Goal: Register for event/course: Register for event/course

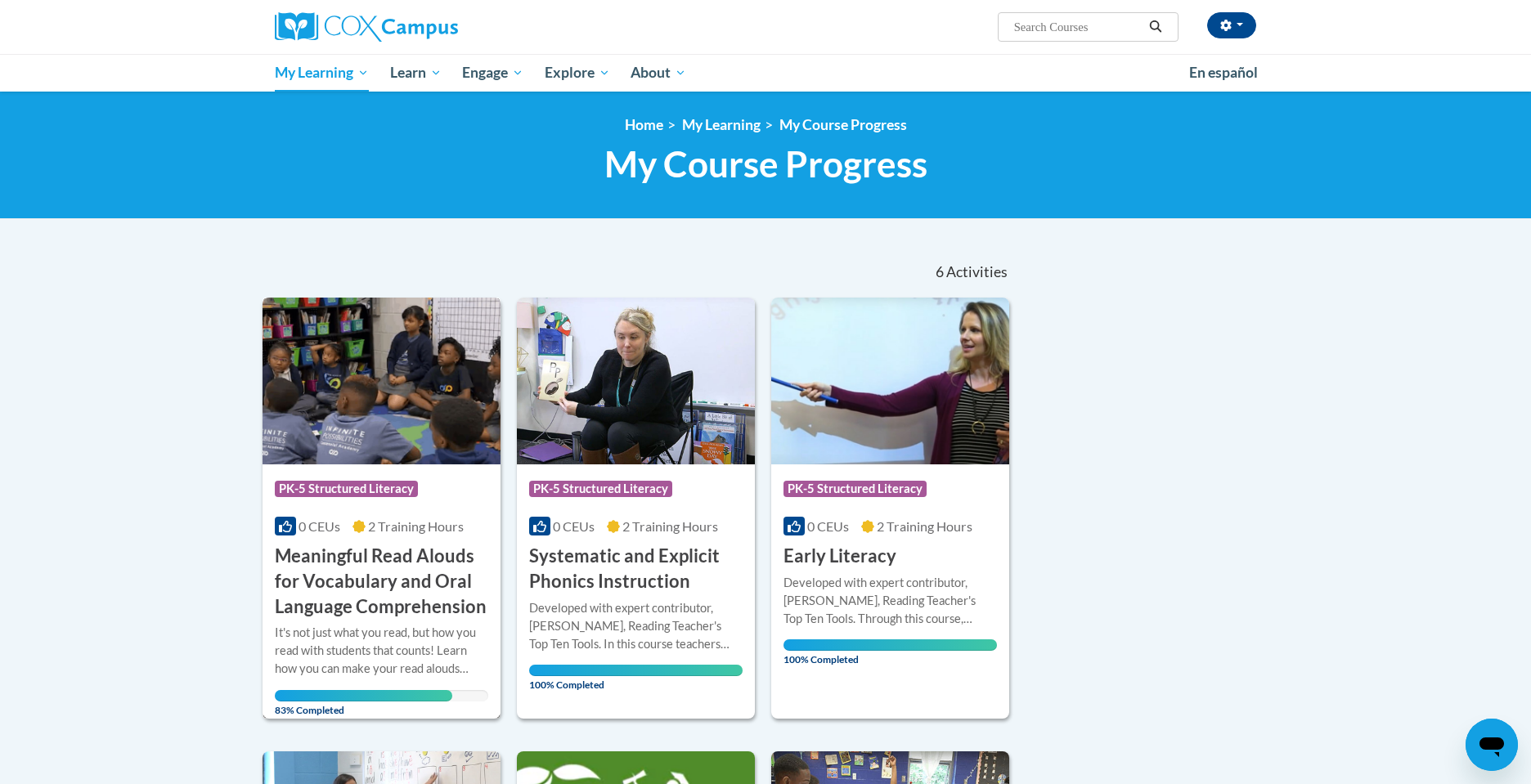
click at [379, 544] on h3 "Meaningful Read Alouds for Vocabulary and Oral Language Comprehension" at bounding box center [381, 581] width 214 height 75
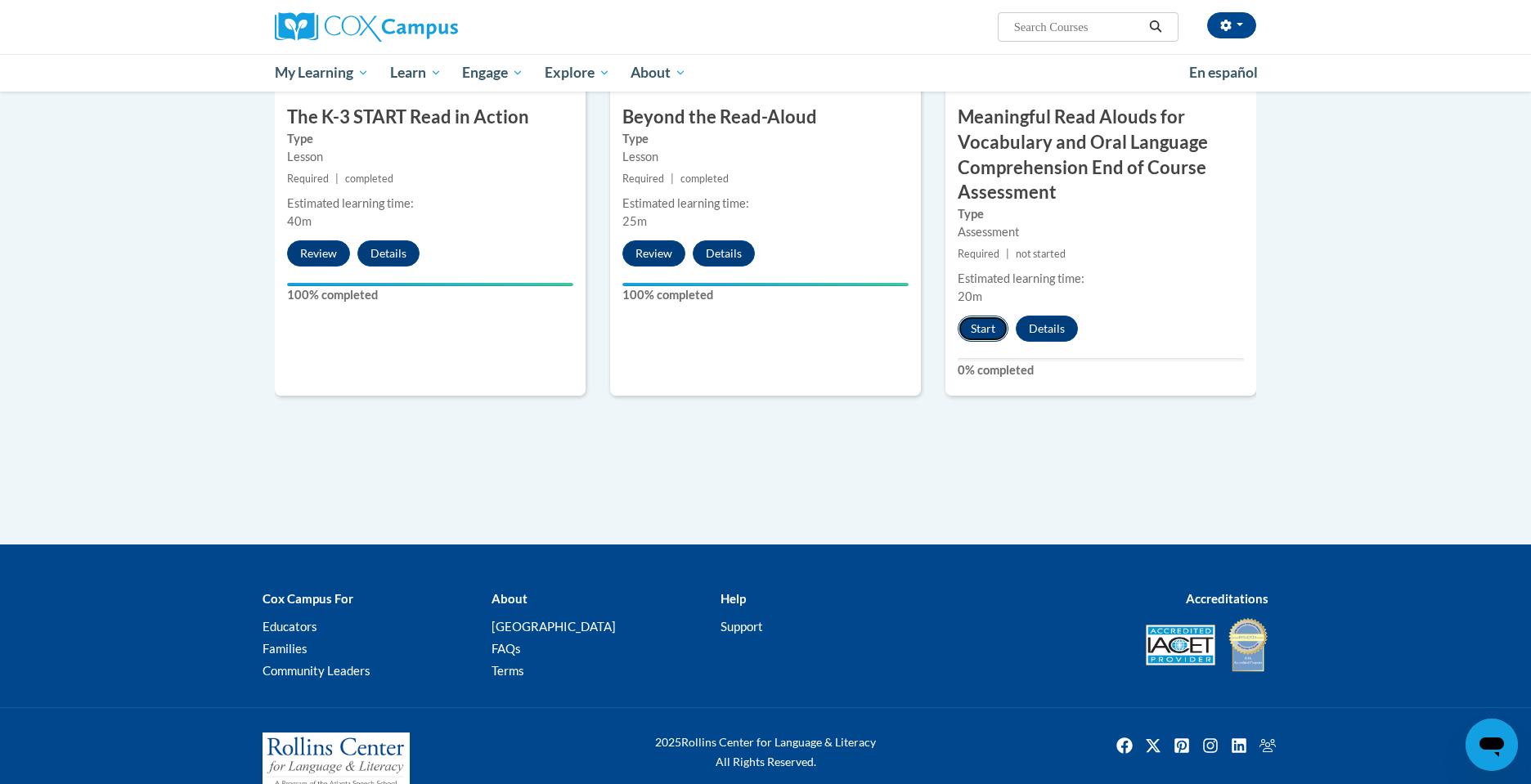
click at [984, 329] on button "Start" at bounding box center [983, 328] width 51 height 26
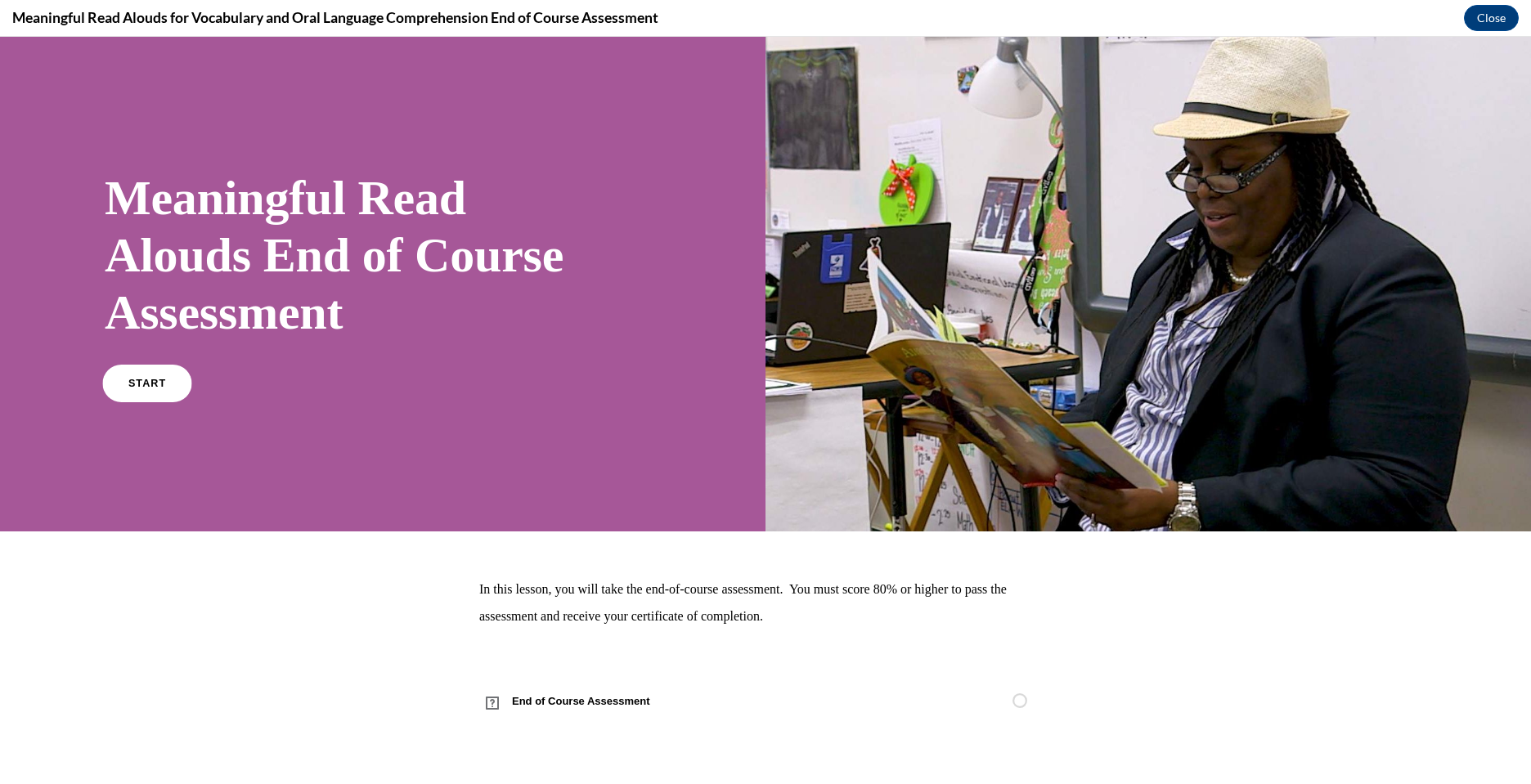
click at [164, 380] on link "START" at bounding box center [147, 383] width 89 height 38
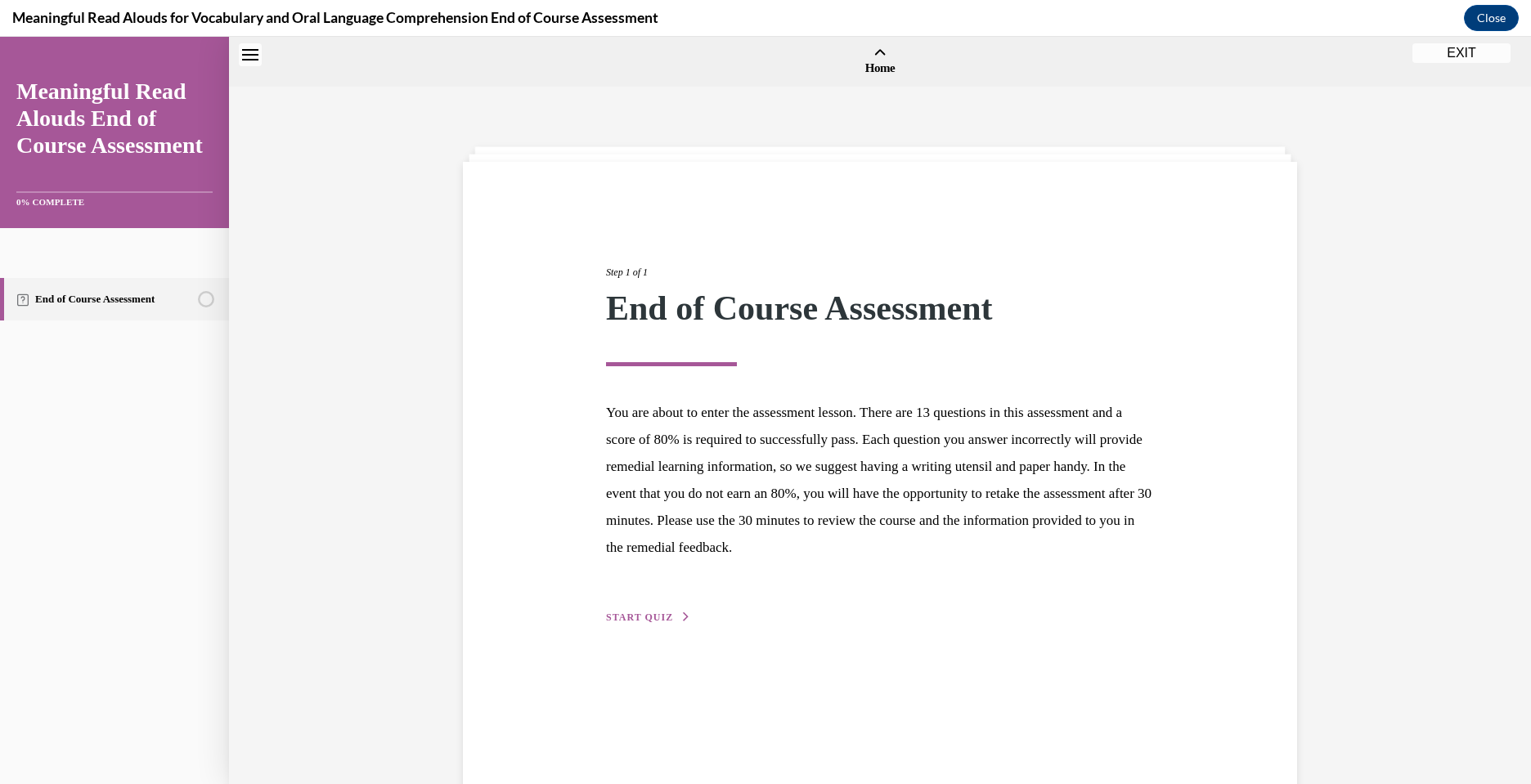
scroll to position [51, 0]
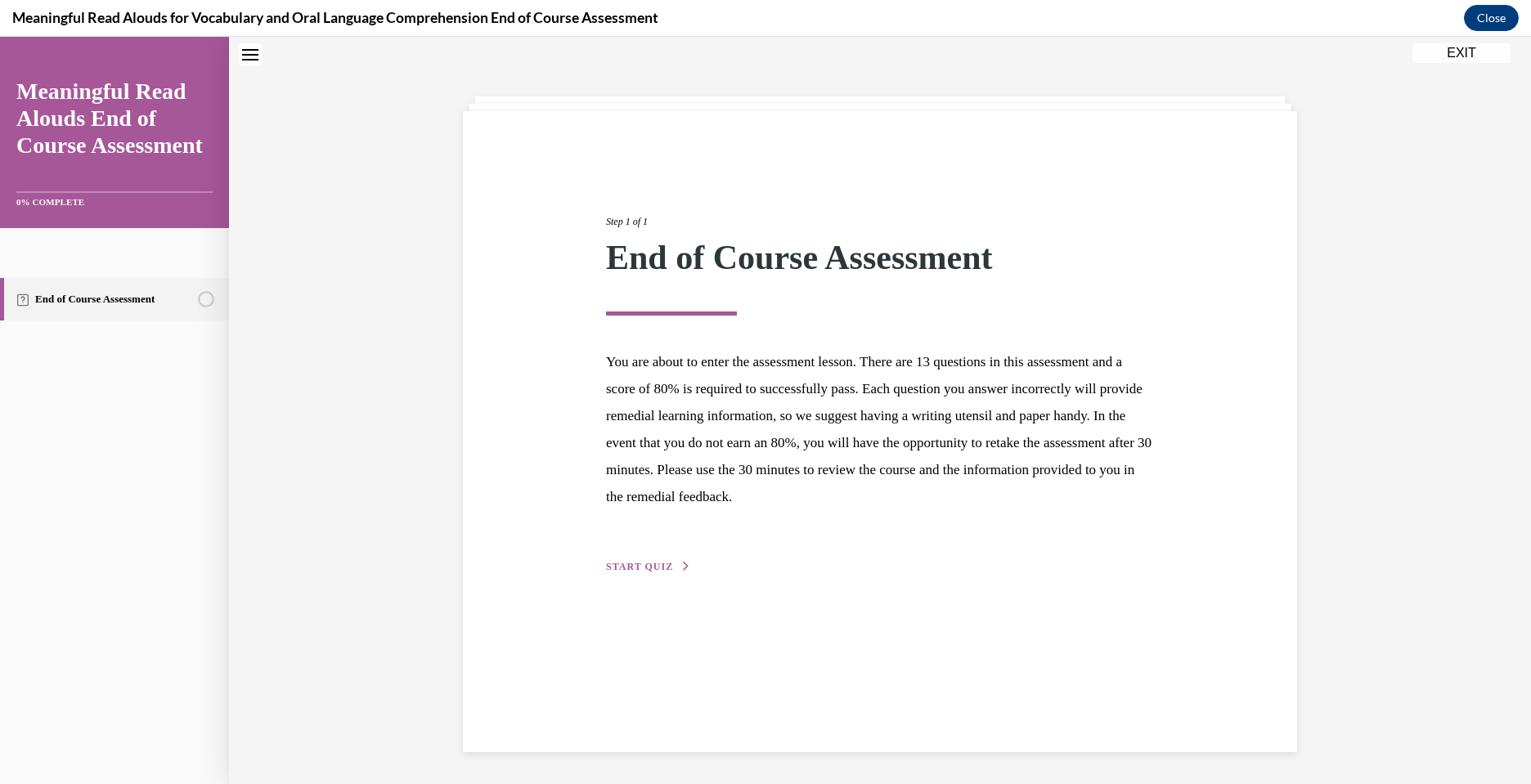
click at [637, 569] on span "START QUIZ" at bounding box center [639, 566] width 67 height 12
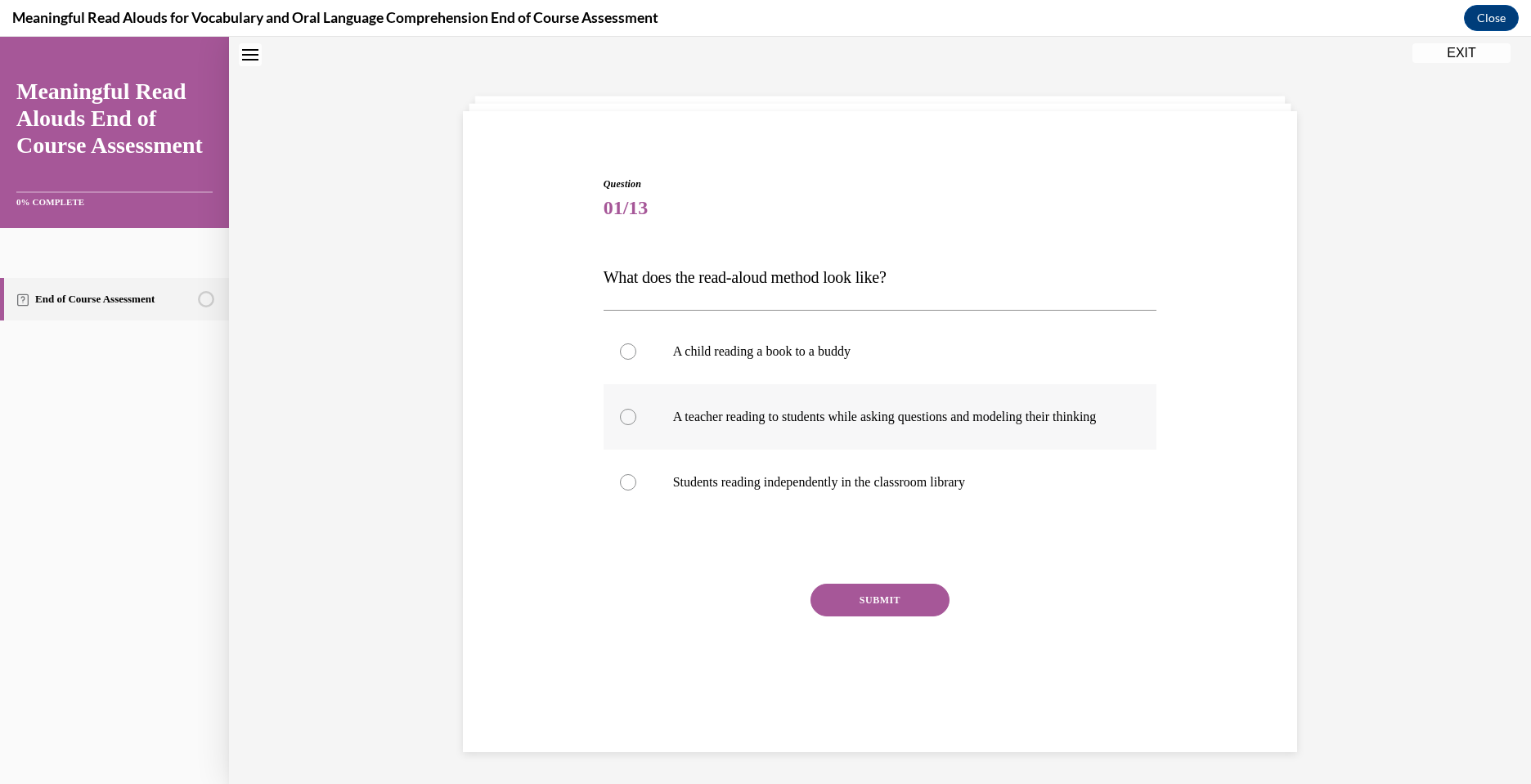
click at [788, 425] on p "A teacher reading to students while asking questions and modeling their thinking" at bounding box center [894, 417] width 443 height 17
click at [637, 425] on input "A teacher reading to students while asking questions and modeling their thinking" at bounding box center [628, 417] width 17 height 17
radio input "true"
click at [868, 616] on button "SUBMIT" at bounding box center [879, 600] width 139 height 33
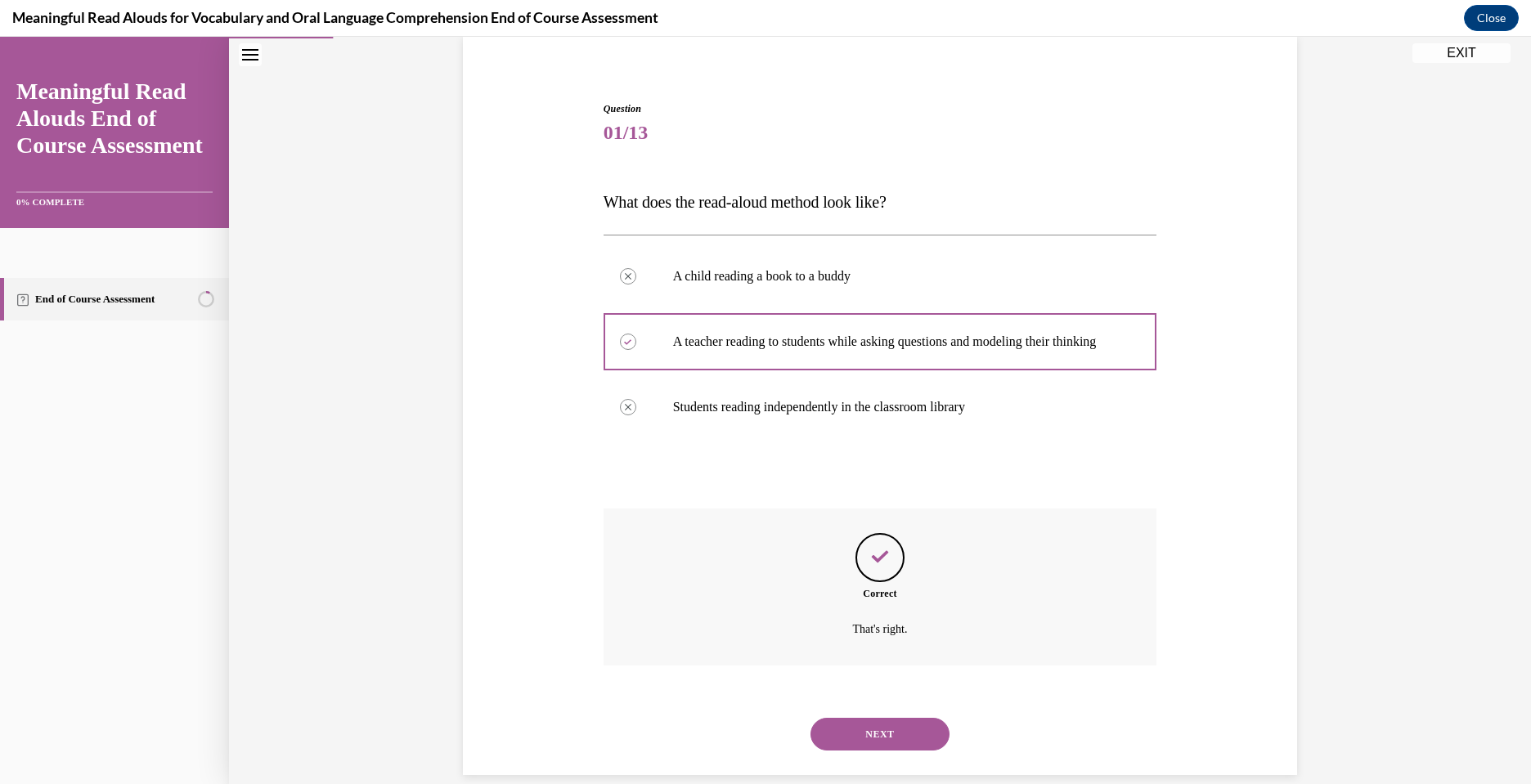
scroll to position [166, 0]
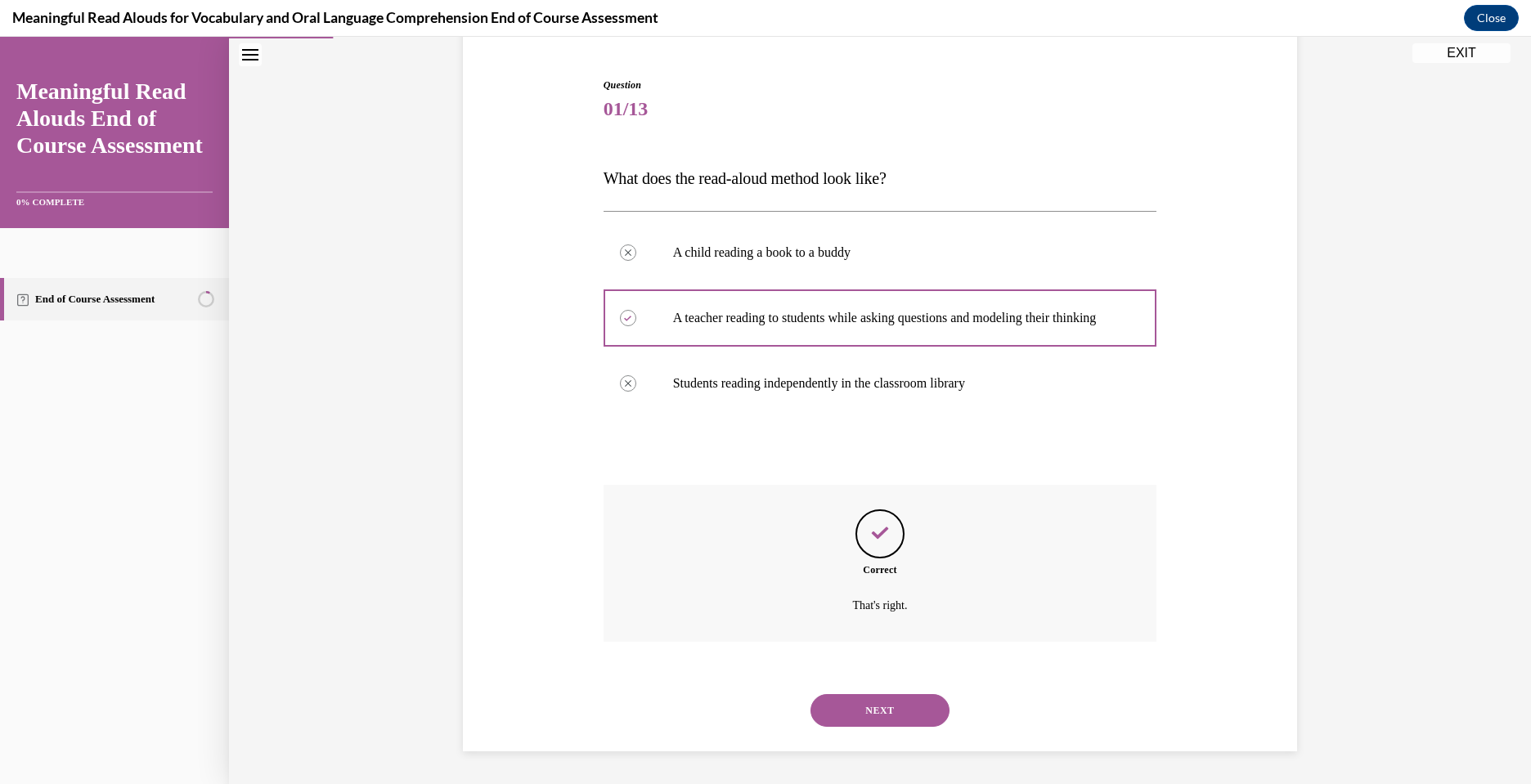
click at [866, 710] on button "NEXT" at bounding box center [879, 710] width 139 height 33
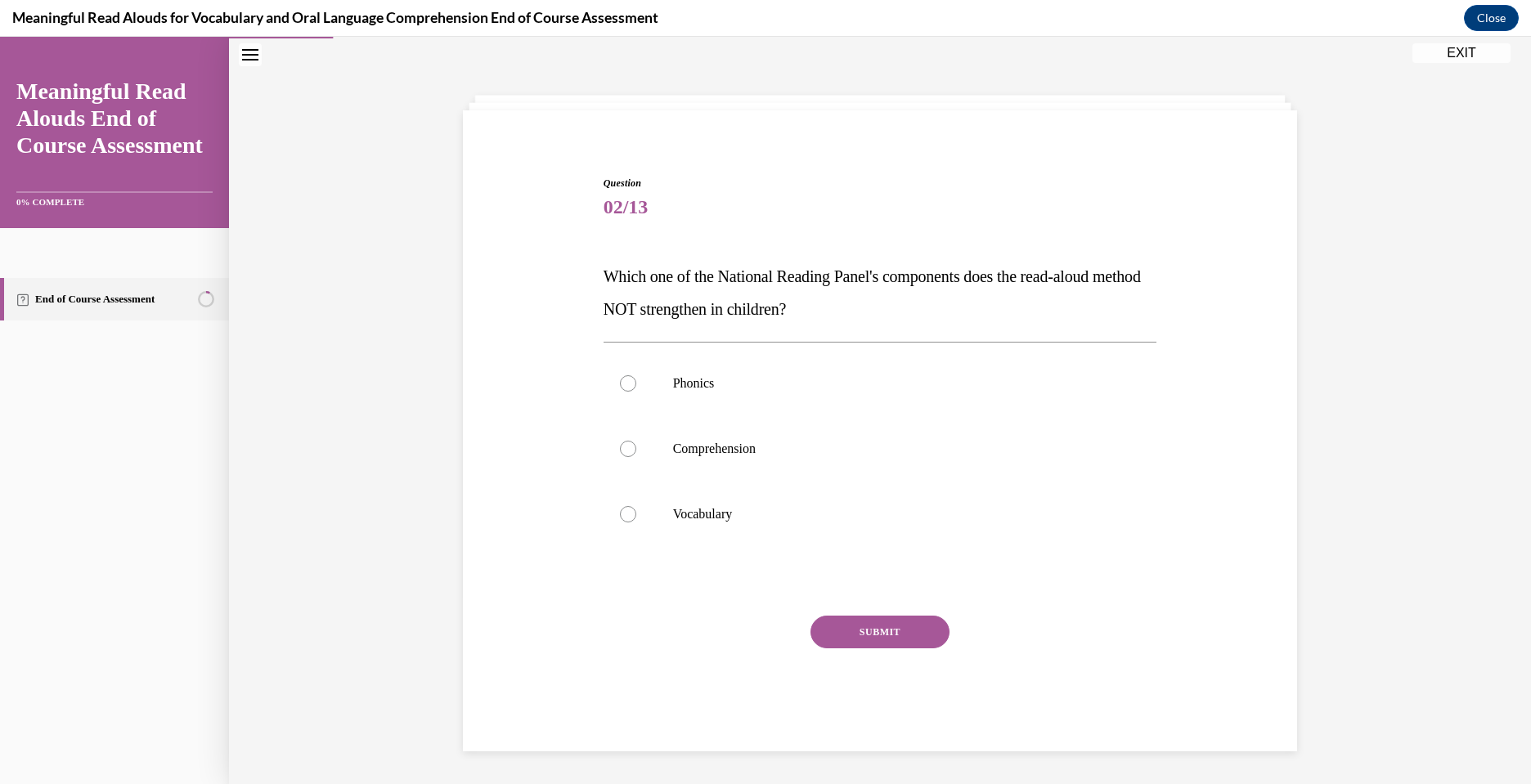
scroll to position [52, 0]
click at [687, 393] on label "Phonics" at bounding box center [880, 384] width 554 height 65
click at [637, 392] on input "Phonics" at bounding box center [628, 384] width 17 height 17
radio input "true"
click at [859, 625] on button "SUBMIT" at bounding box center [879, 631] width 139 height 33
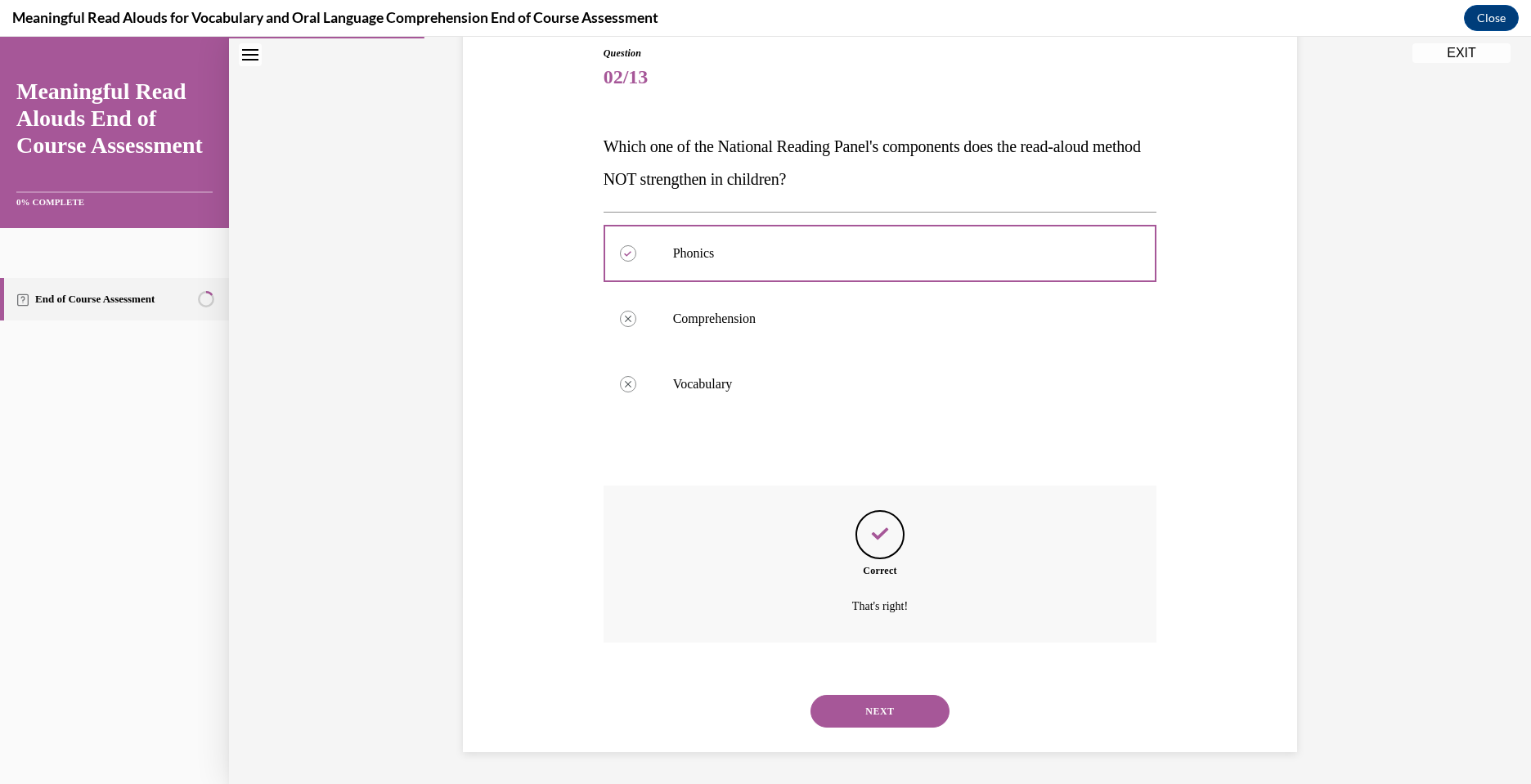
scroll to position [183, 0]
click at [882, 701] on button "NEXT" at bounding box center [879, 710] width 139 height 33
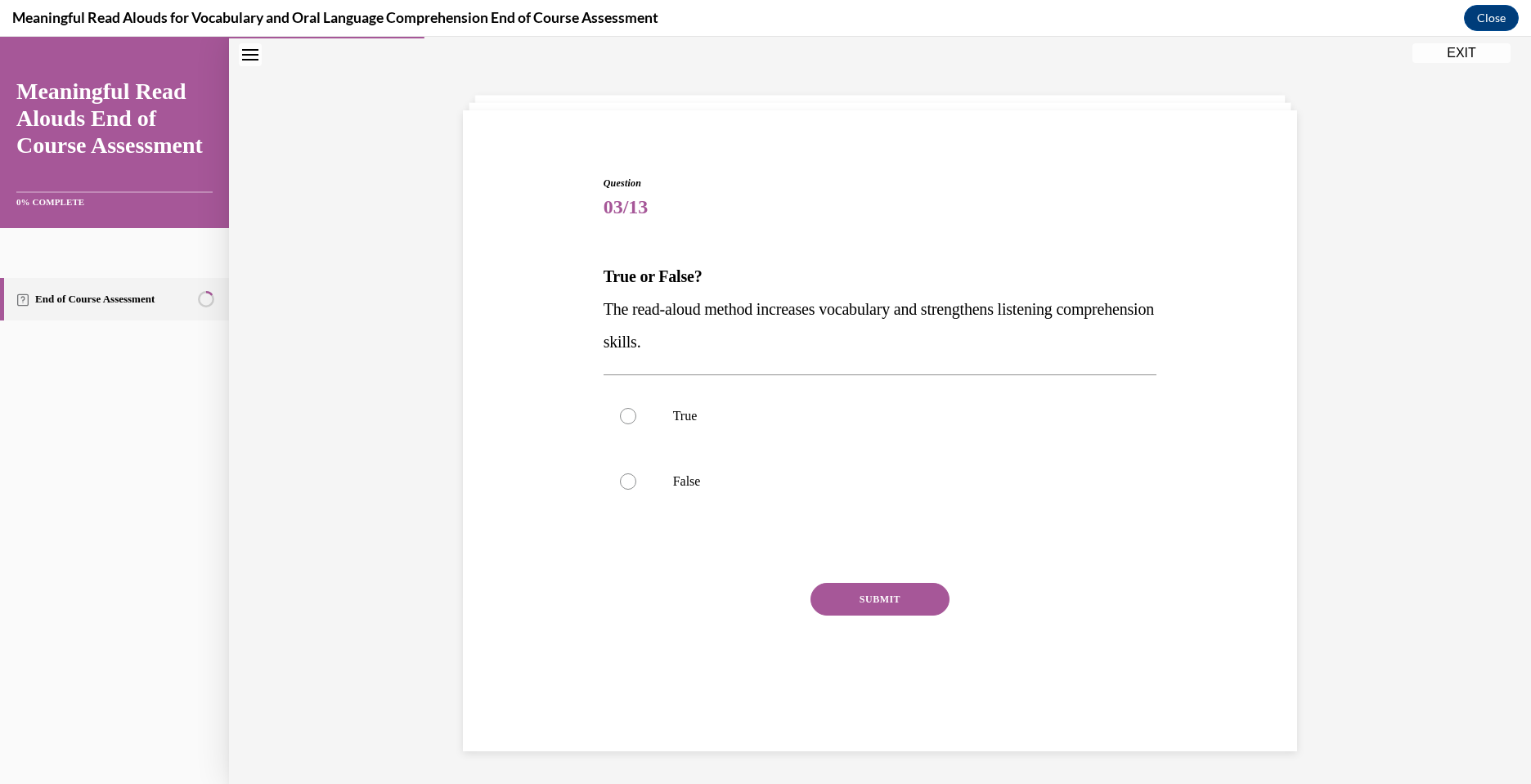
scroll to position [52, 0]
click at [655, 420] on label "True" at bounding box center [880, 416] width 554 height 65
click at [637, 420] on input "True" at bounding box center [628, 416] width 17 height 17
radio input "true"
click at [868, 601] on button "SUBMIT" at bounding box center [879, 599] width 139 height 33
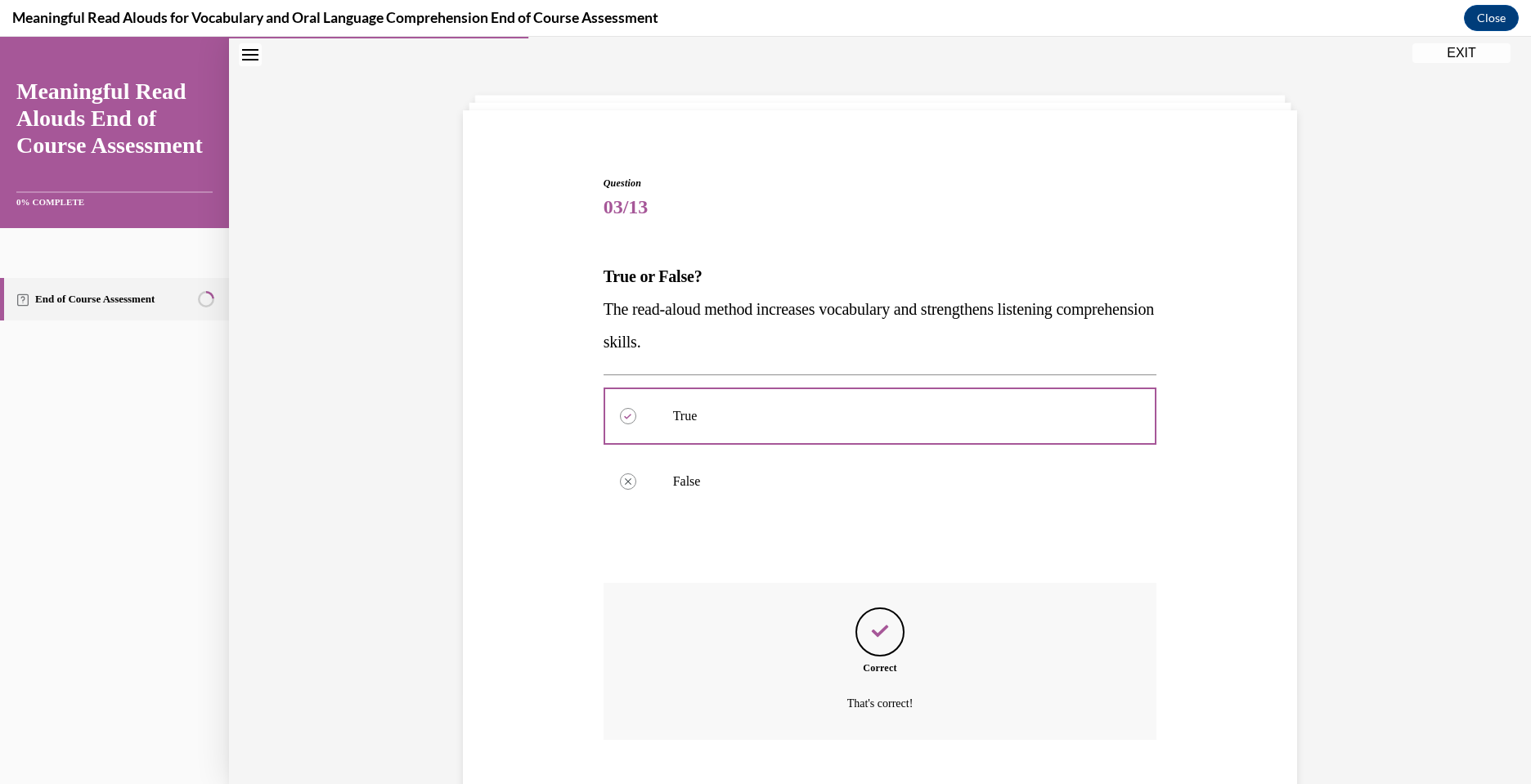
scroll to position [149, 0]
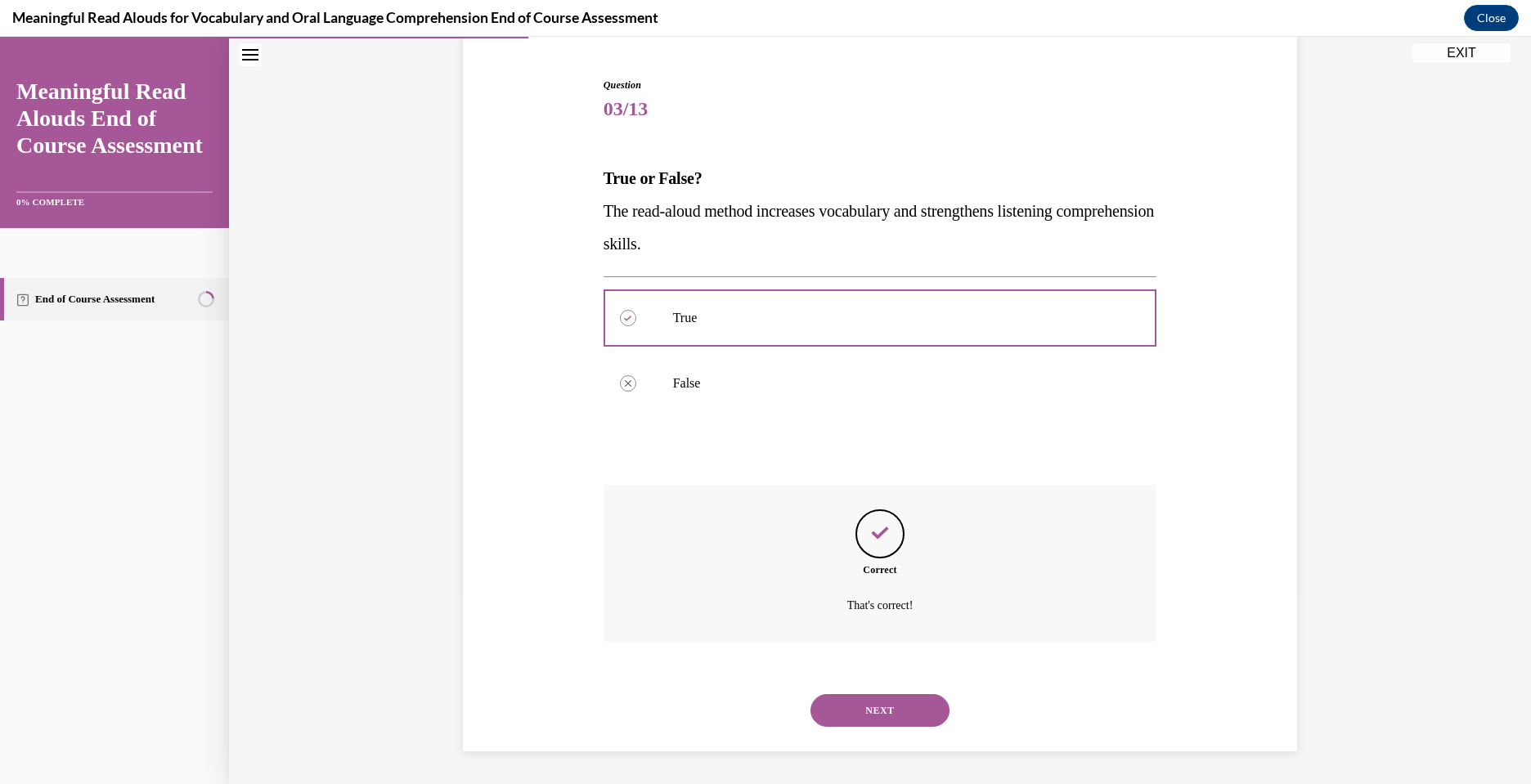
click at [865, 701] on button "NEXT" at bounding box center [879, 710] width 139 height 33
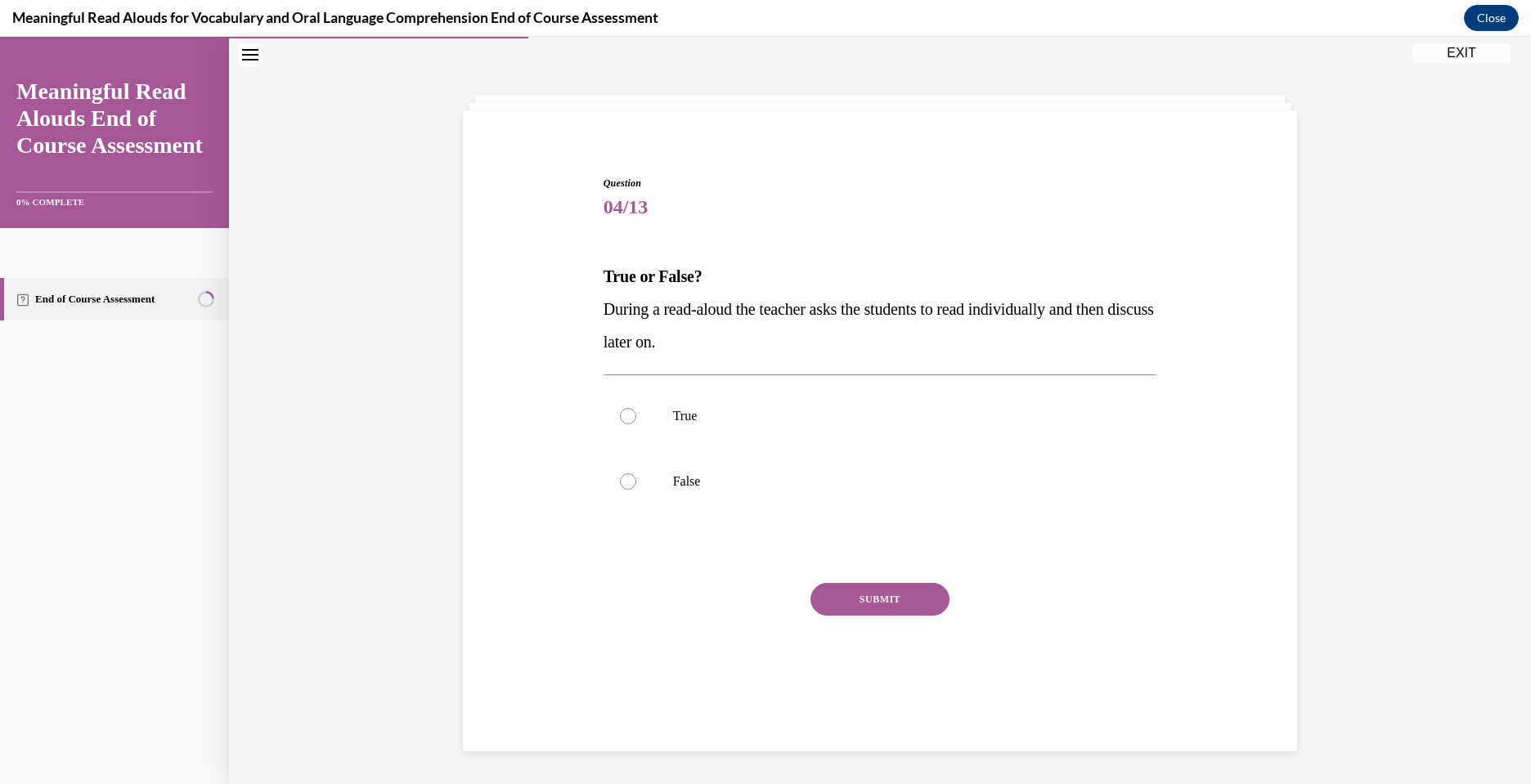
scroll to position [52, 0]
click at [631, 483] on div at bounding box center [628, 482] width 17 height 17
click at [631, 483] on input "False" at bounding box center [628, 482] width 17 height 17
radio input "true"
click at [899, 611] on button "SUBMIT" at bounding box center [879, 599] width 139 height 33
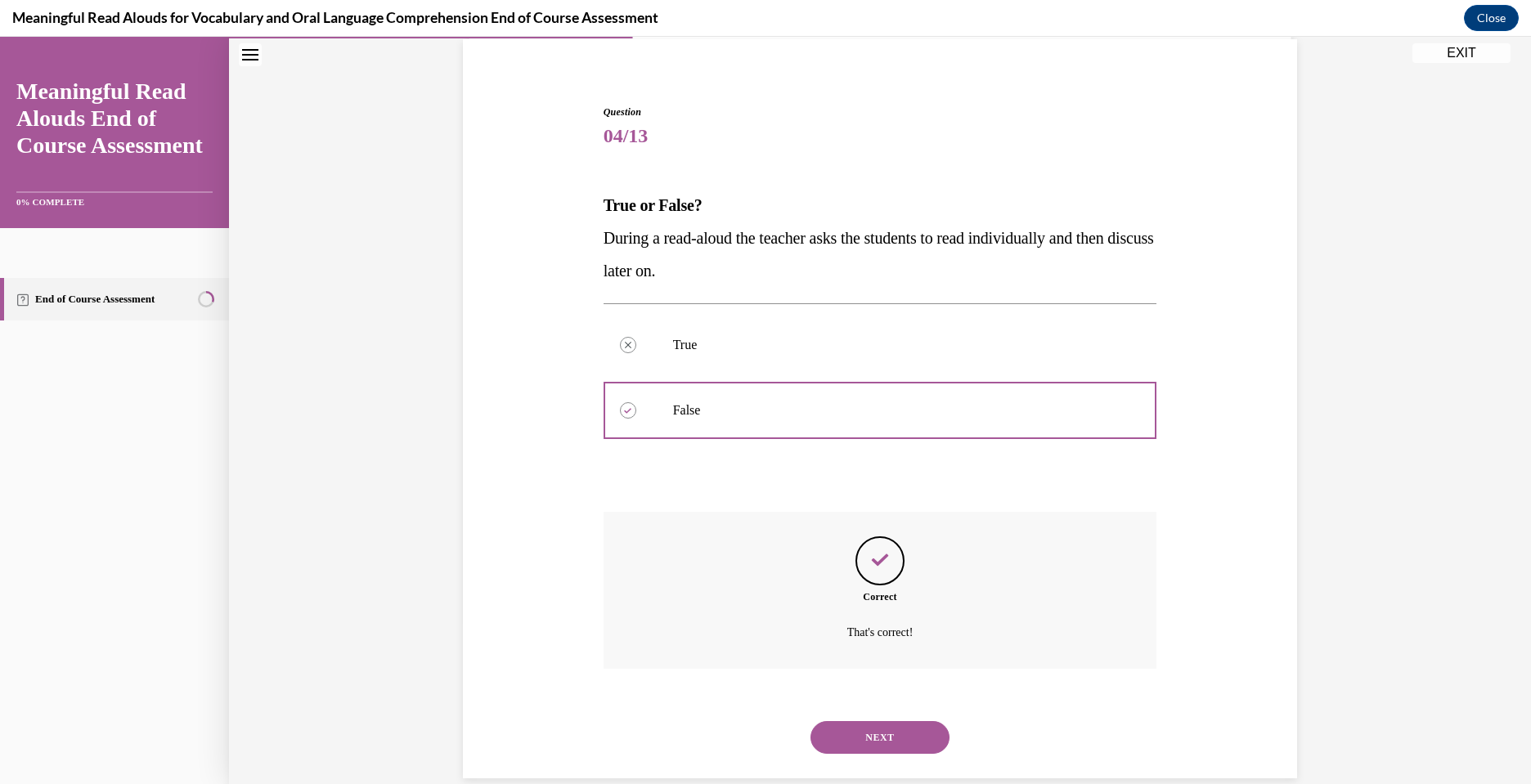
scroll to position [149, 0]
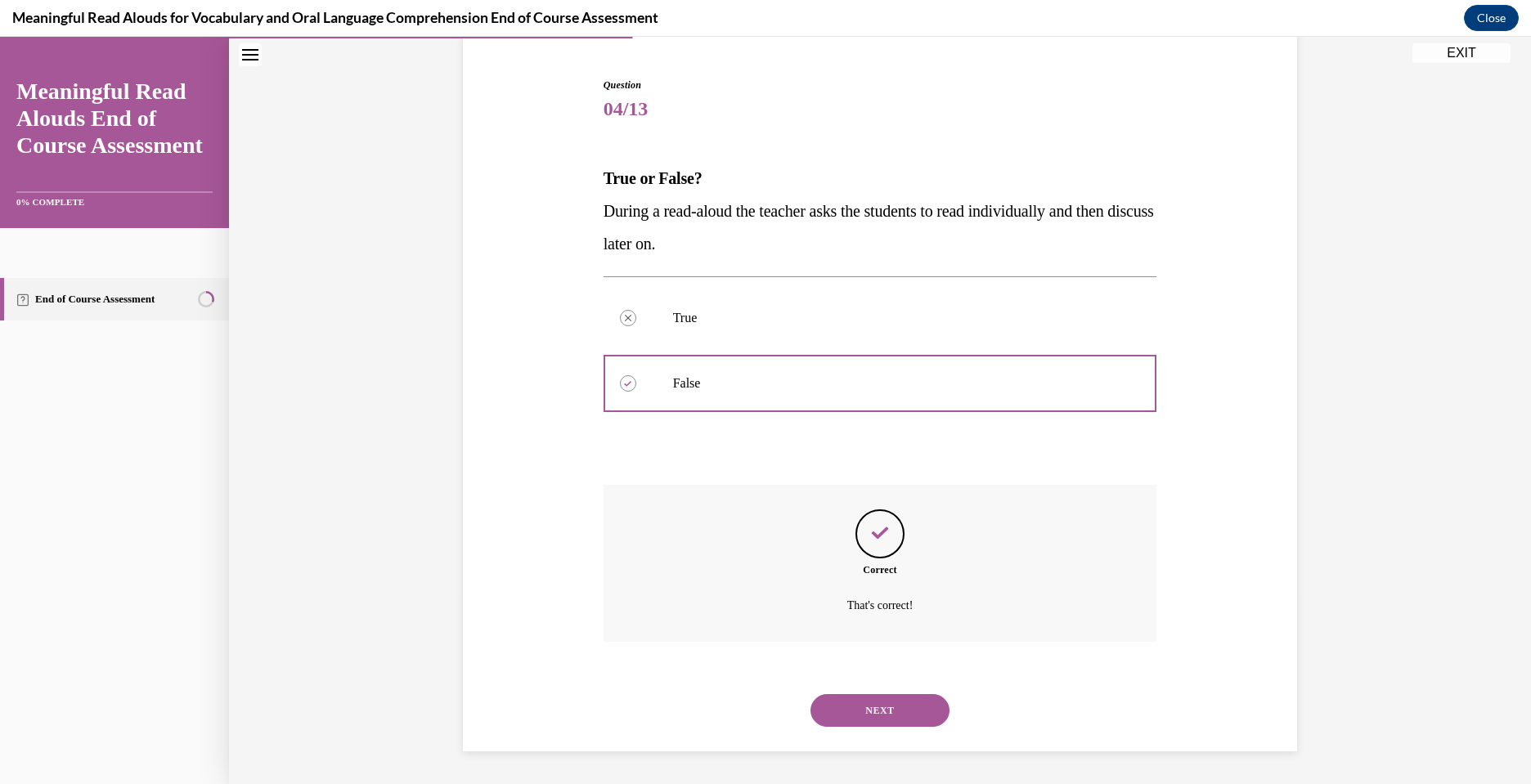
click at [879, 716] on button "NEXT" at bounding box center [879, 710] width 139 height 33
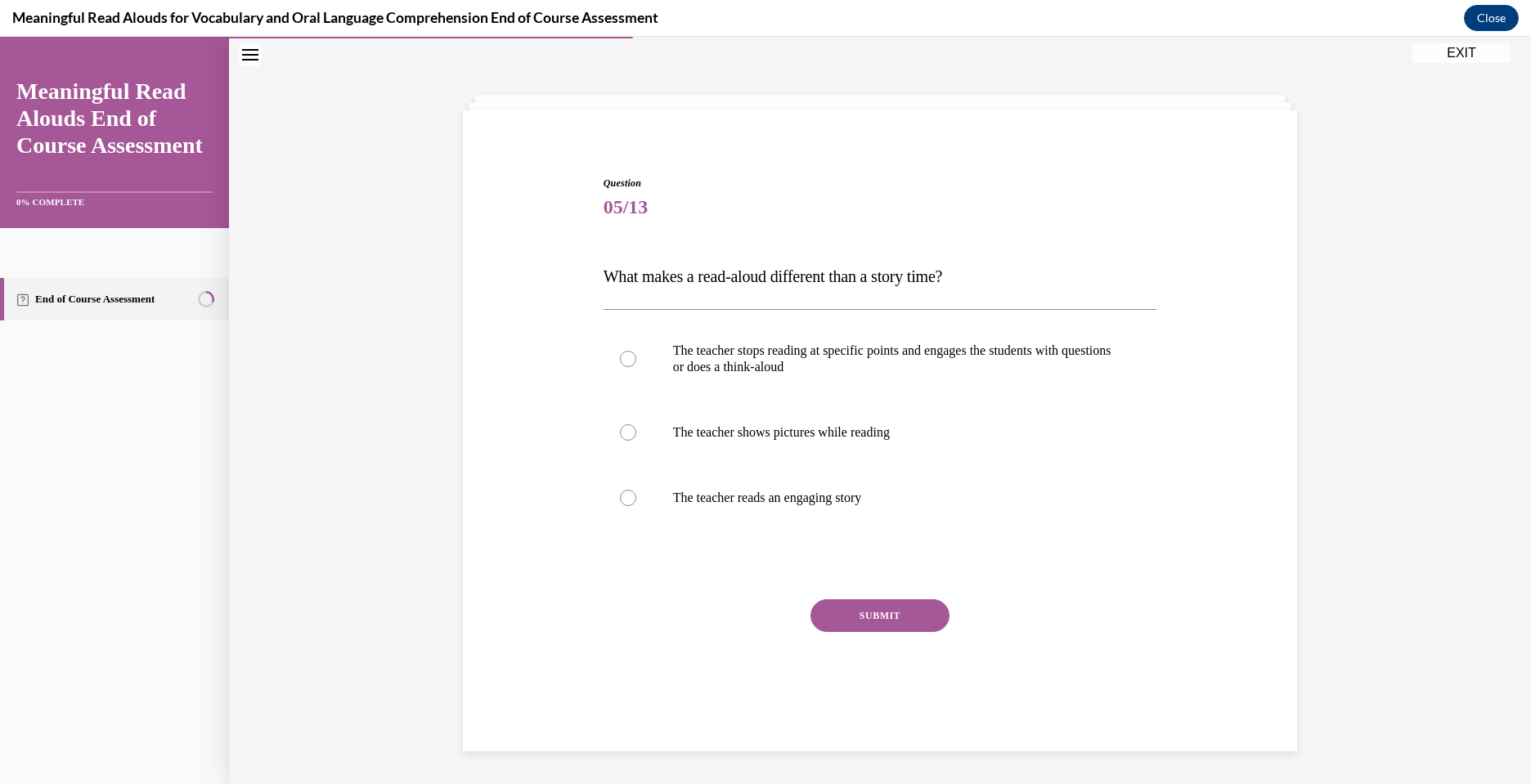
scroll to position [52, 0]
click at [729, 350] on p "The teacher stops reading at specific points and engages the students with ques…" at bounding box center [894, 359] width 443 height 33
click at [637, 351] on input "The teacher stops reading at specific points and engages the students with ques…" at bounding box center [628, 359] width 17 height 17
radio input "true"
click at [891, 617] on button "SUBMIT" at bounding box center [879, 616] width 139 height 33
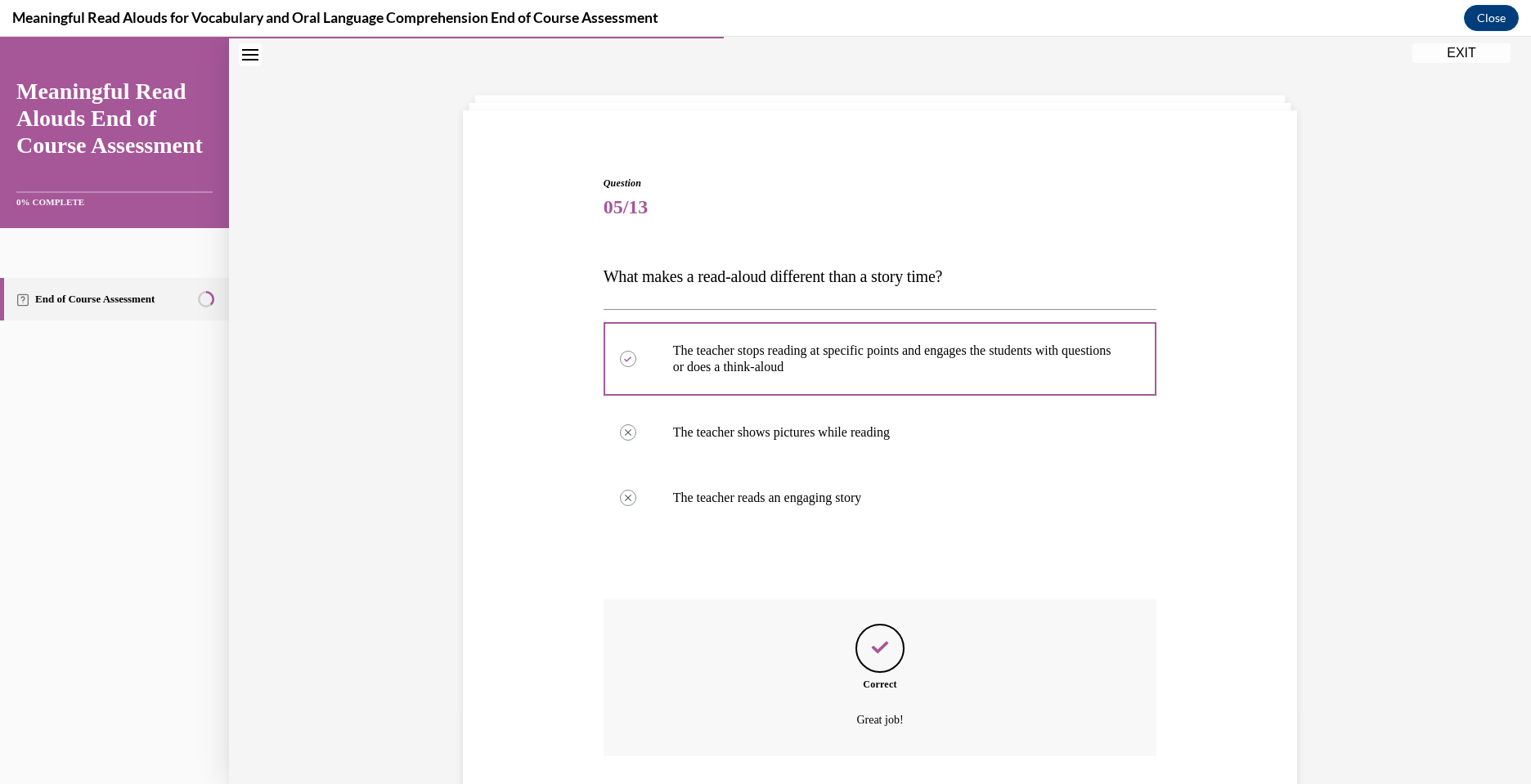
scroll to position [166, 0]
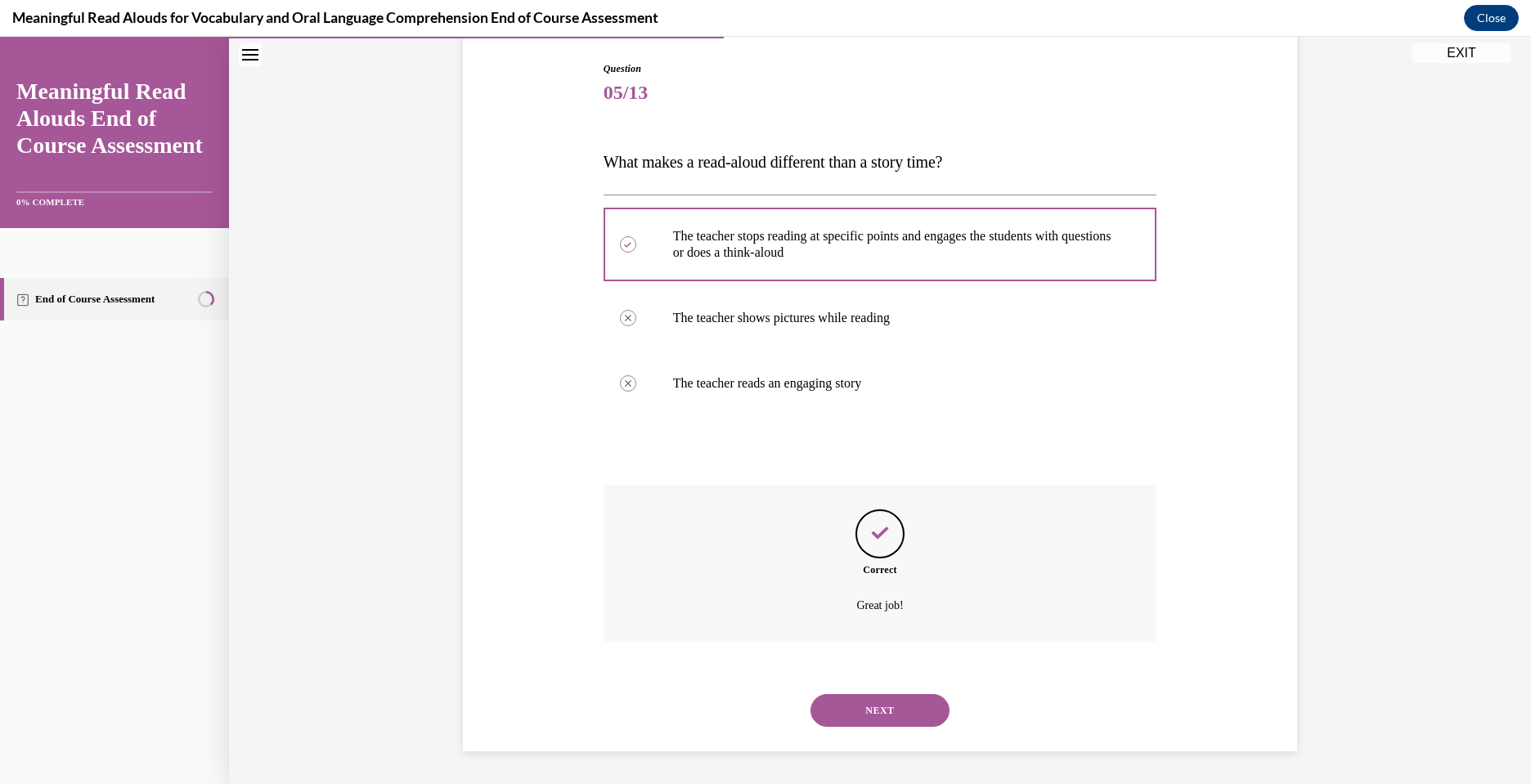
click at [867, 701] on button "NEXT" at bounding box center [879, 710] width 139 height 33
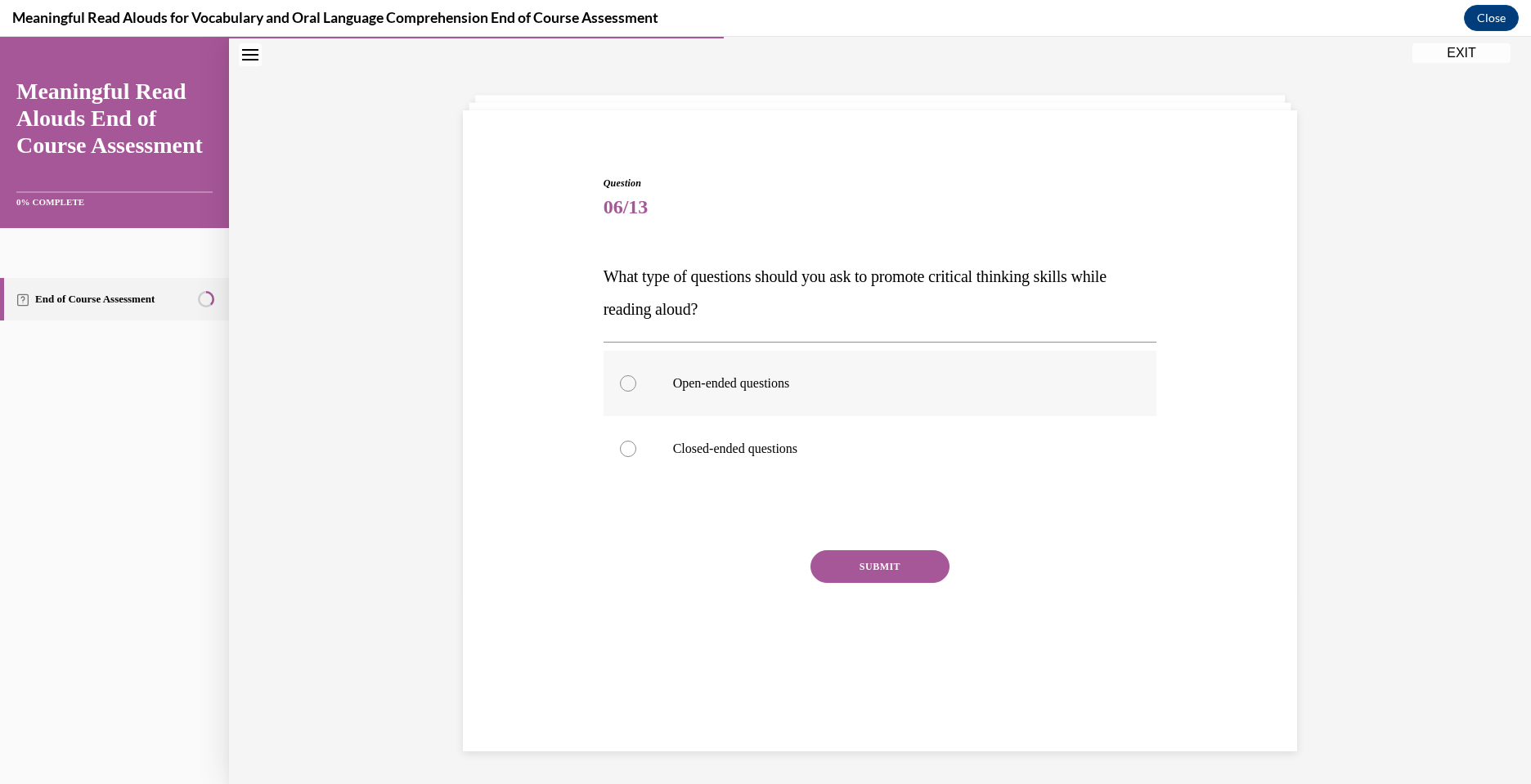
click at [719, 375] on p "Open-ended questions" at bounding box center [894, 384] width 443 height 17
click at [637, 375] on input "Open-ended questions" at bounding box center [628, 384] width 17 height 17
radio input "true"
click at [875, 568] on button "SUBMIT" at bounding box center [879, 566] width 139 height 33
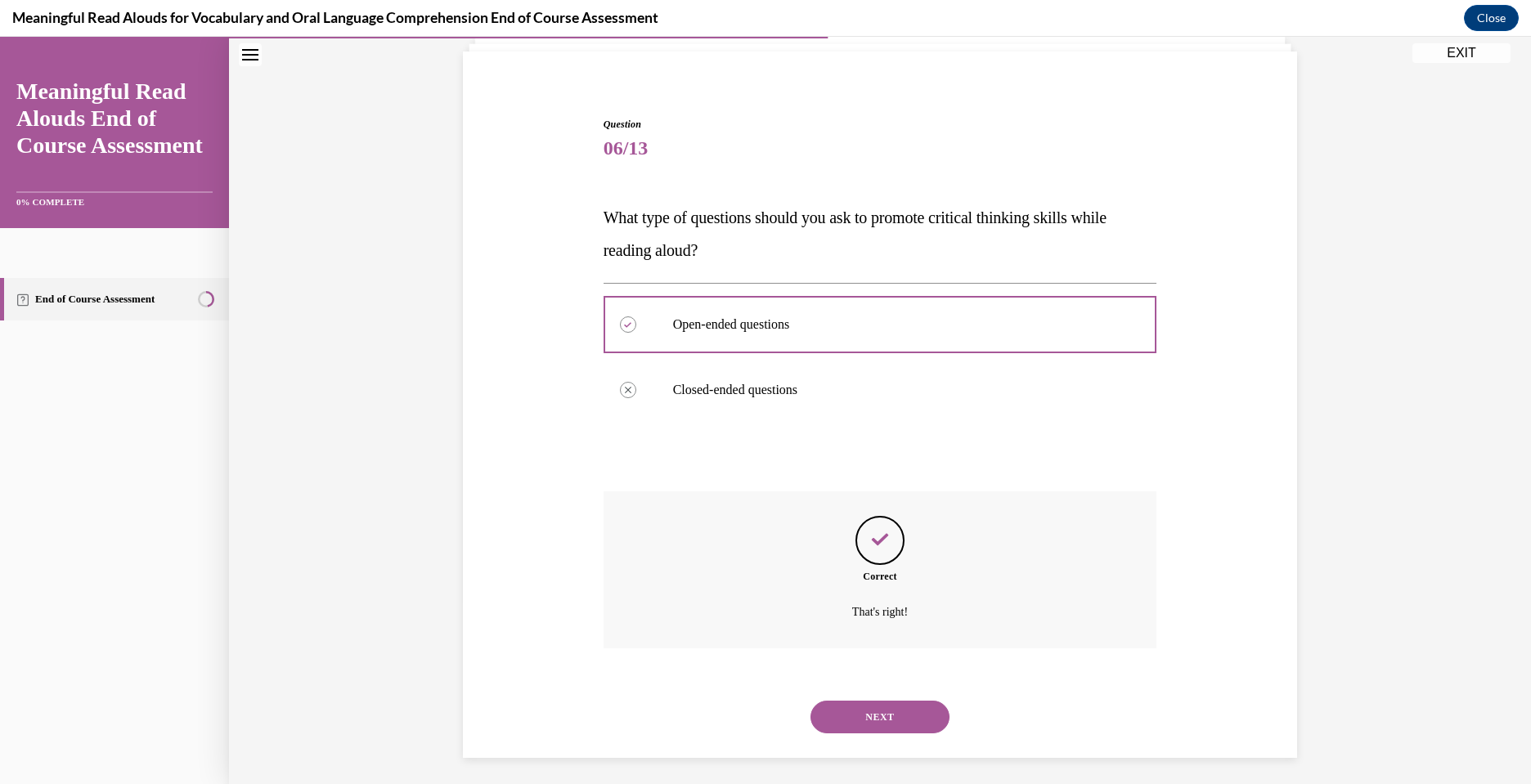
scroll to position [117, 0]
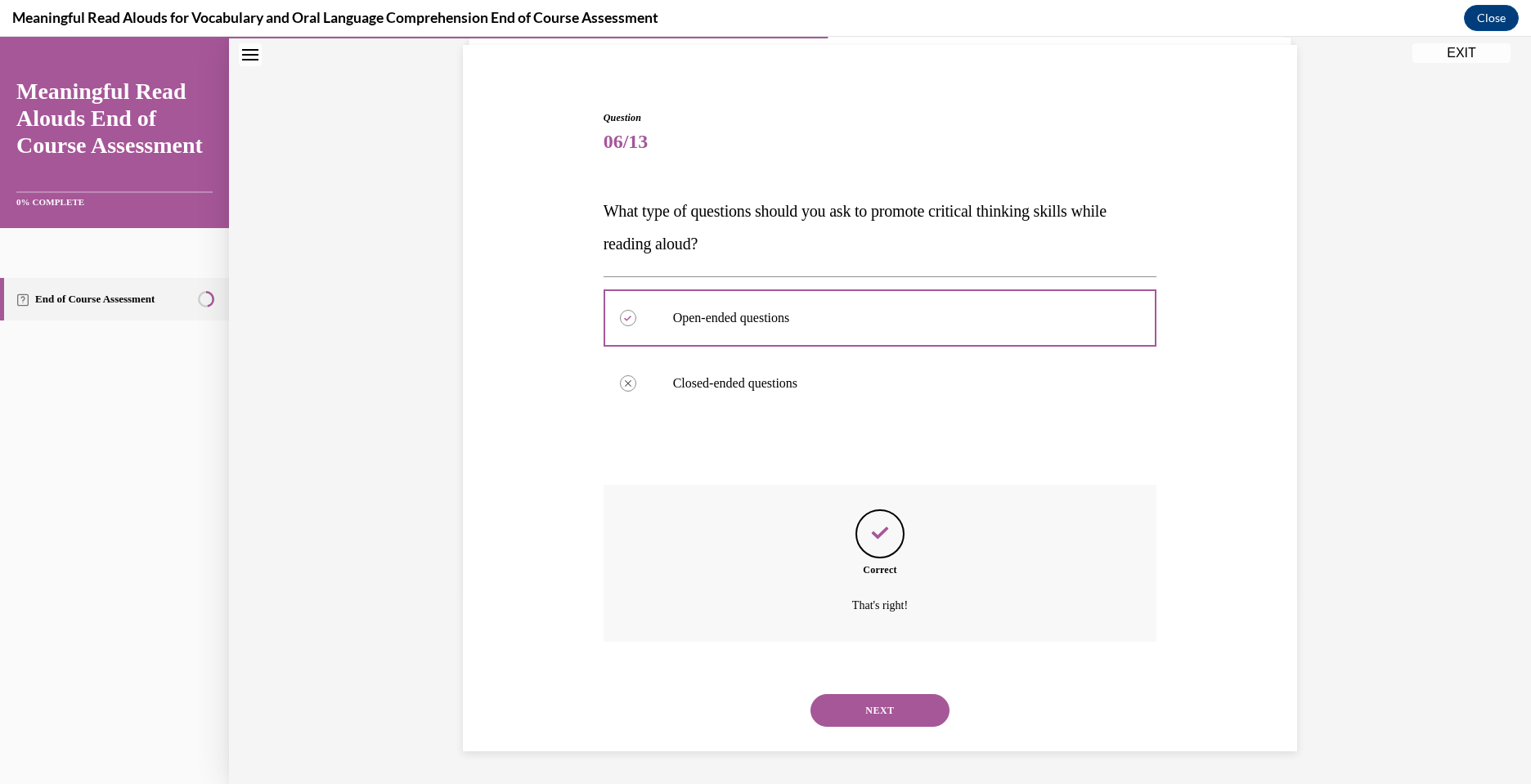
click at [879, 705] on button "NEXT" at bounding box center [879, 710] width 139 height 33
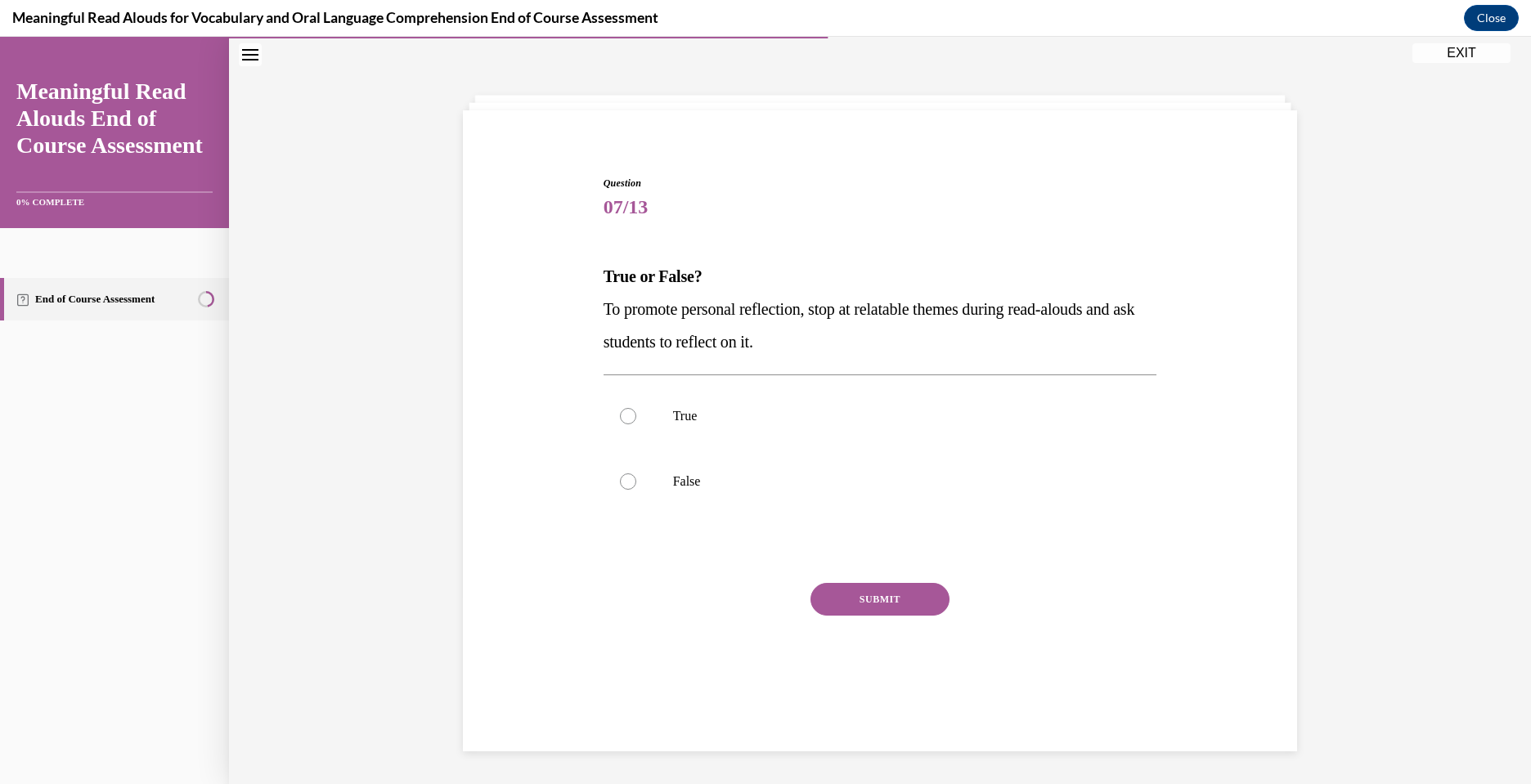
scroll to position [52, 0]
click at [687, 402] on label "True" at bounding box center [880, 416] width 554 height 65
click at [637, 408] on input "True" at bounding box center [628, 416] width 17 height 17
radio input "true"
click at [876, 596] on button "SUBMIT" at bounding box center [879, 599] width 139 height 33
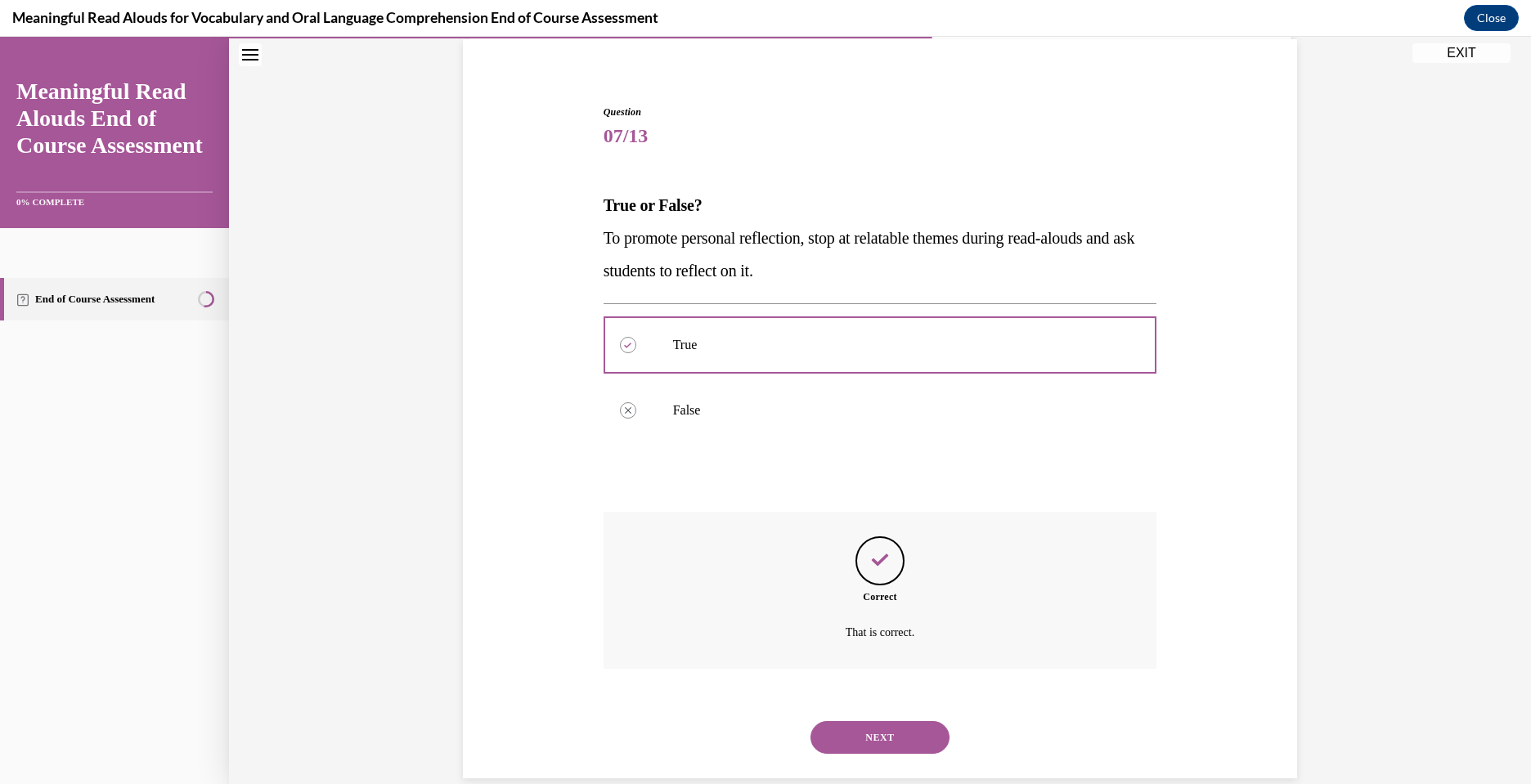
scroll to position [149, 0]
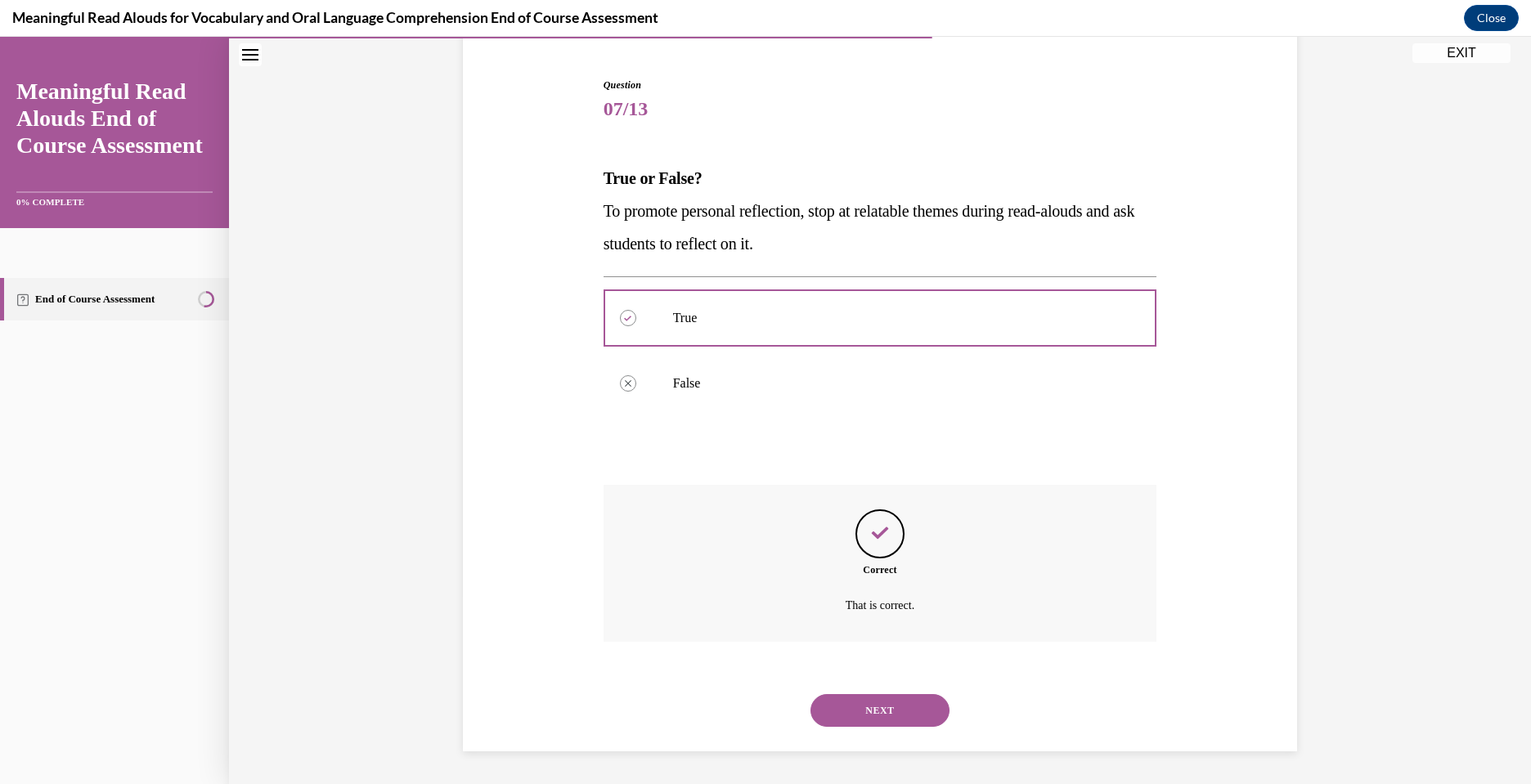
click at [875, 700] on button "NEXT" at bounding box center [879, 710] width 139 height 33
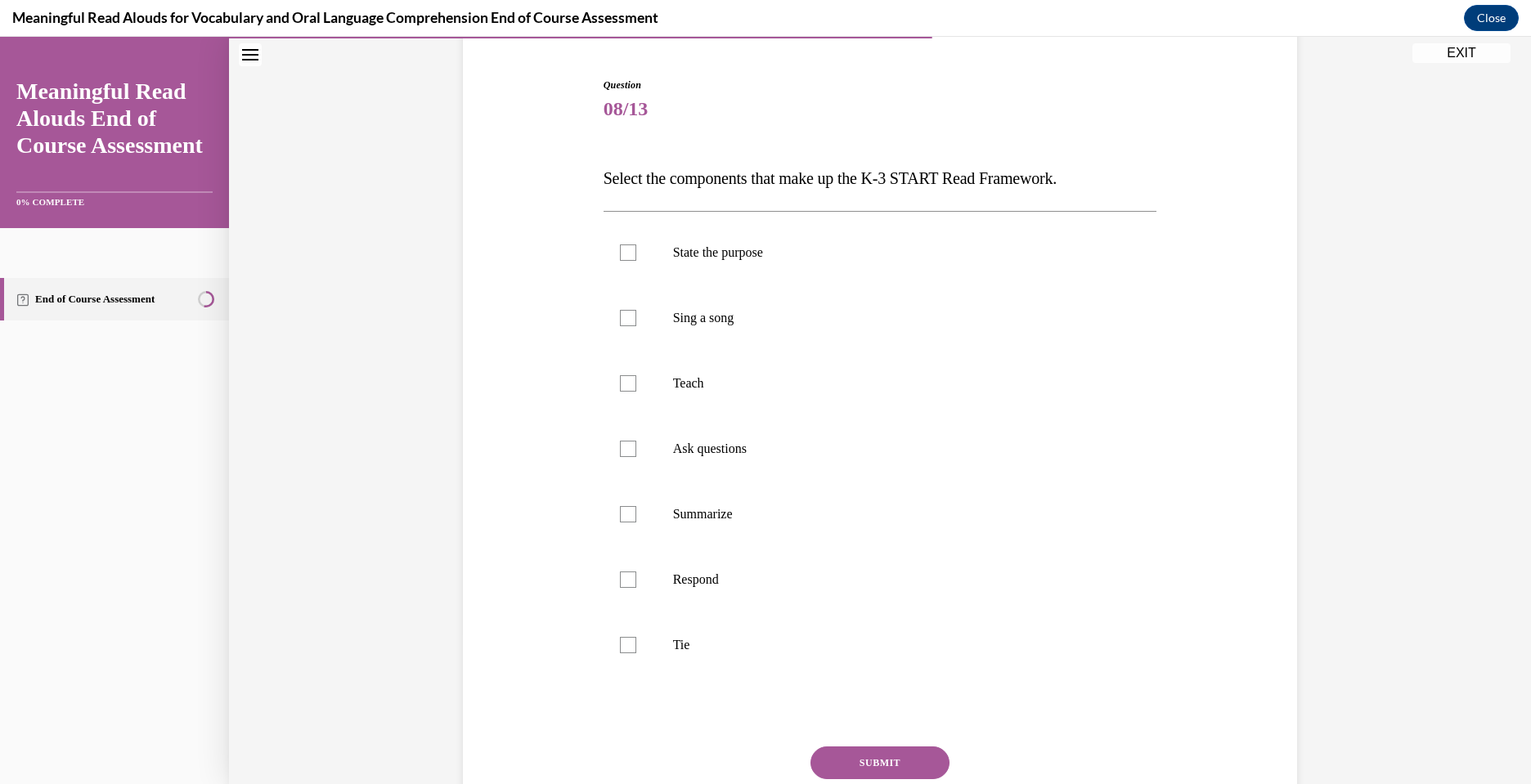
scroll to position [86, 0]
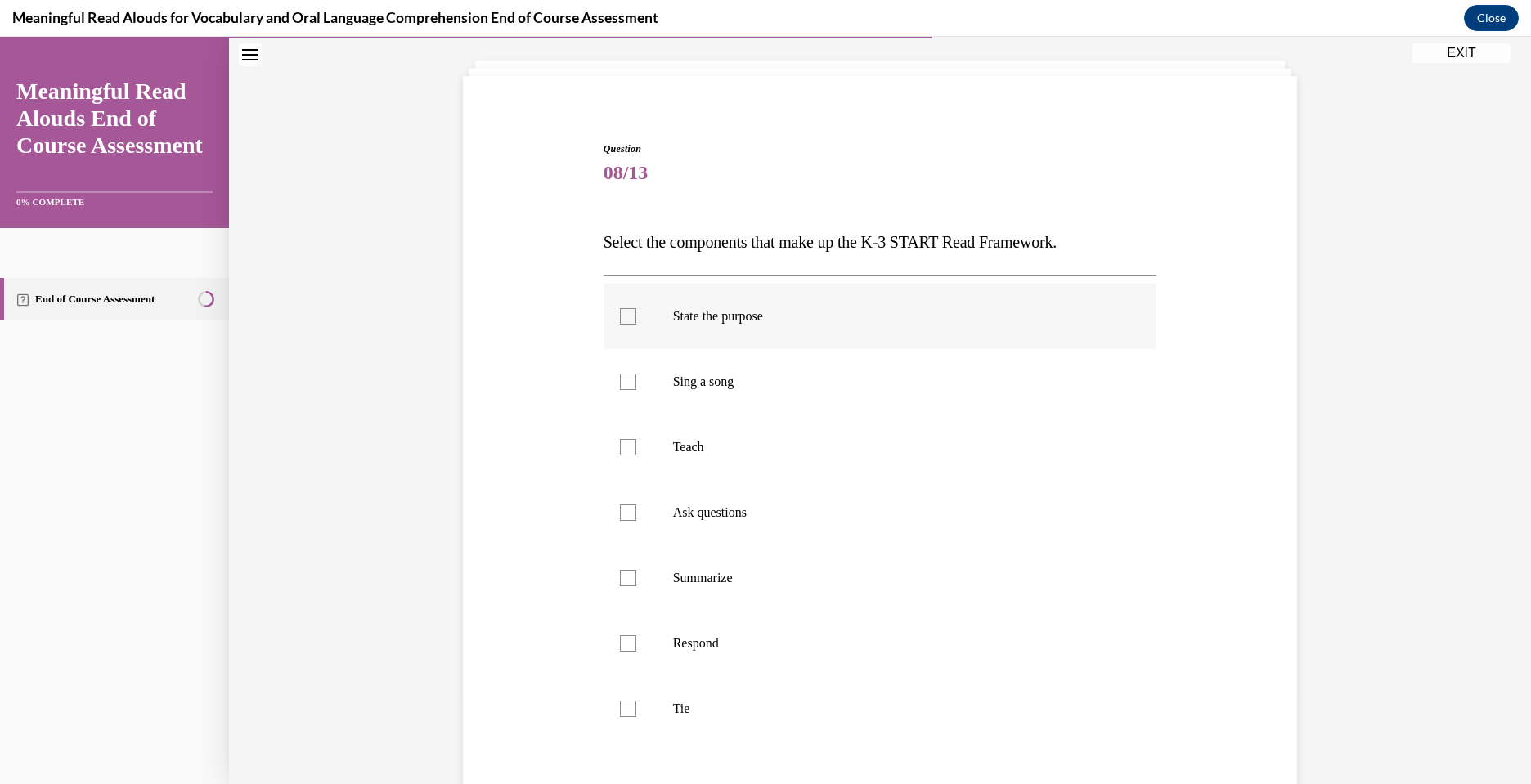
click at [662, 307] on label "State the purpose" at bounding box center [880, 316] width 554 height 65
click at [637, 309] on input "State the purpose" at bounding box center [628, 317] width 17 height 17
checkbox input "true"
click at [657, 445] on label "Teach" at bounding box center [880, 447] width 554 height 65
click at [637, 445] on input "Teach" at bounding box center [628, 447] width 17 height 17
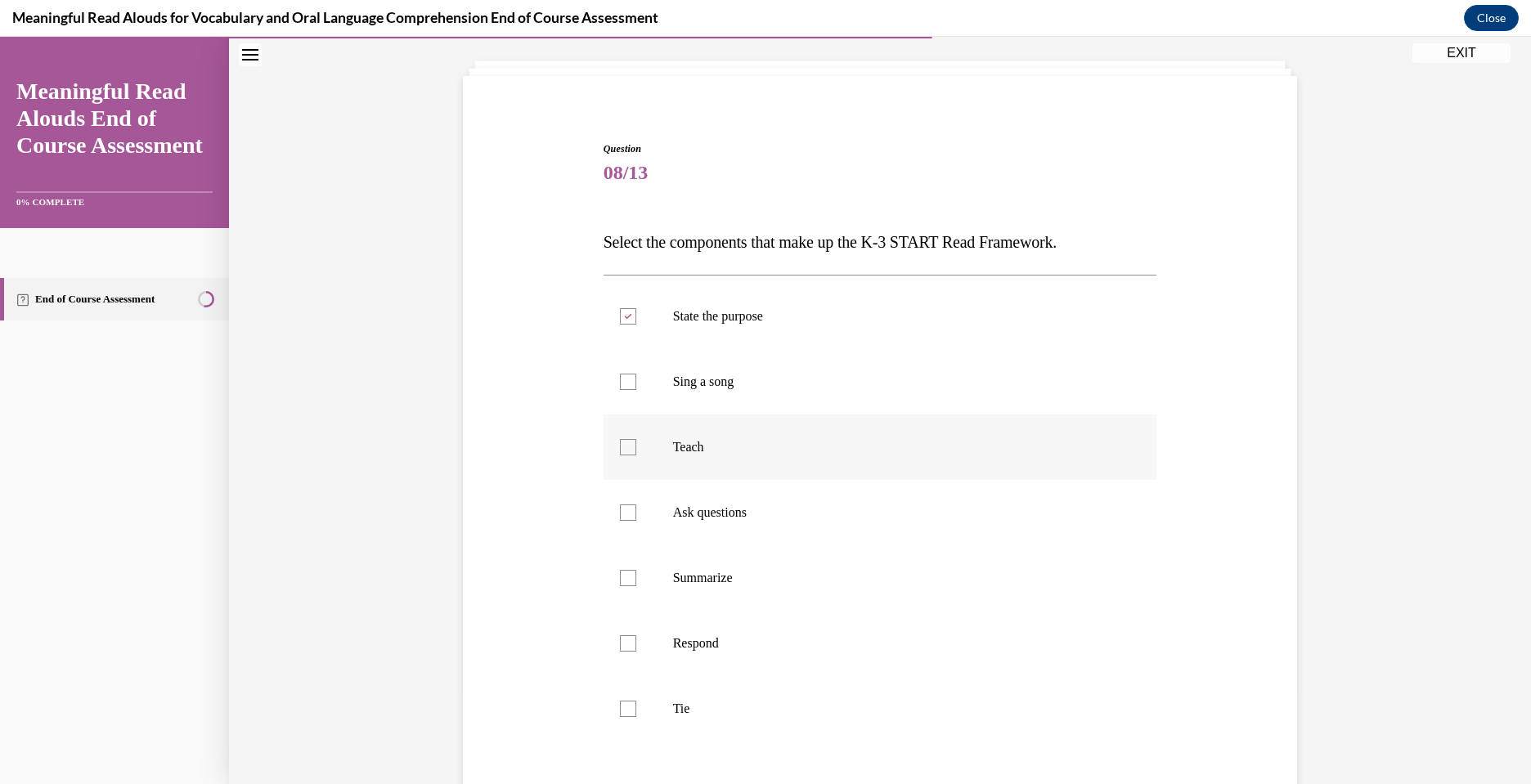
checkbox input "true"
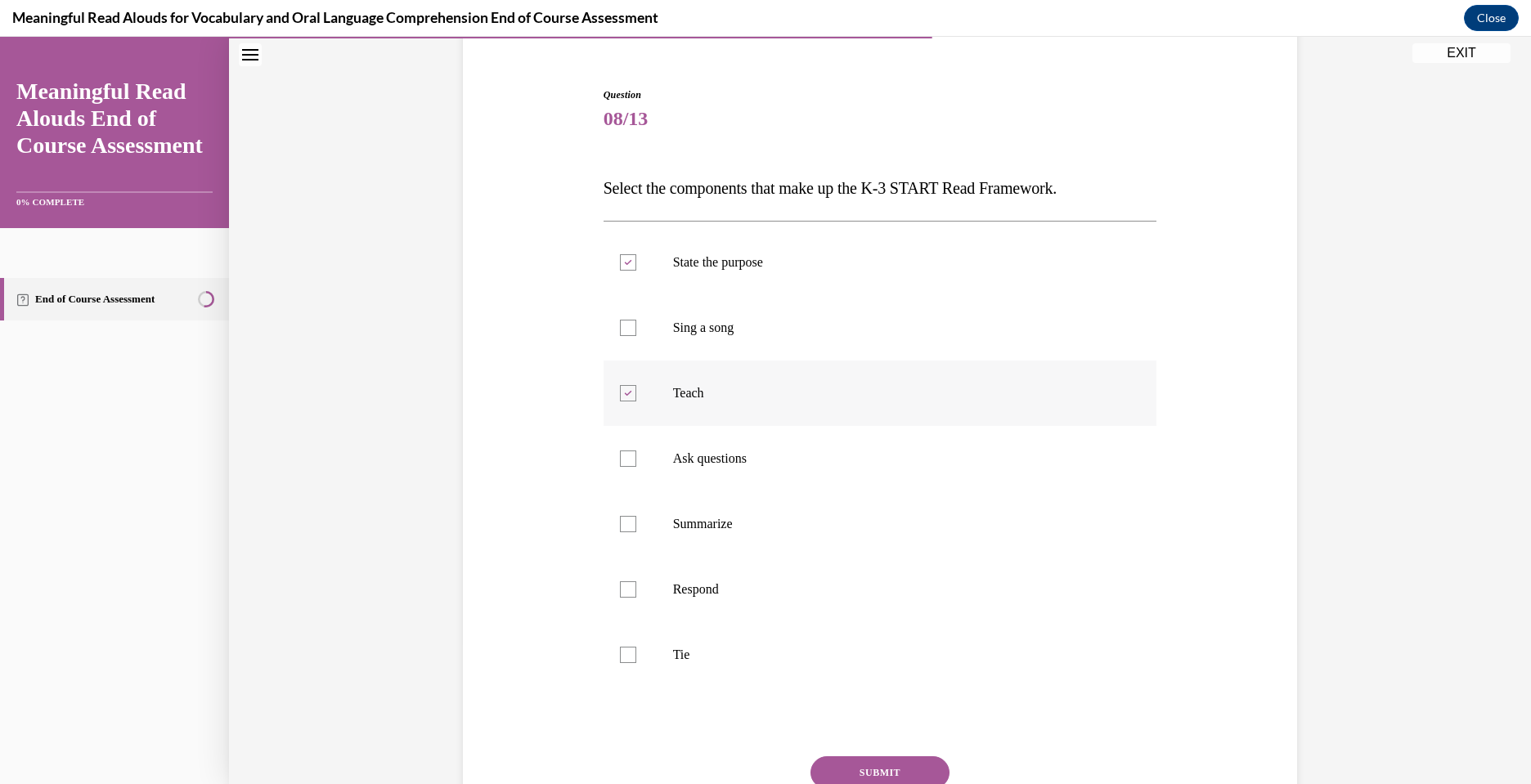
scroll to position [141, 0]
click at [657, 464] on label "Ask questions" at bounding box center [880, 458] width 554 height 65
click at [637, 464] on input "Ask questions" at bounding box center [628, 458] width 17 height 17
checkbox input "true"
click at [657, 591] on label "Respond" at bounding box center [880, 589] width 554 height 65
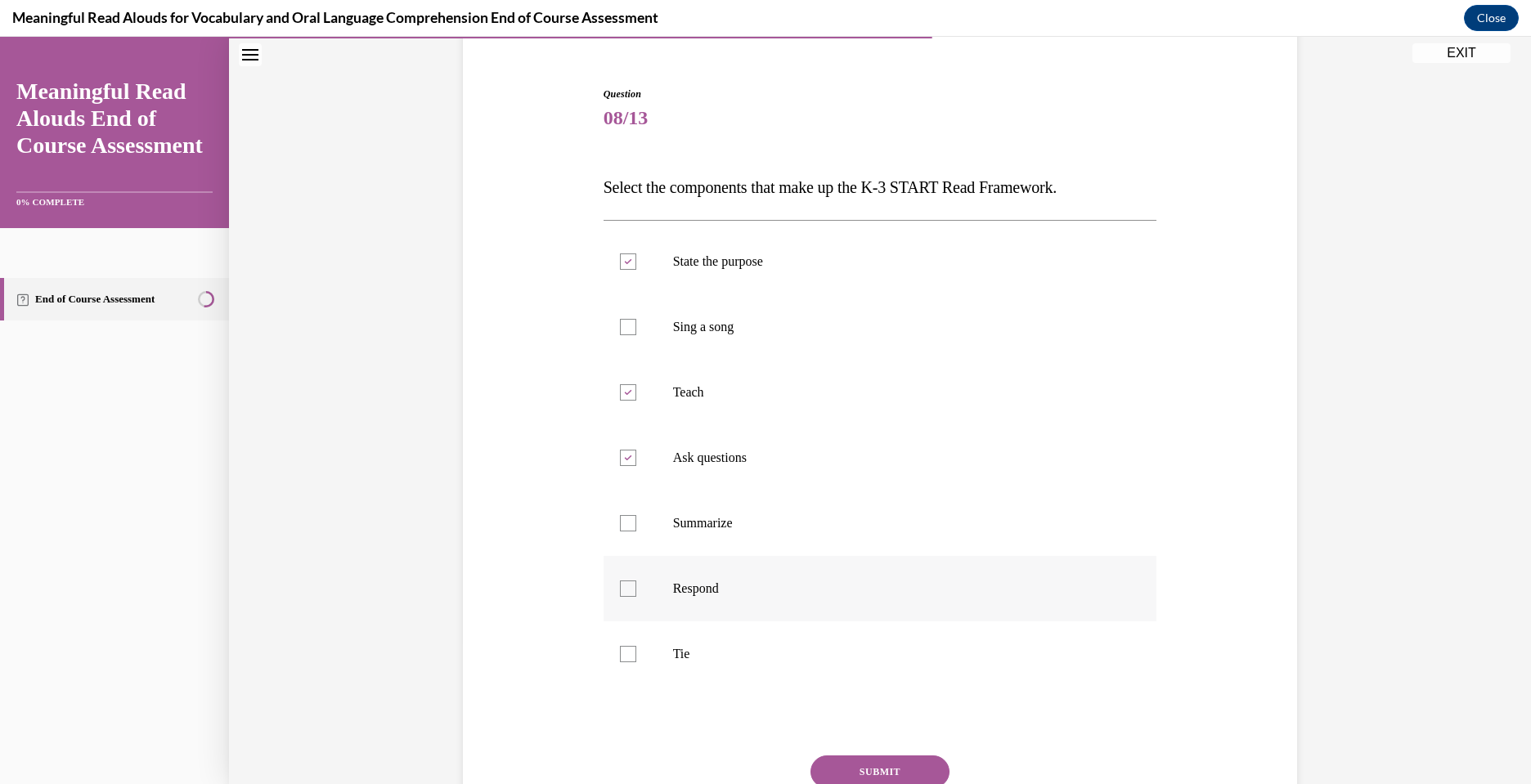
click at [637, 591] on input "Respond" at bounding box center [628, 589] width 17 height 17
checkbox input "true"
click at [647, 656] on label "Tie" at bounding box center [880, 654] width 554 height 65
click at [637, 656] on input "Tie" at bounding box center [628, 654] width 17 height 17
checkbox input "true"
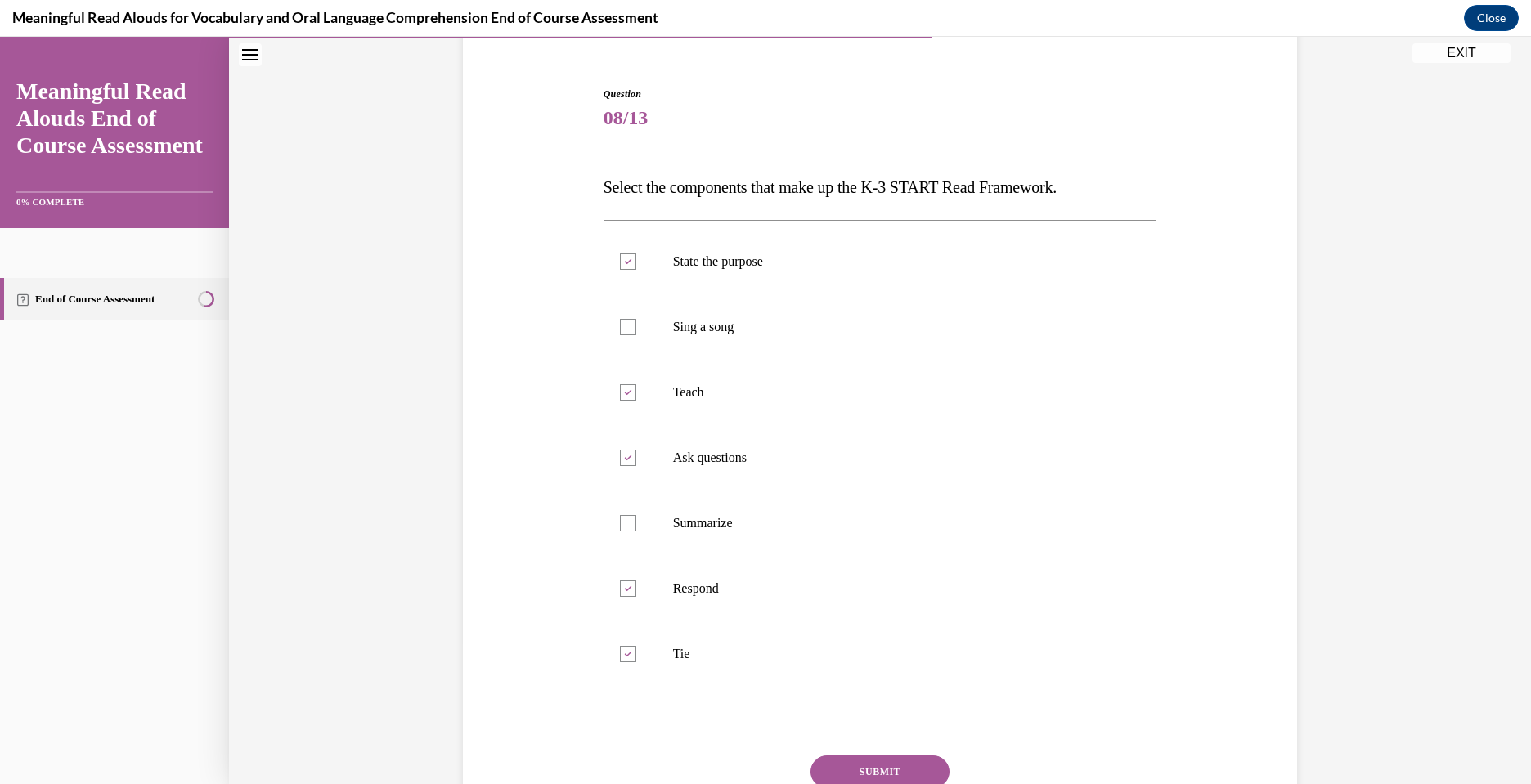
click at [907, 767] on button "SUBMIT" at bounding box center [879, 771] width 139 height 33
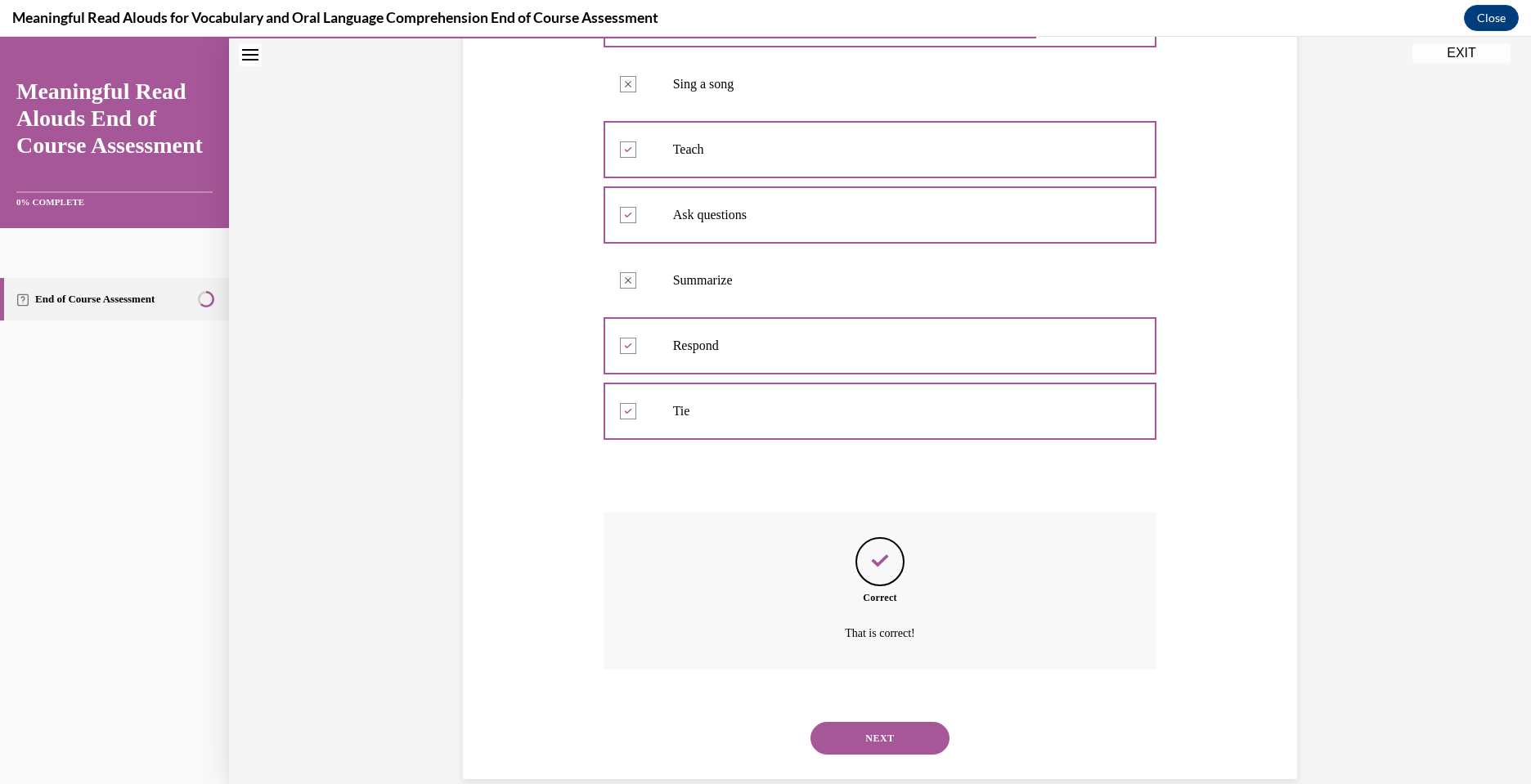
scroll to position [411, 0]
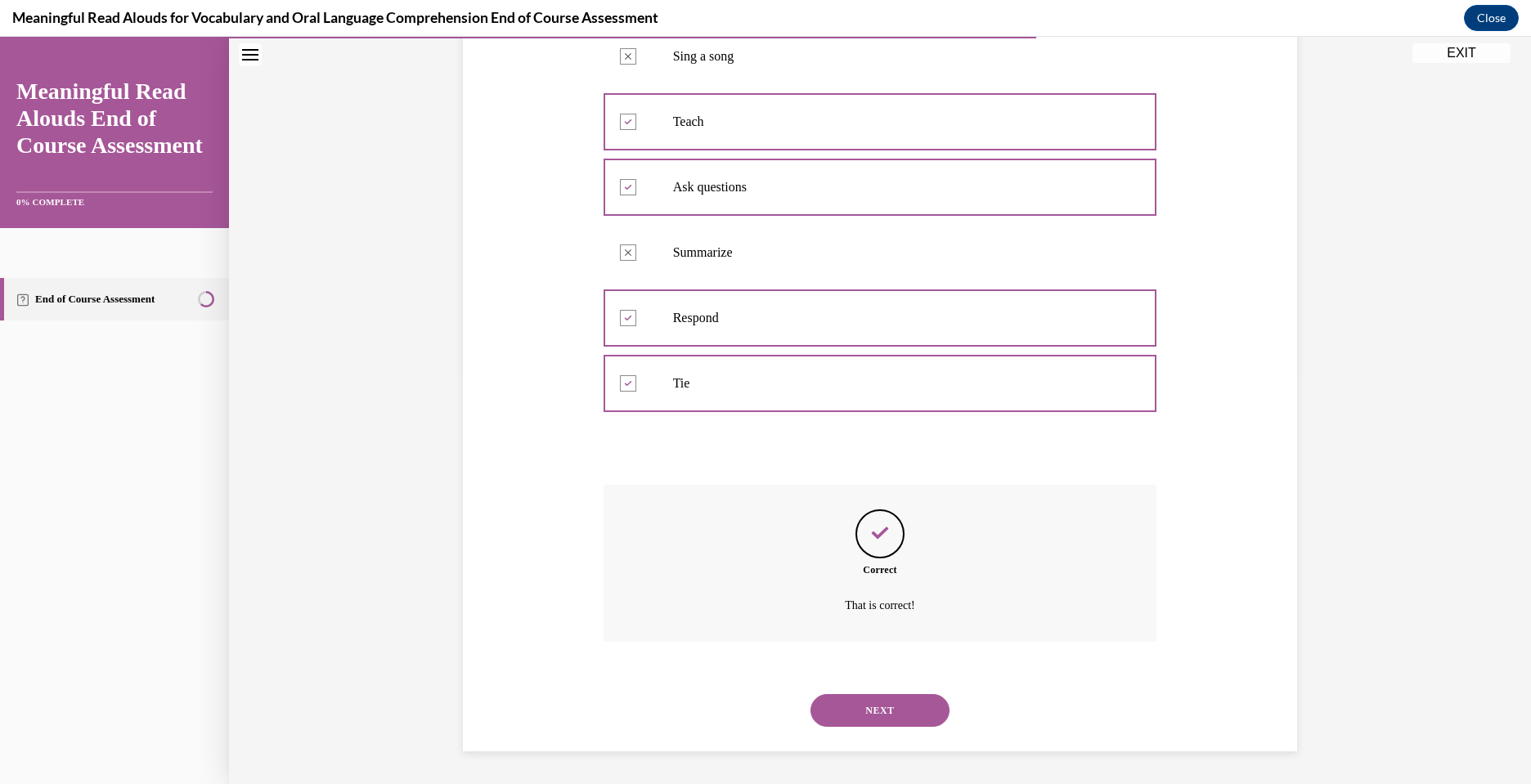
click at [869, 703] on button "NEXT" at bounding box center [879, 710] width 139 height 33
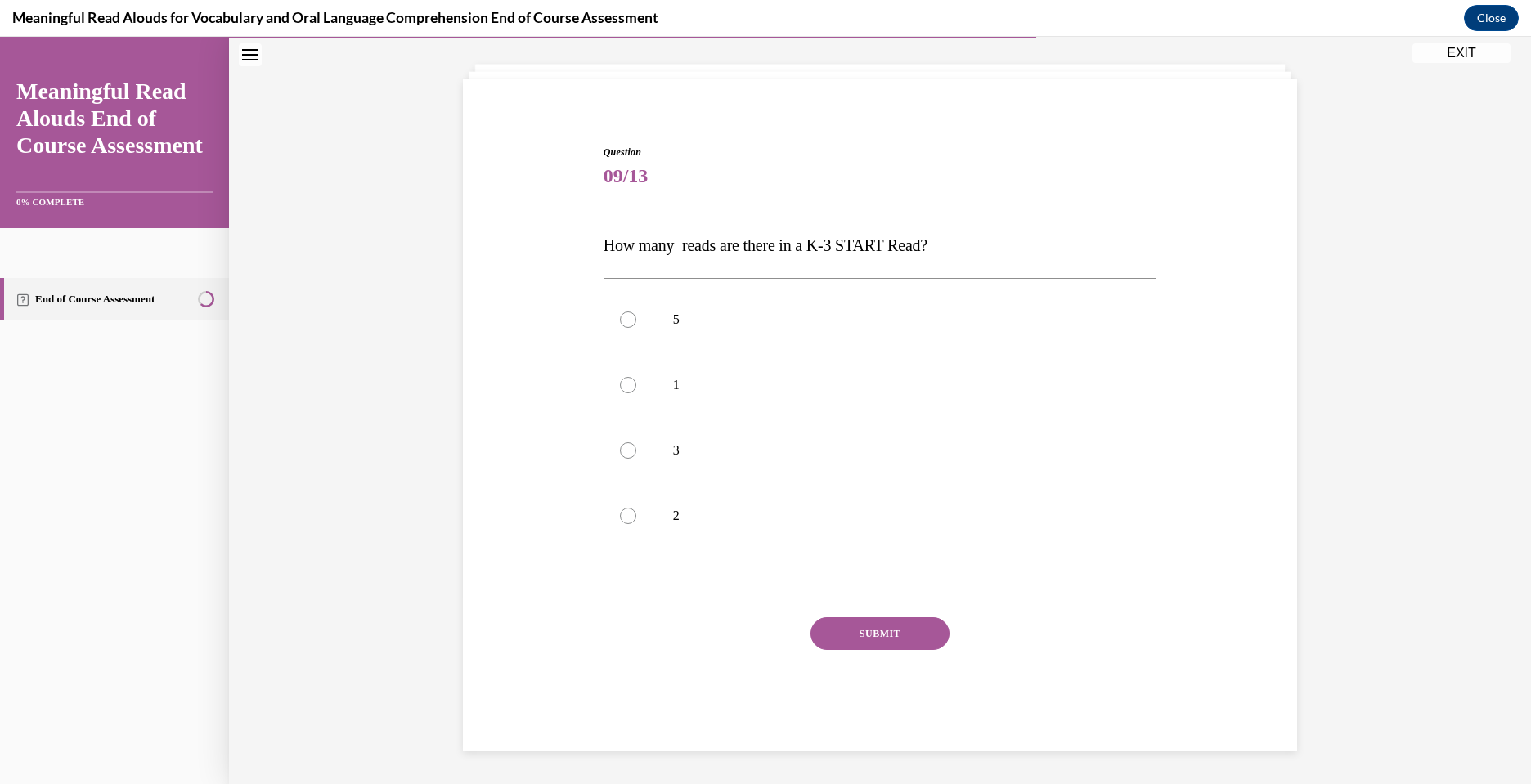
scroll to position [83, 0]
click at [637, 457] on label "3" at bounding box center [880, 450] width 554 height 65
click at [637, 457] on input "3" at bounding box center [628, 450] width 17 height 17
radio input "true"
click at [881, 636] on button "SUBMIT" at bounding box center [879, 633] width 139 height 33
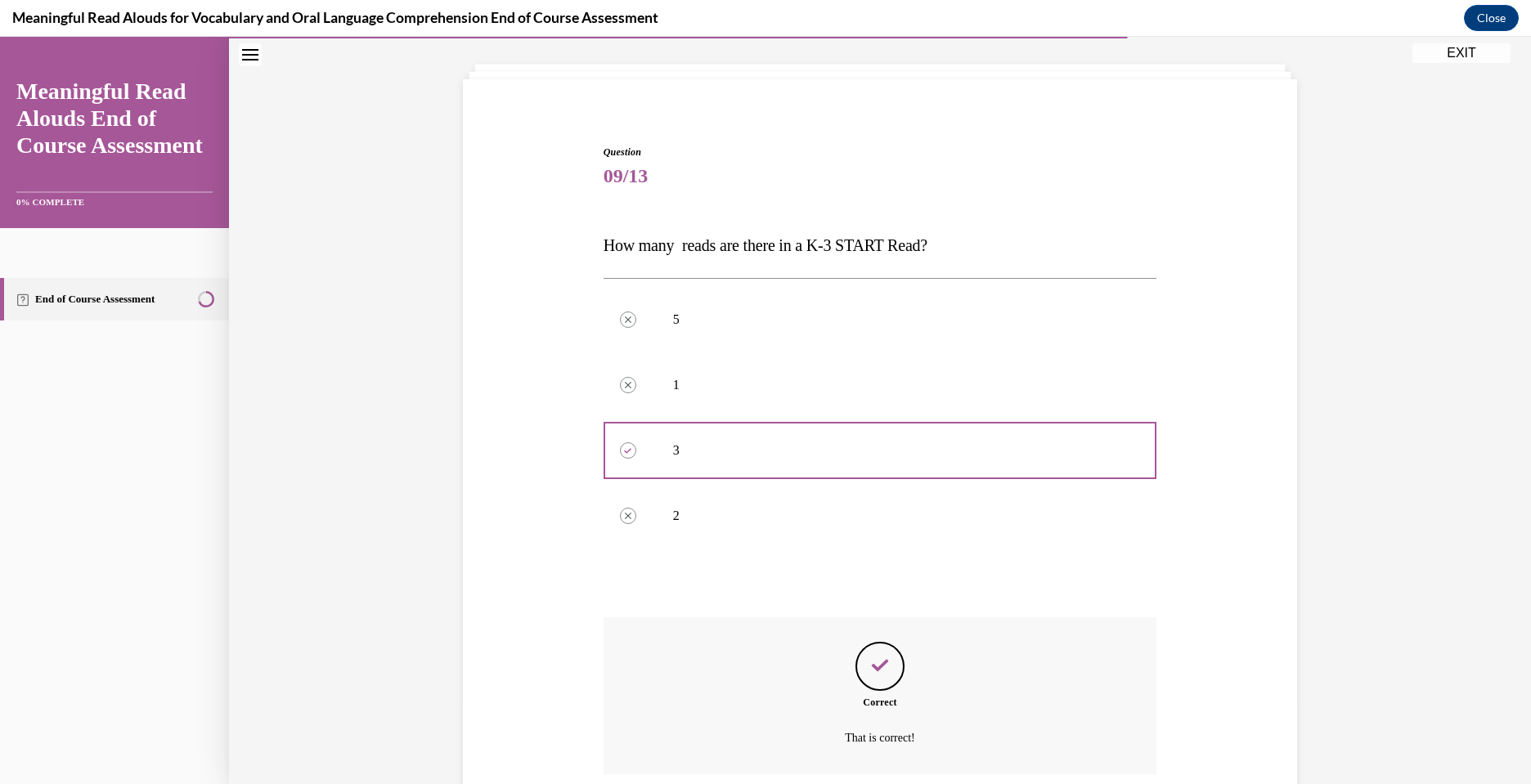
scroll to position [215, 0]
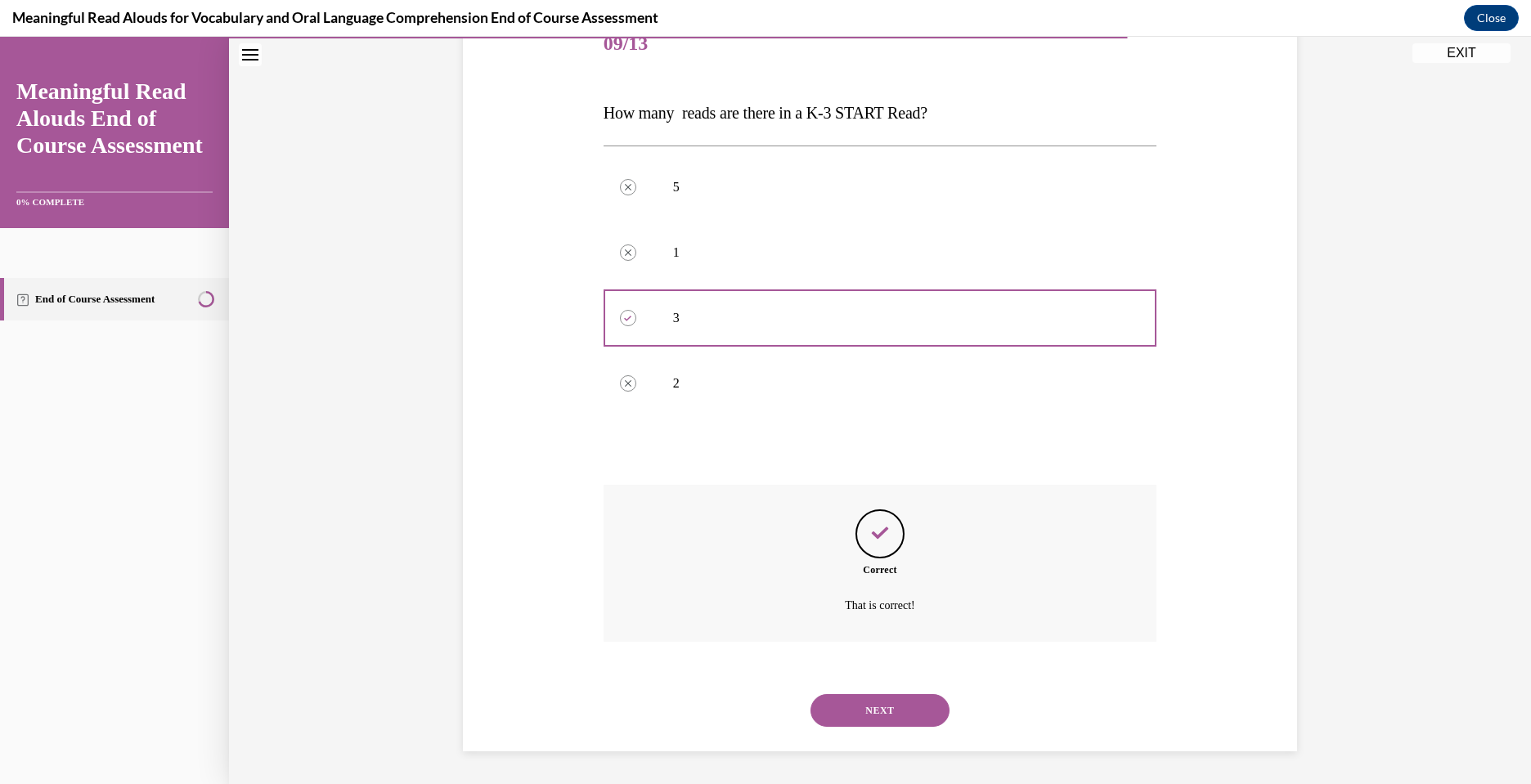
click at [869, 708] on button "NEXT" at bounding box center [879, 710] width 139 height 33
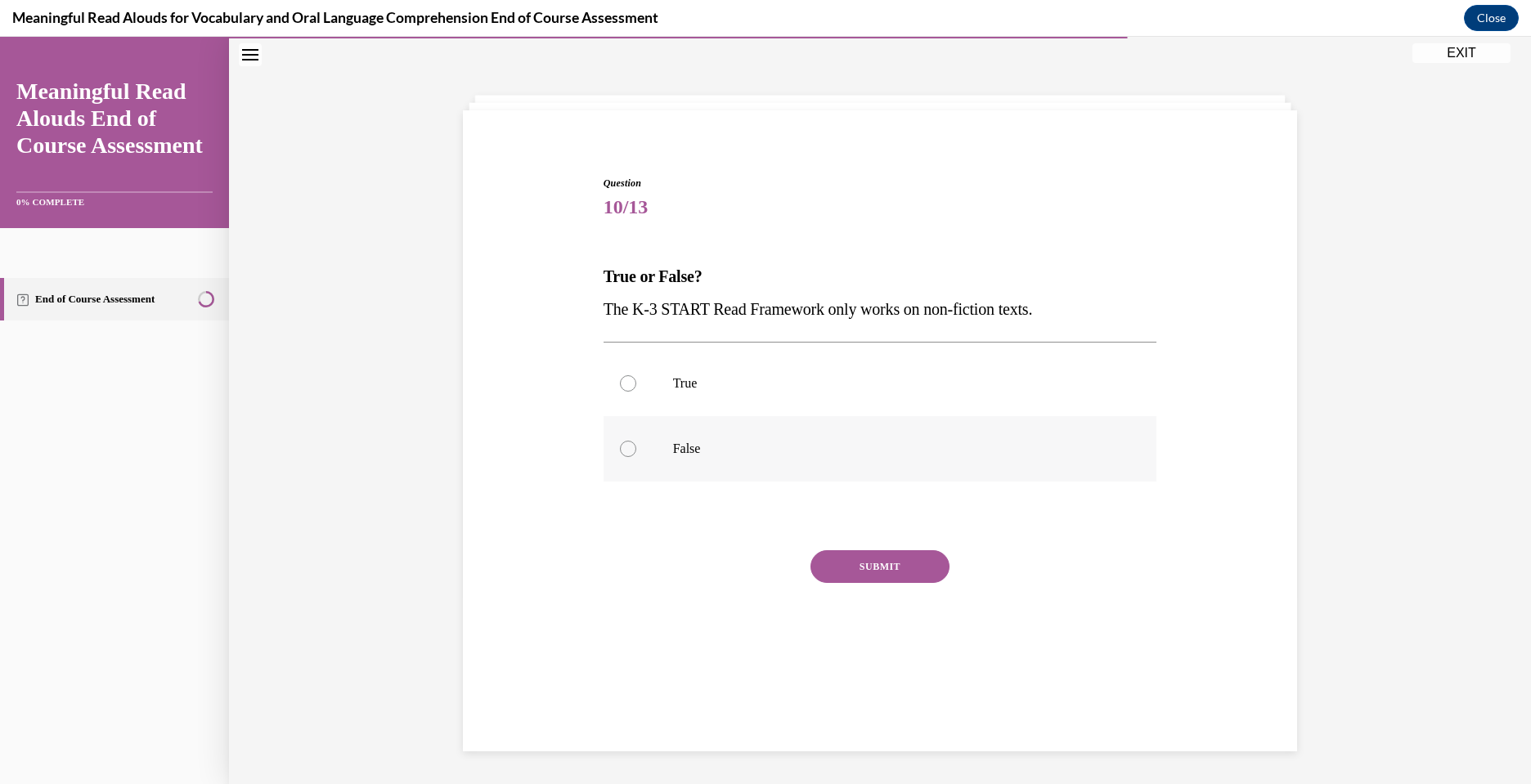
click at [630, 458] on label "False" at bounding box center [880, 449] width 554 height 65
click at [630, 457] on input "False" at bounding box center [628, 449] width 17 height 17
radio input "true"
click at [884, 575] on button "SUBMIT" at bounding box center [879, 566] width 139 height 33
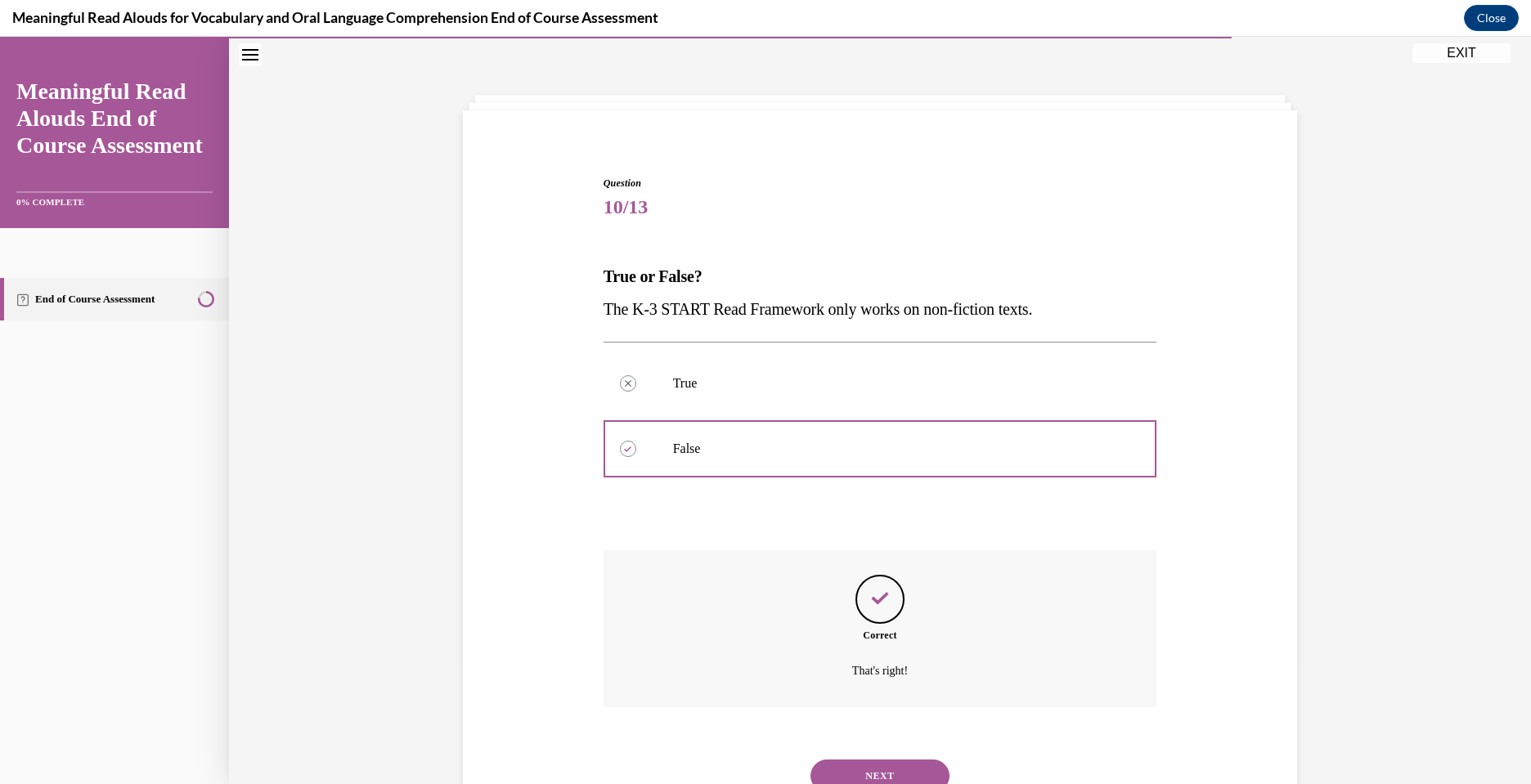
scroll to position [117, 0]
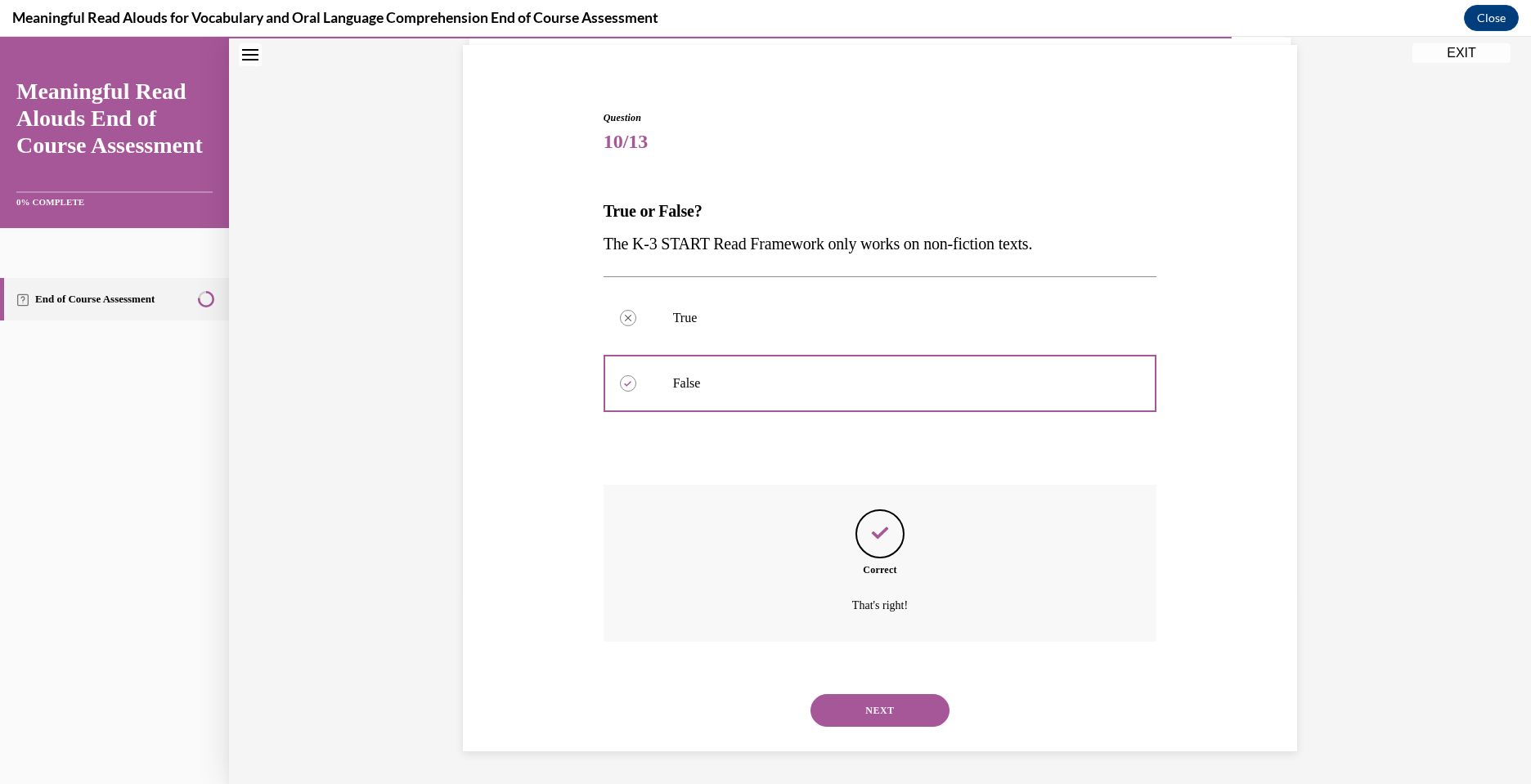
click at [870, 707] on button "NEXT" at bounding box center [879, 710] width 139 height 33
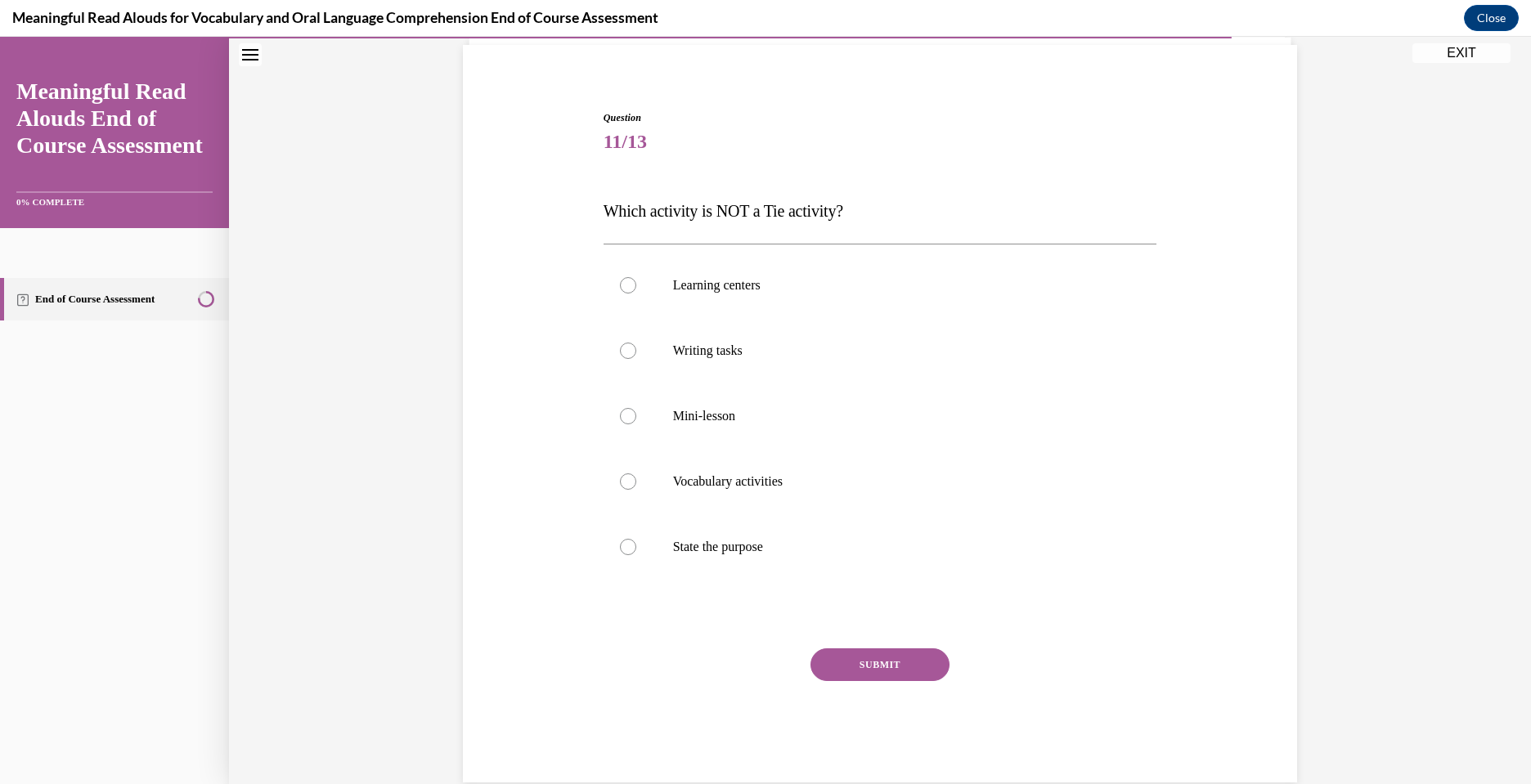
scroll to position [86, 0]
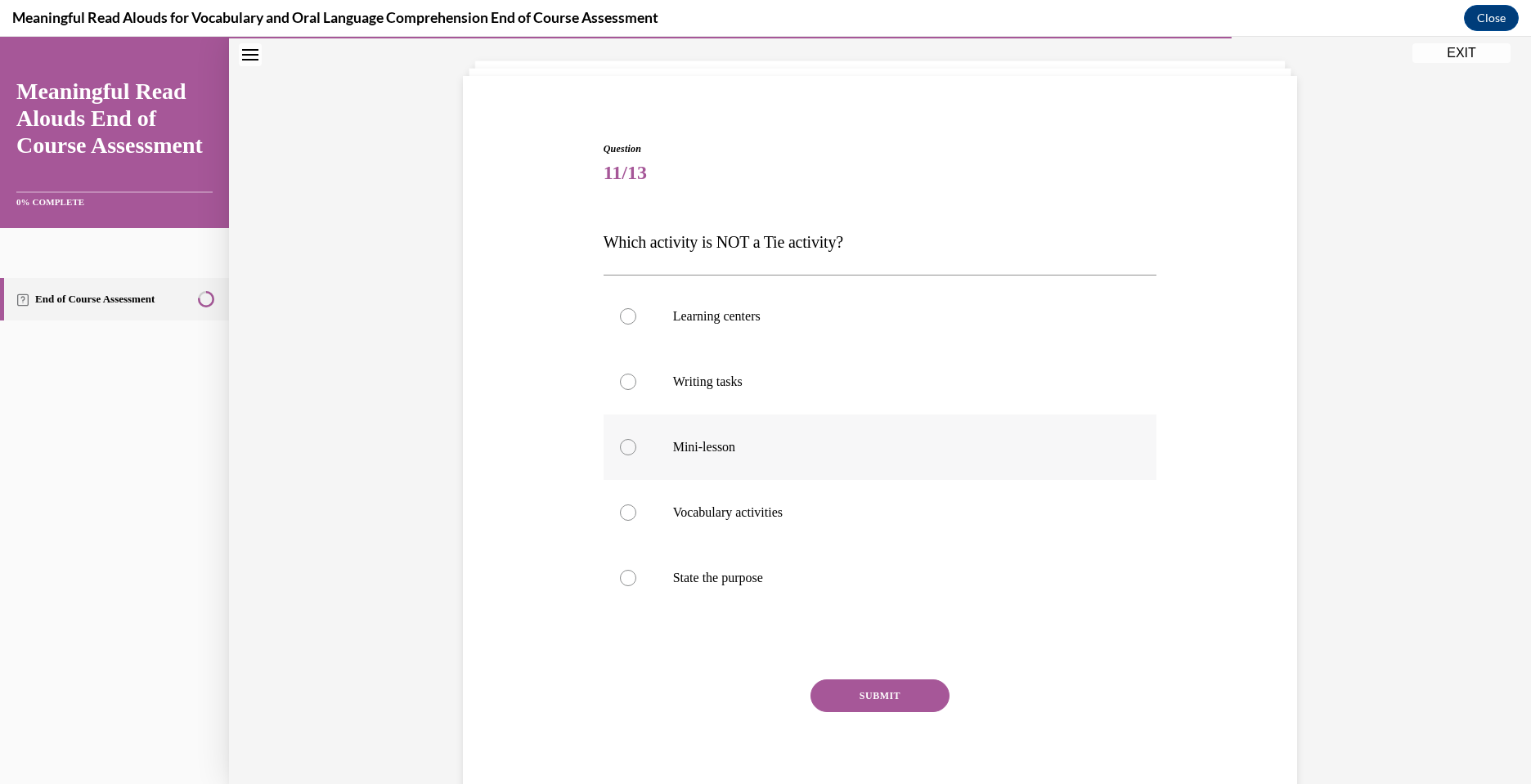
click at [743, 439] on p "Mini-lesson" at bounding box center [894, 447] width 443 height 17
click at [637, 439] on input "Mini-lesson" at bounding box center [628, 447] width 17 height 17
radio input "true"
click at [724, 587] on label "State the purpose" at bounding box center [880, 578] width 554 height 65
click at [637, 586] on input "State the purpose" at bounding box center [628, 578] width 17 height 17
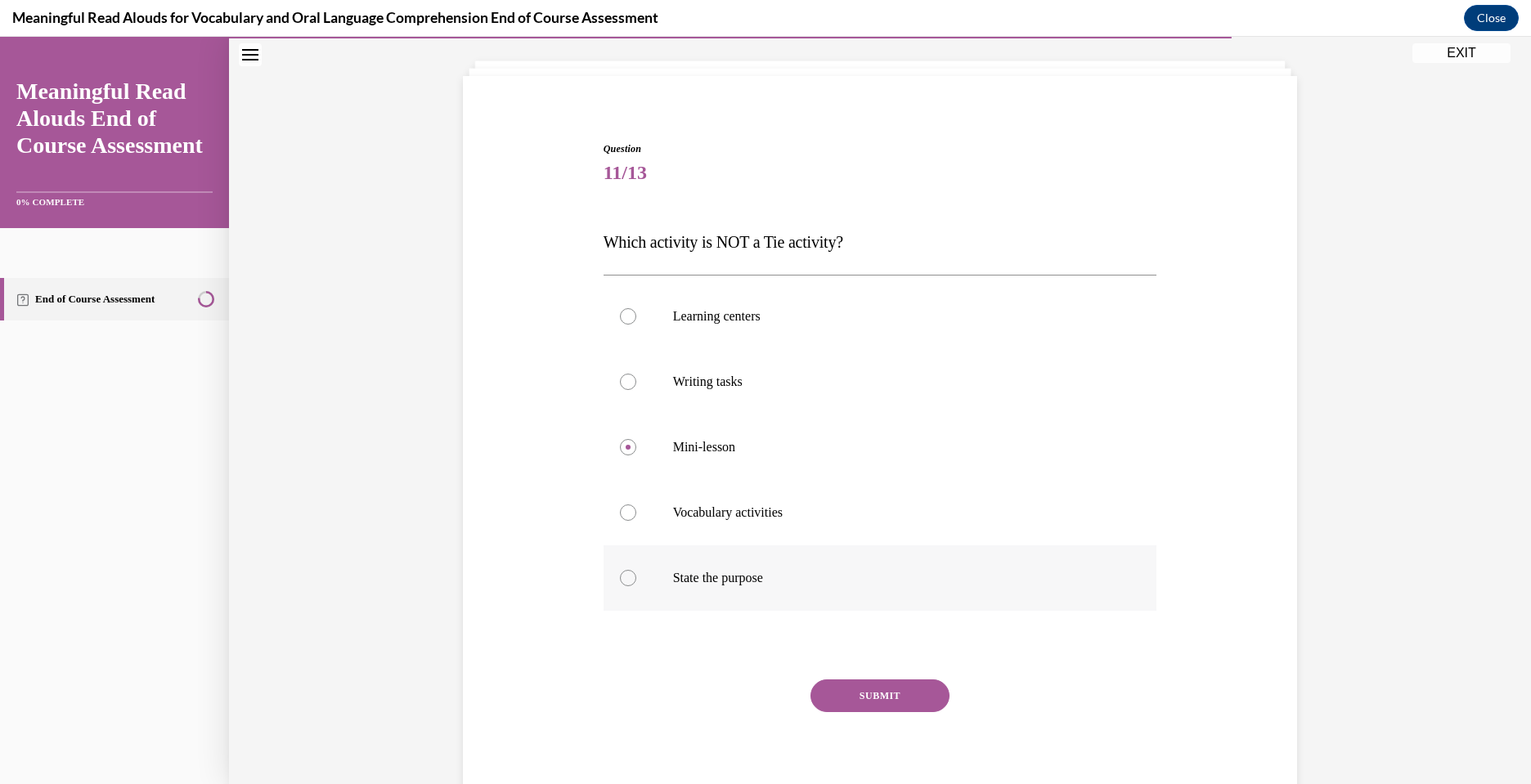
radio input "true"
click at [874, 691] on button "SUBMIT" at bounding box center [879, 696] width 139 height 33
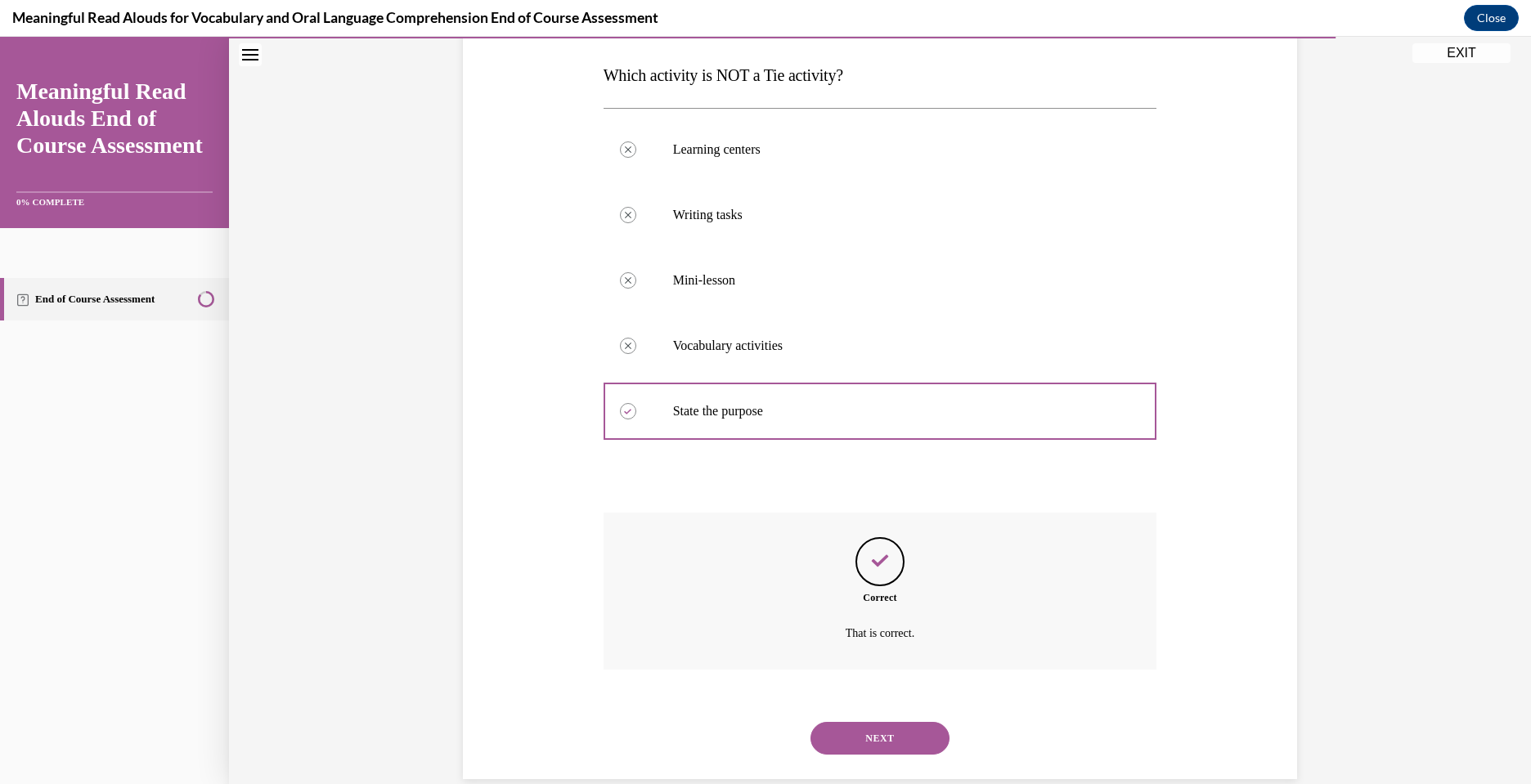
scroll to position [280, 0]
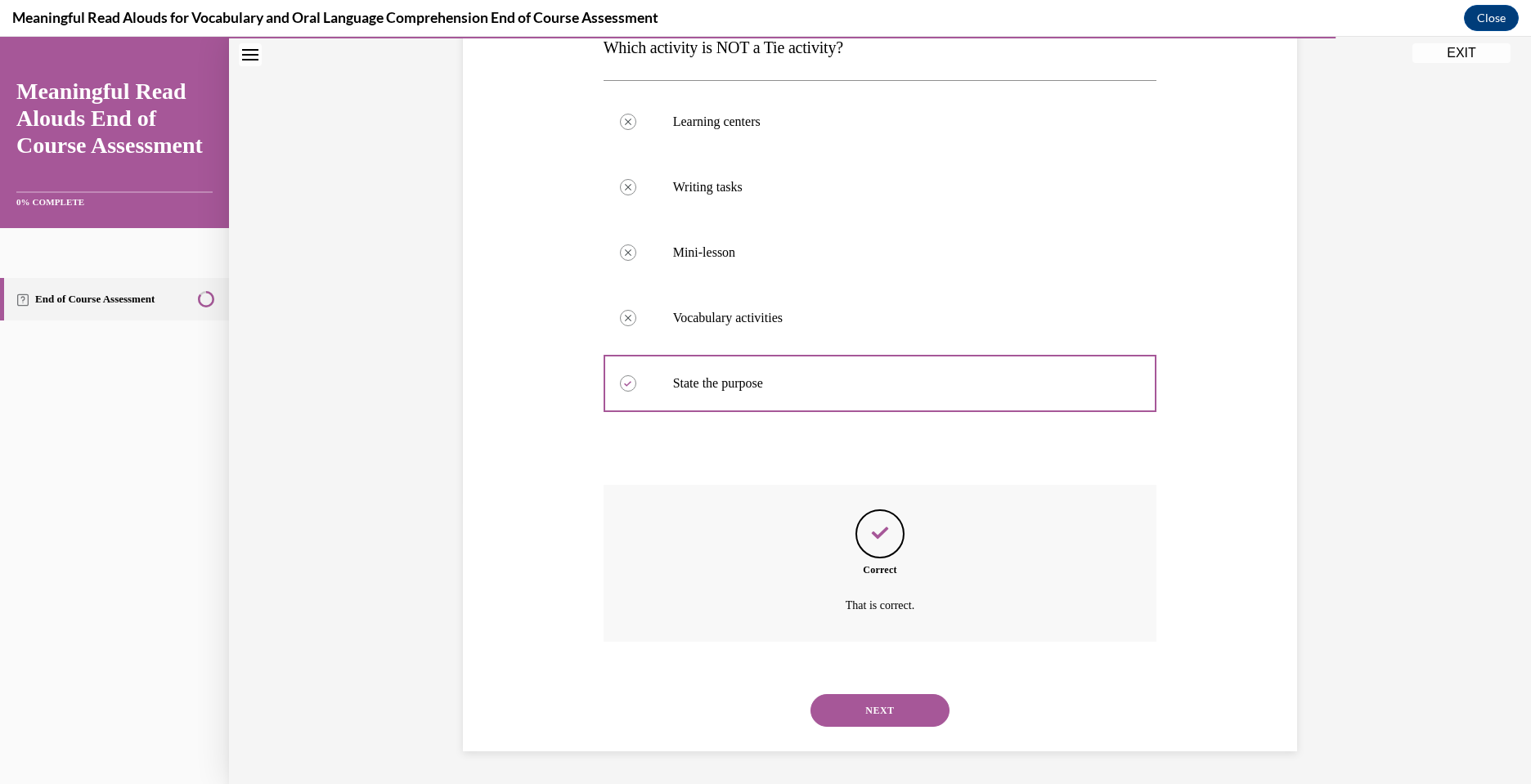
click at [885, 714] on button "NEXT" at bounding box center [879, 710] width 139 height 33
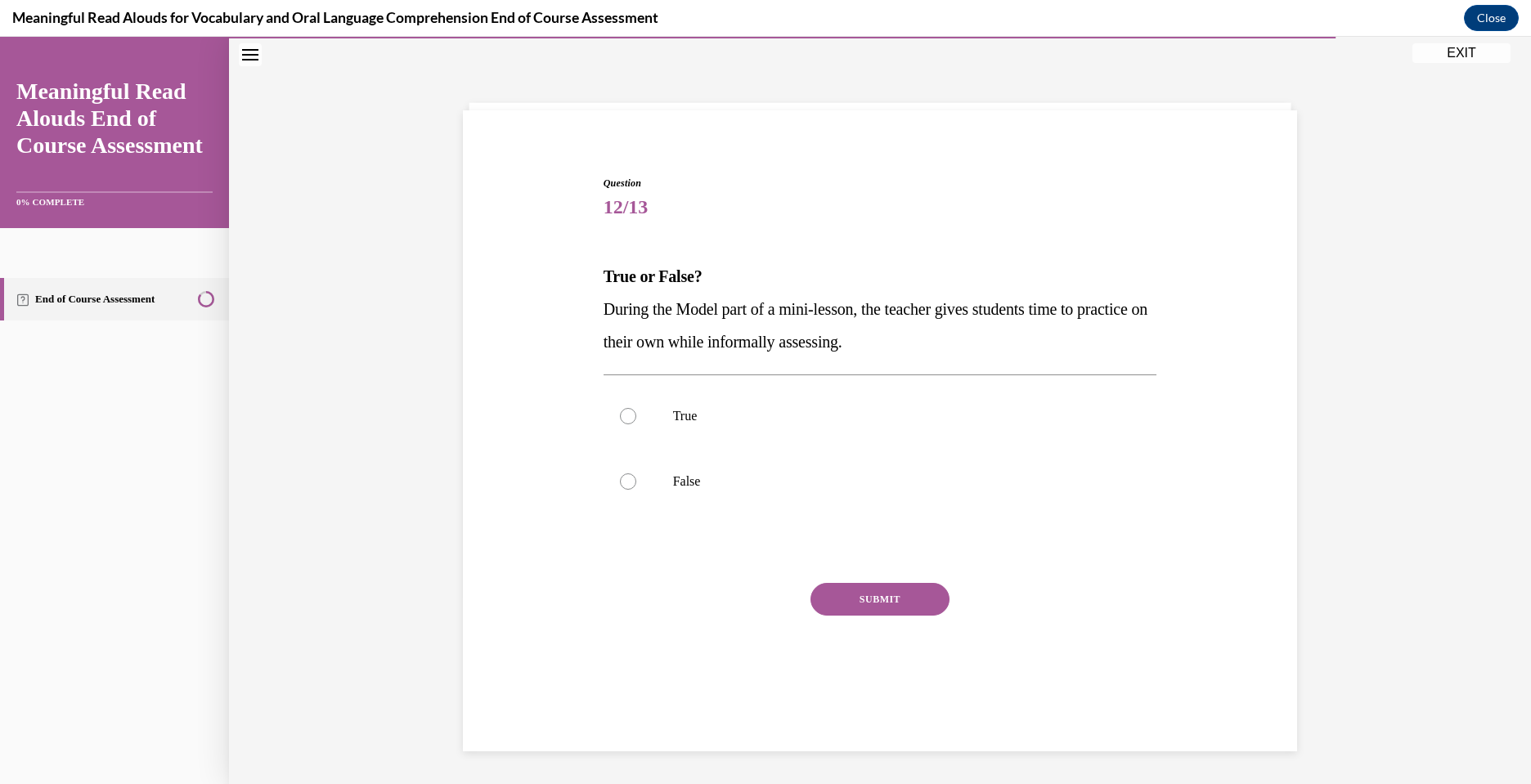
scroll to position [52, 0]
click at [665, 476] on label "False" at bounding box center [880, 481] width 554 height 65
click at [637, 476] on input "False" at bounding box center [628, 482] width 17 height 17
radio input "true"
click at [916, 601] on button "SUBMIT" at bounding box center [879, 599] width 139 height 33
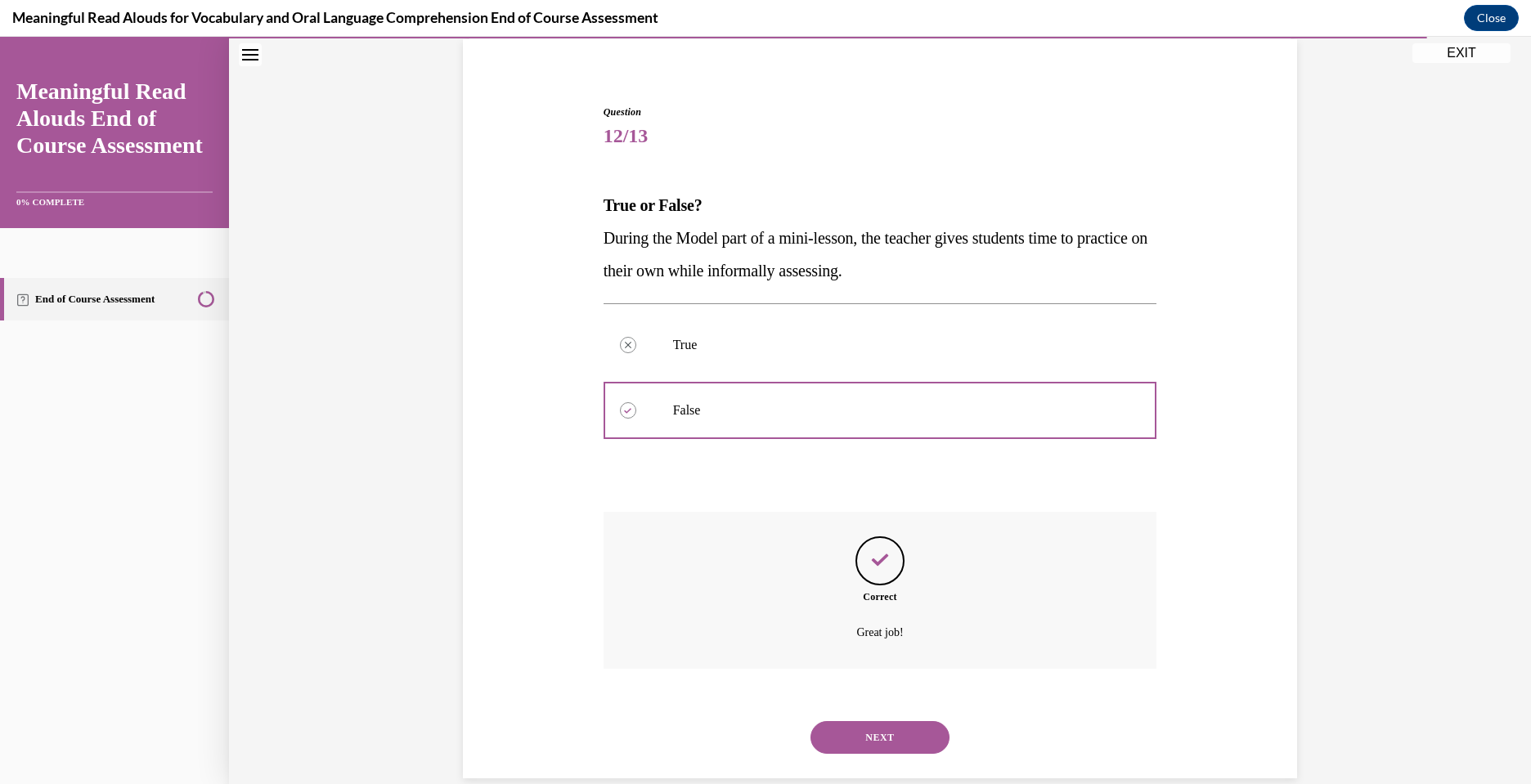
scroll to position [149, 0]
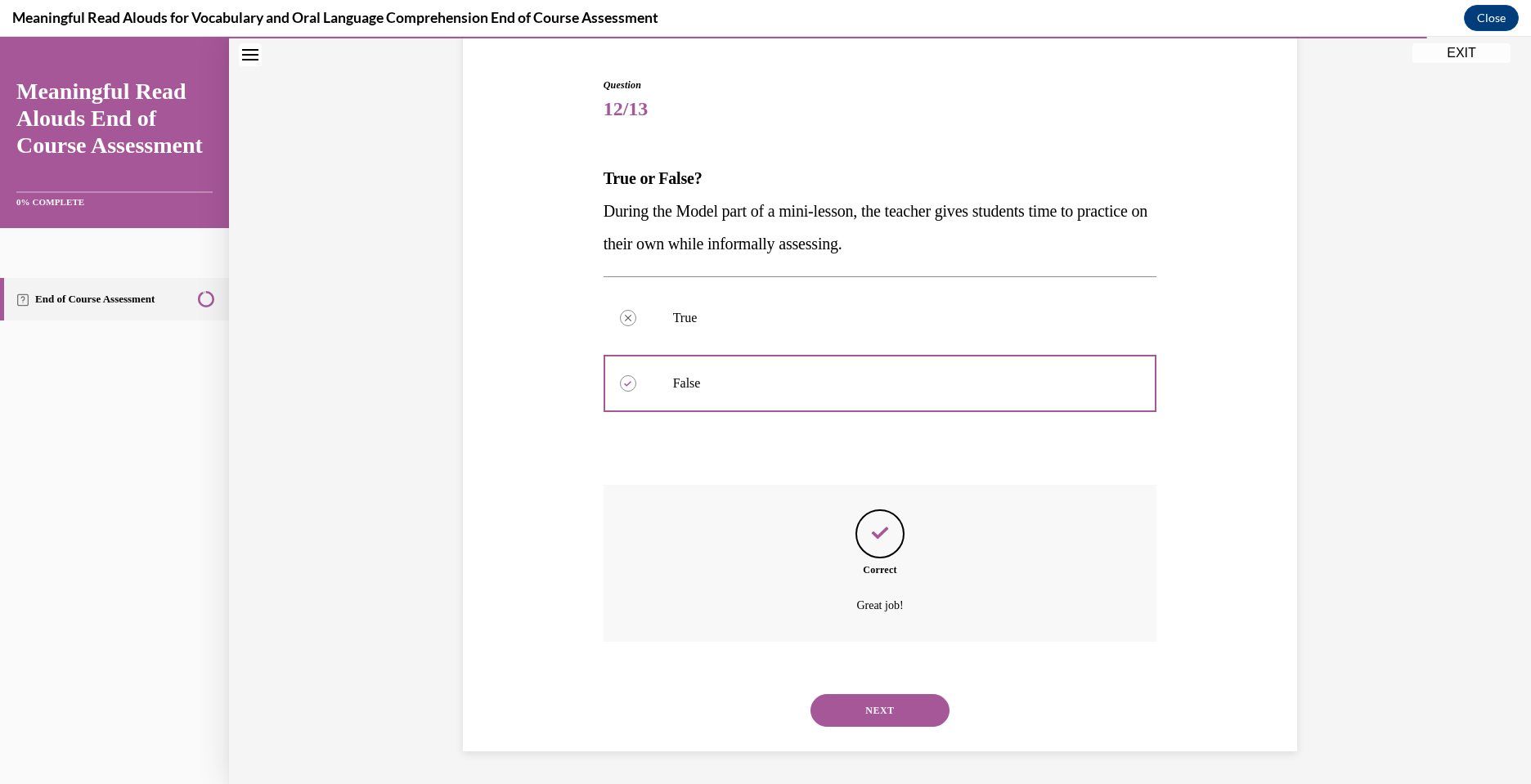
click at [883, 702] on button "NEXT" at bounding box center [879, 710] width 139 height 33
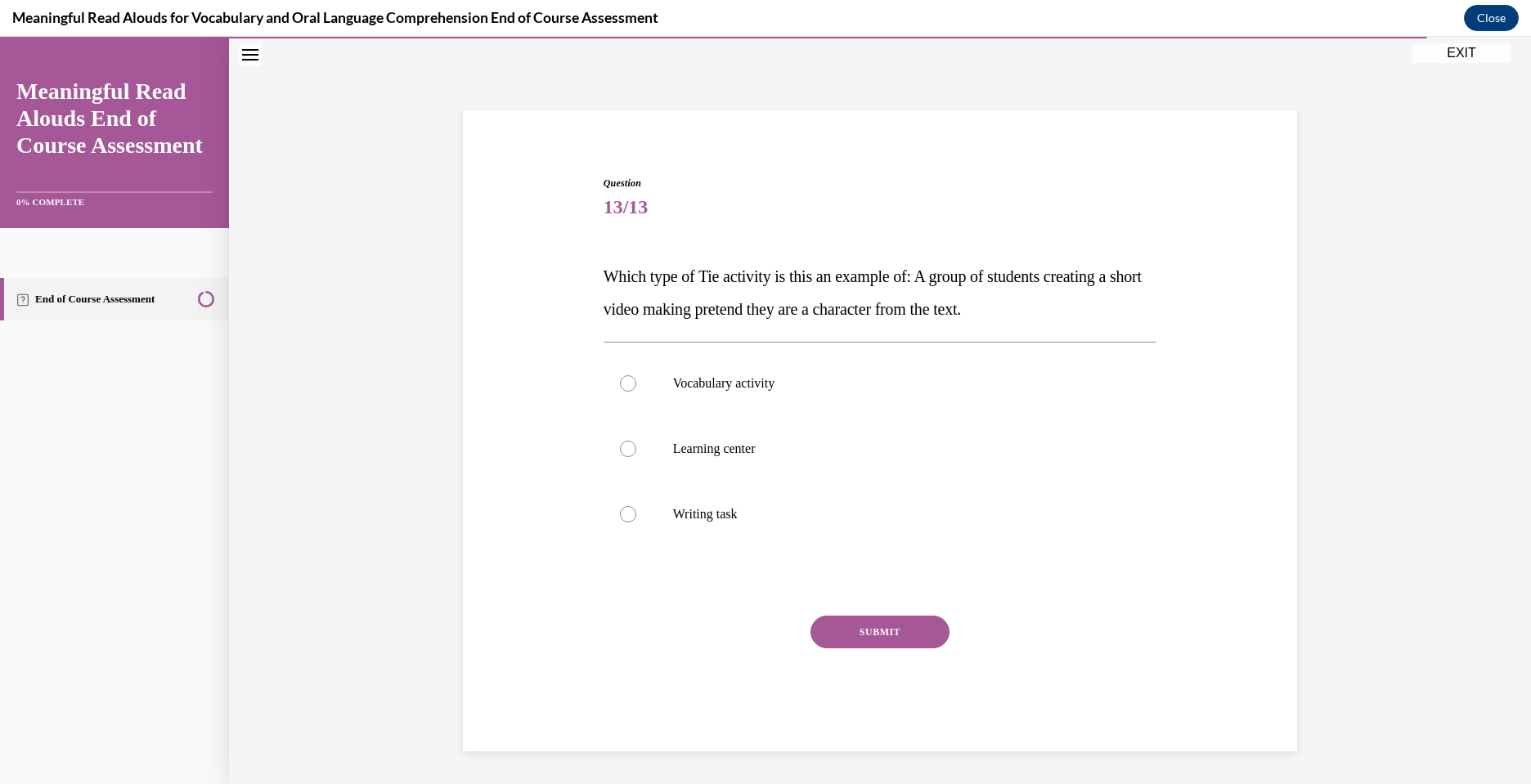
scroll to position [52, 0]
click at [687, 446] on p "Learning center" at bounding box center [894, 449] width 443 height 17
click at [637, 446] on input "Learning center" at bounding box center [628, 449] width 17 height 17
radio input "true"
click at [867, 626] on button "SUBMIT" at bounding box center [879, 631] width 139 height 33
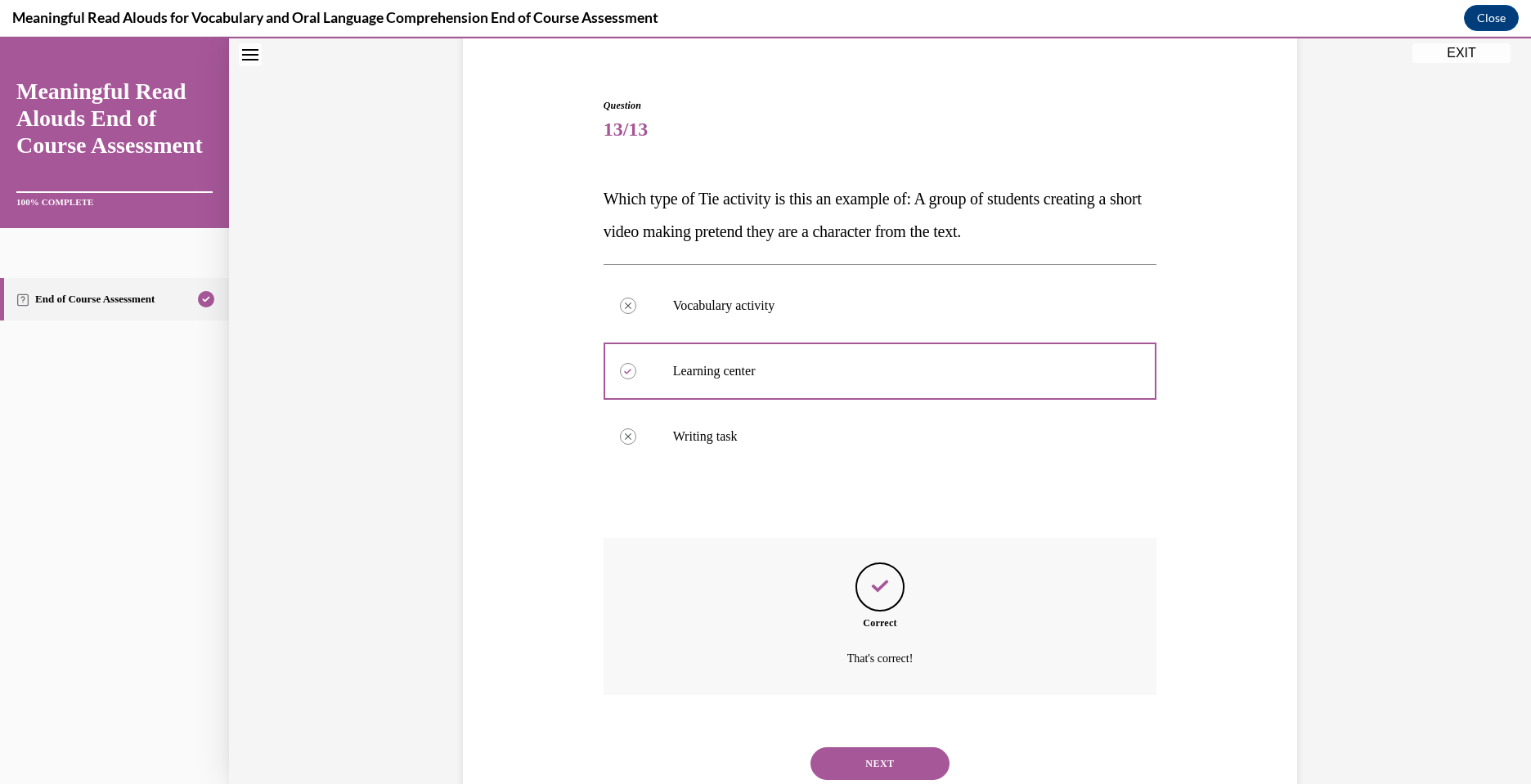
scroll to position [183, 0]
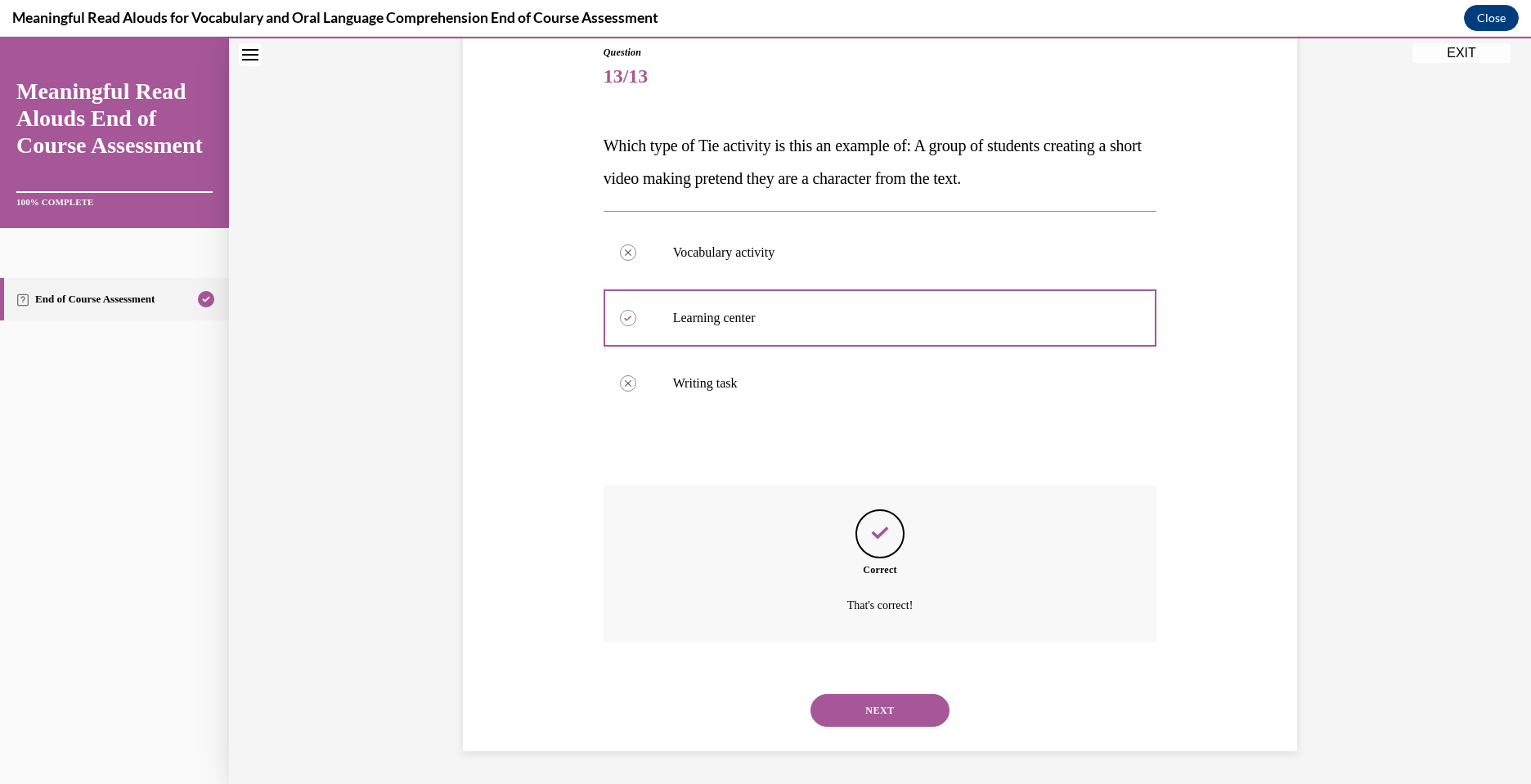
click at [871, 708] on button "NEXT" at bounding box center [879, 710] width 139 height 33
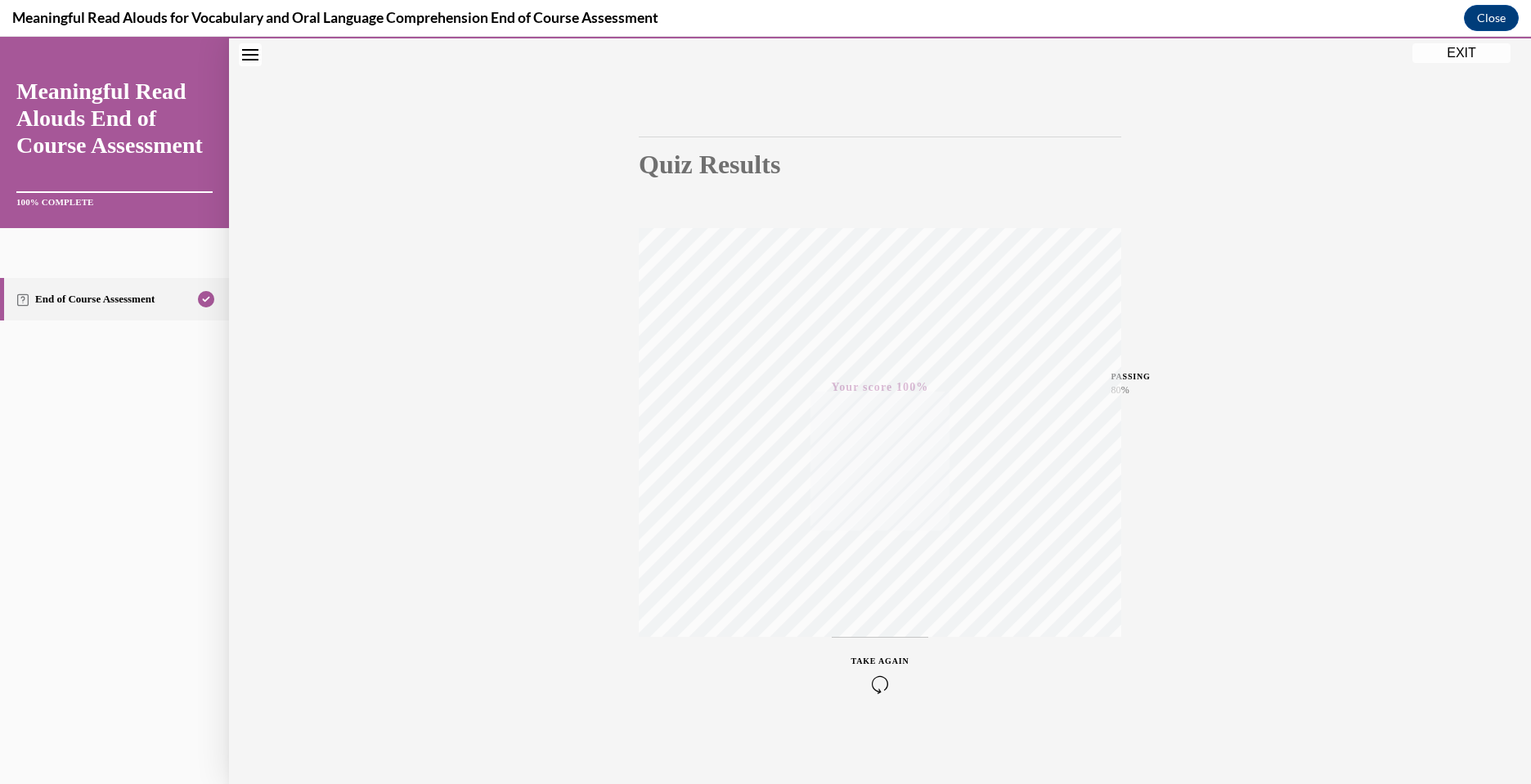
click at [1471, 52] on button "EXIT" at bounding box center [1462, 53] width 98 height 20
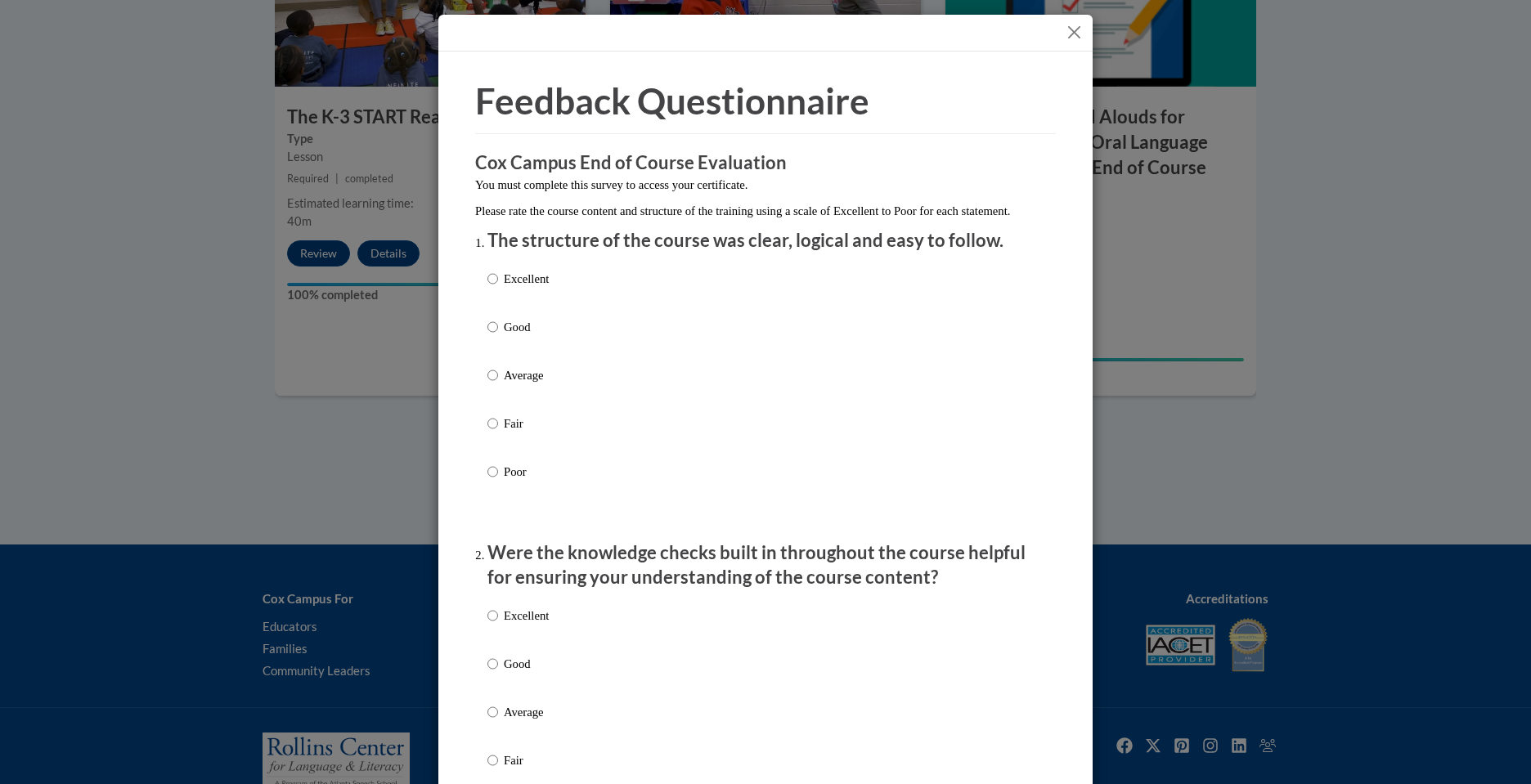
click at [509, 336] on p "Good" at bounding box center [526, 327] width 45 height 18
click at [498, 336] on input "Good" at bounding box center [492, 327] width 11 height 18
radio input "true"
click at [500, 677] on label "Good" at bounding box center [518, 676] width 62 height 44
click at [498, 673] on input "Good" at bounding box center [492, 664] width 11 height 18
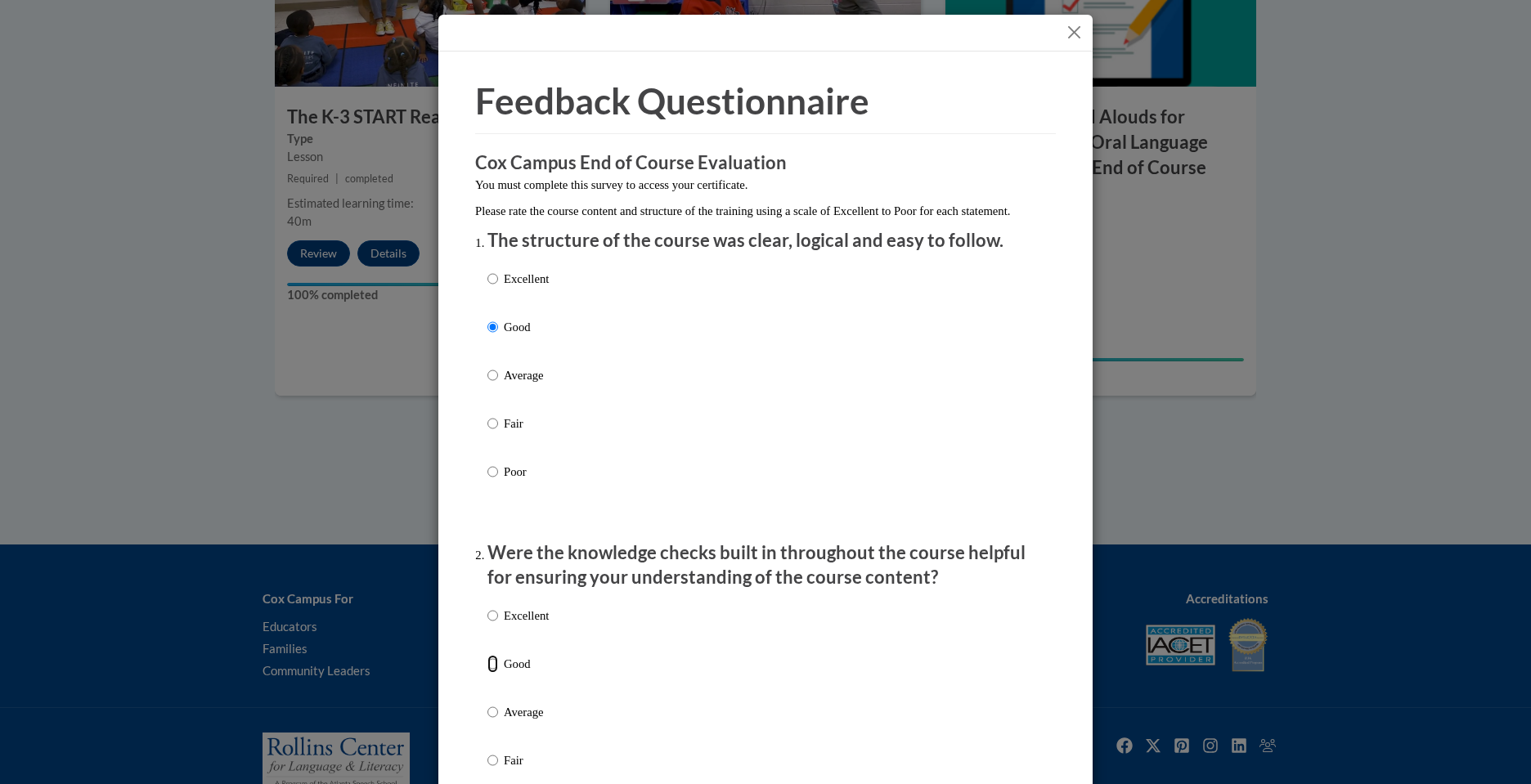
radio input "true"
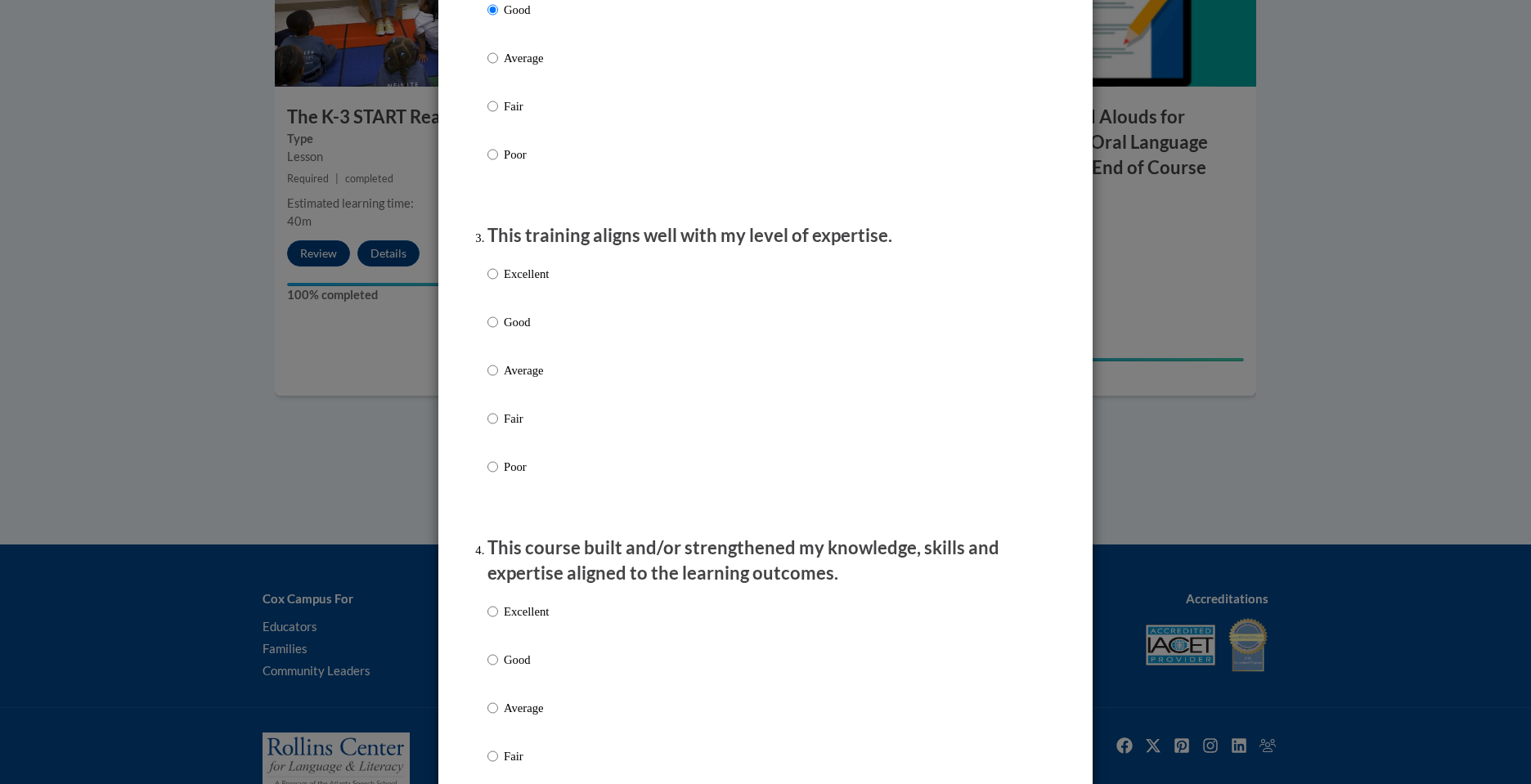
click at [520, 331] on p "Good" at bounding box center [526, 322] width 45 height 18
click at [498, 331] on input "Good" at bounding box center [492, 322] width 11 height 18
radio input "true"
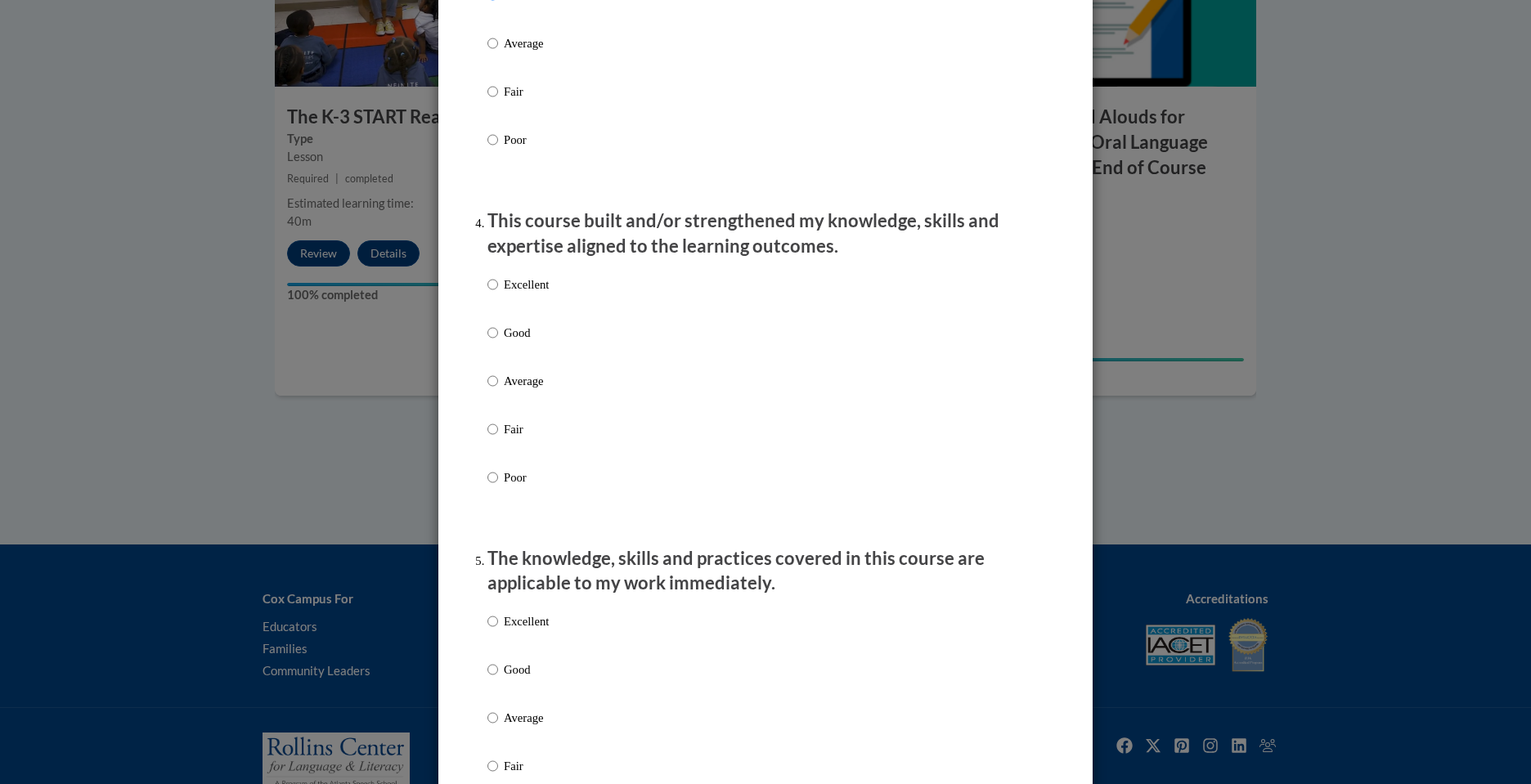
click at [520, 342] on p "Good" at bounding box center [526, 333] width 45 height 18
click at [498, 342] on input "Good" at bounding box center [492, 333] width 11 height 18
radio input "true"
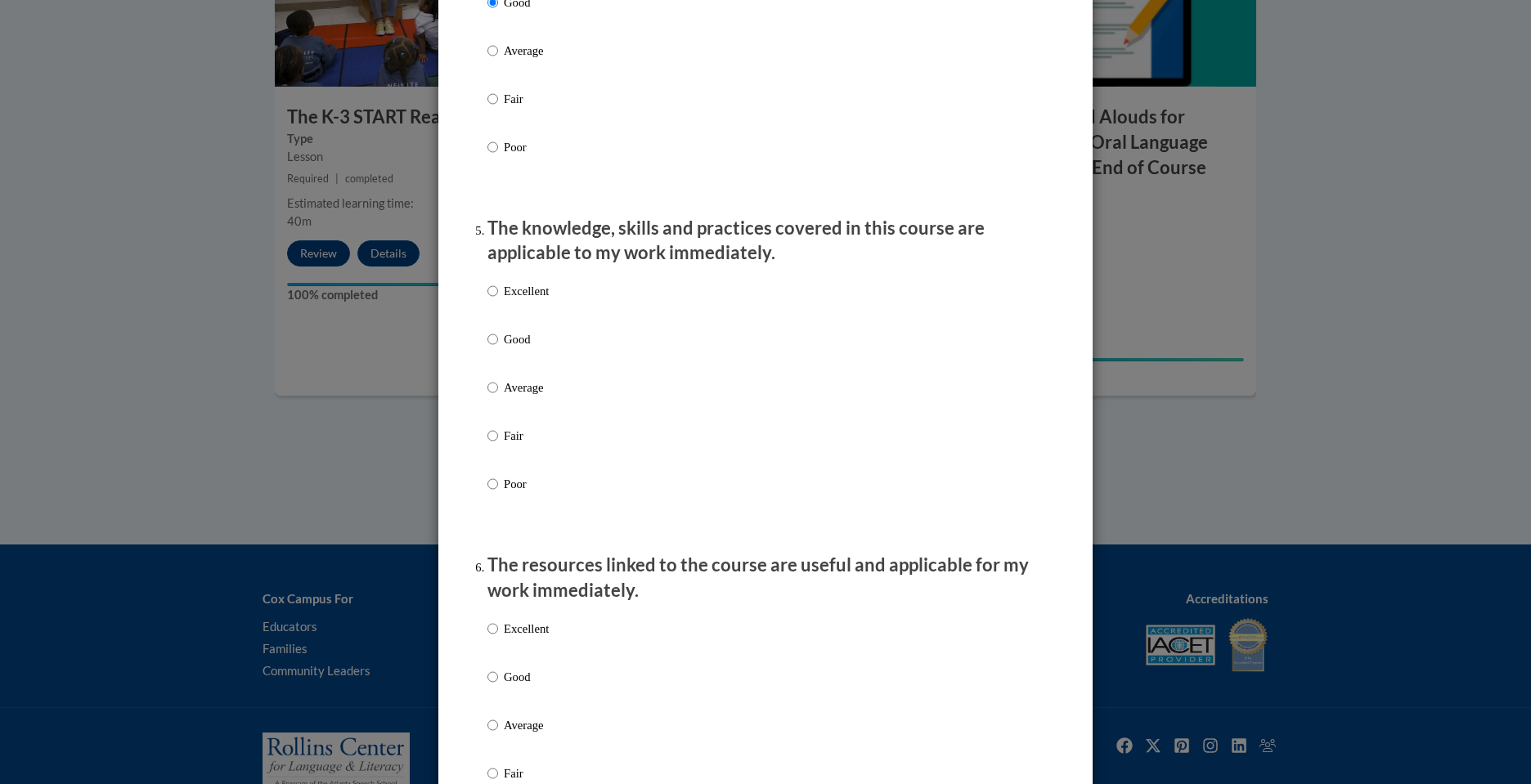
click at [520, 347] on p "Good" at bounding box center [526, 339] width 45 height 18
click at [498, 347] on input "Good" at bounding box center [492, 339] width 11 height 18
radio input "true"
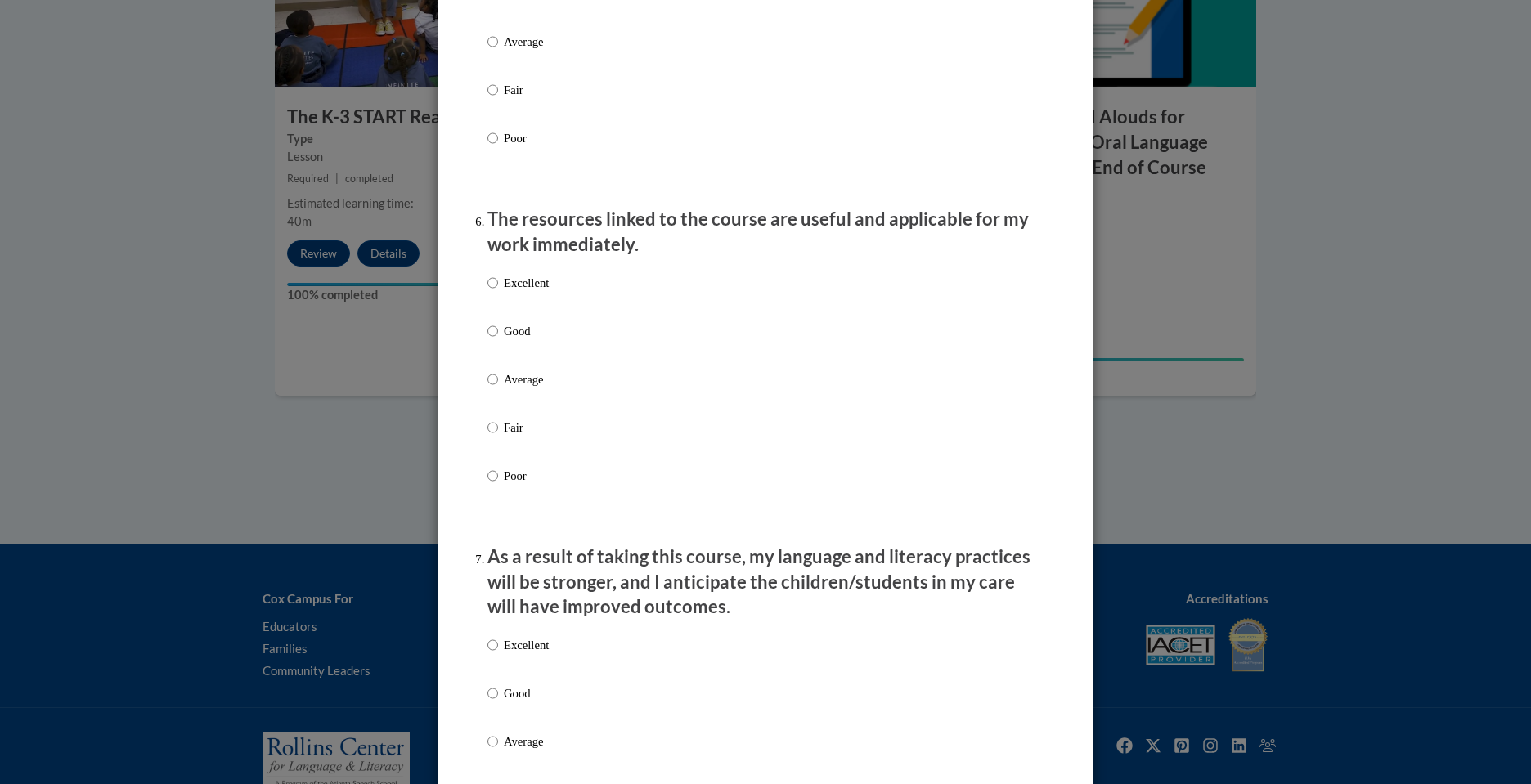
click at [520, 340] on p "Good" at bounding box center [526, 331] width 45 height 18
click at [498, 340] on input "Good" at bounding box center [492, 331] width 11 height 18
radio input "true"
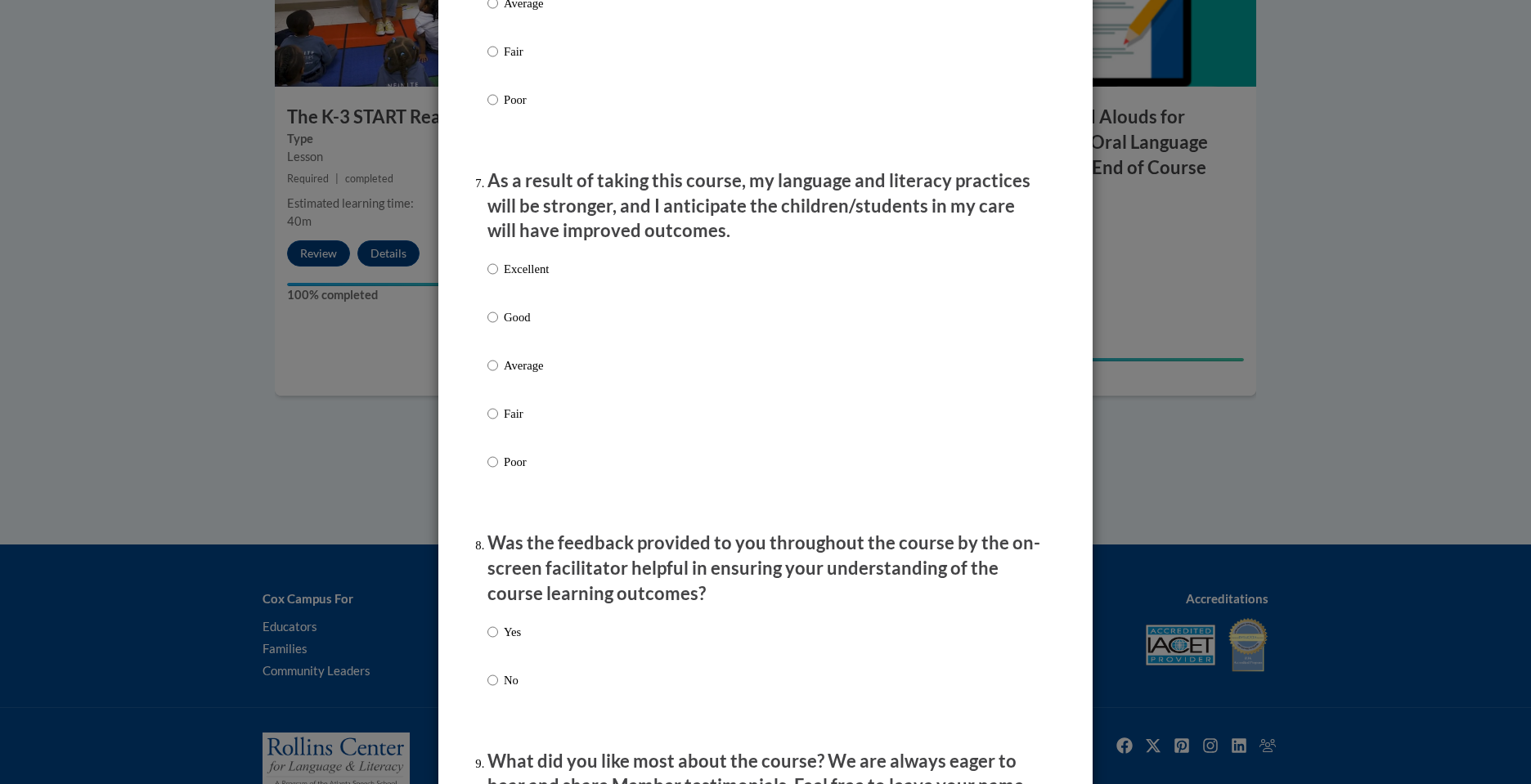
scroll to position [2034, 0]
click at [515, 325] on p "Good" at bounding box center [526, 317] width 45 height 18
click at [498, 325] on input "Good" at bounding box center [492, 317] width 11 height 18
radio input "true"
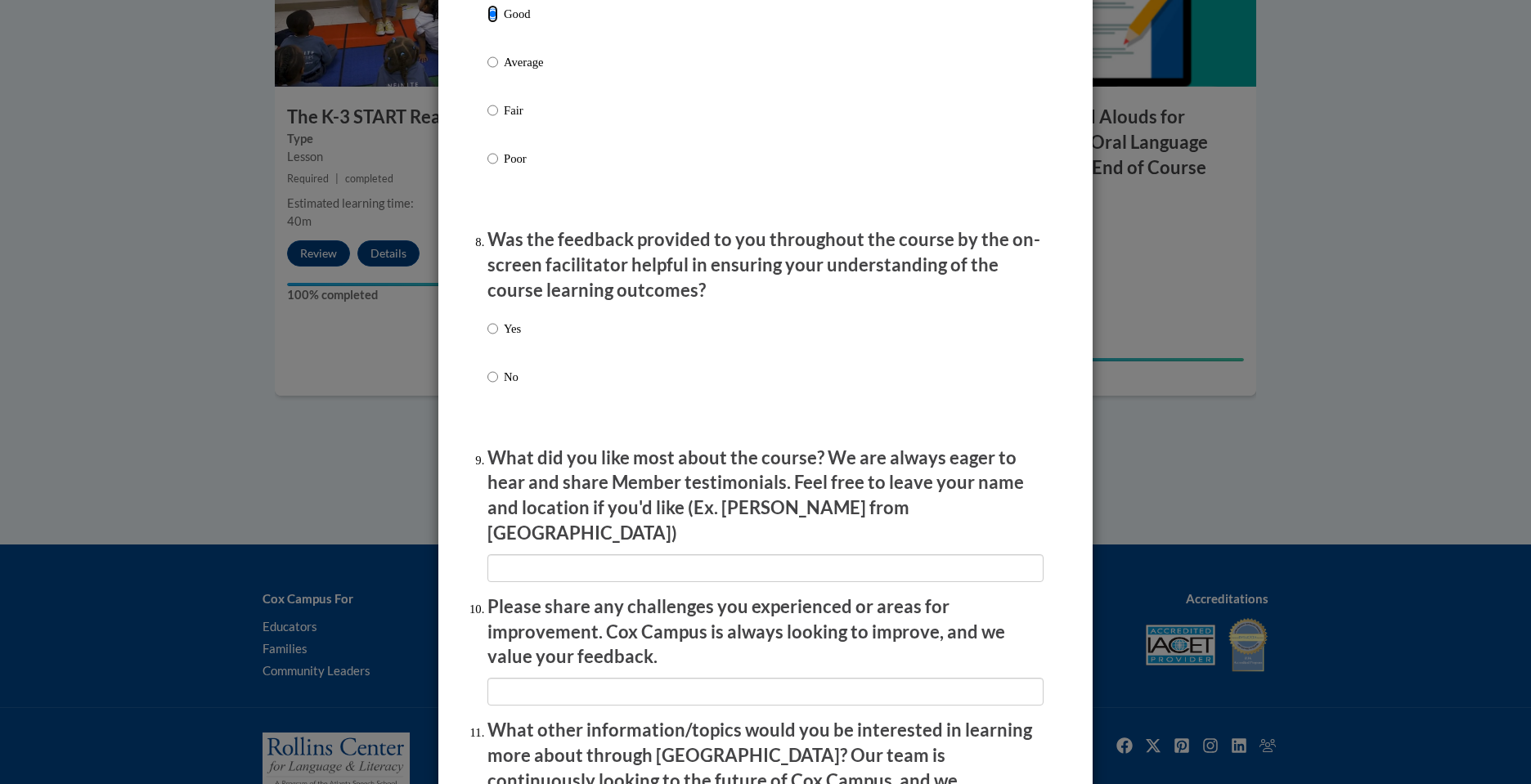
scroll to position [2339, 0]
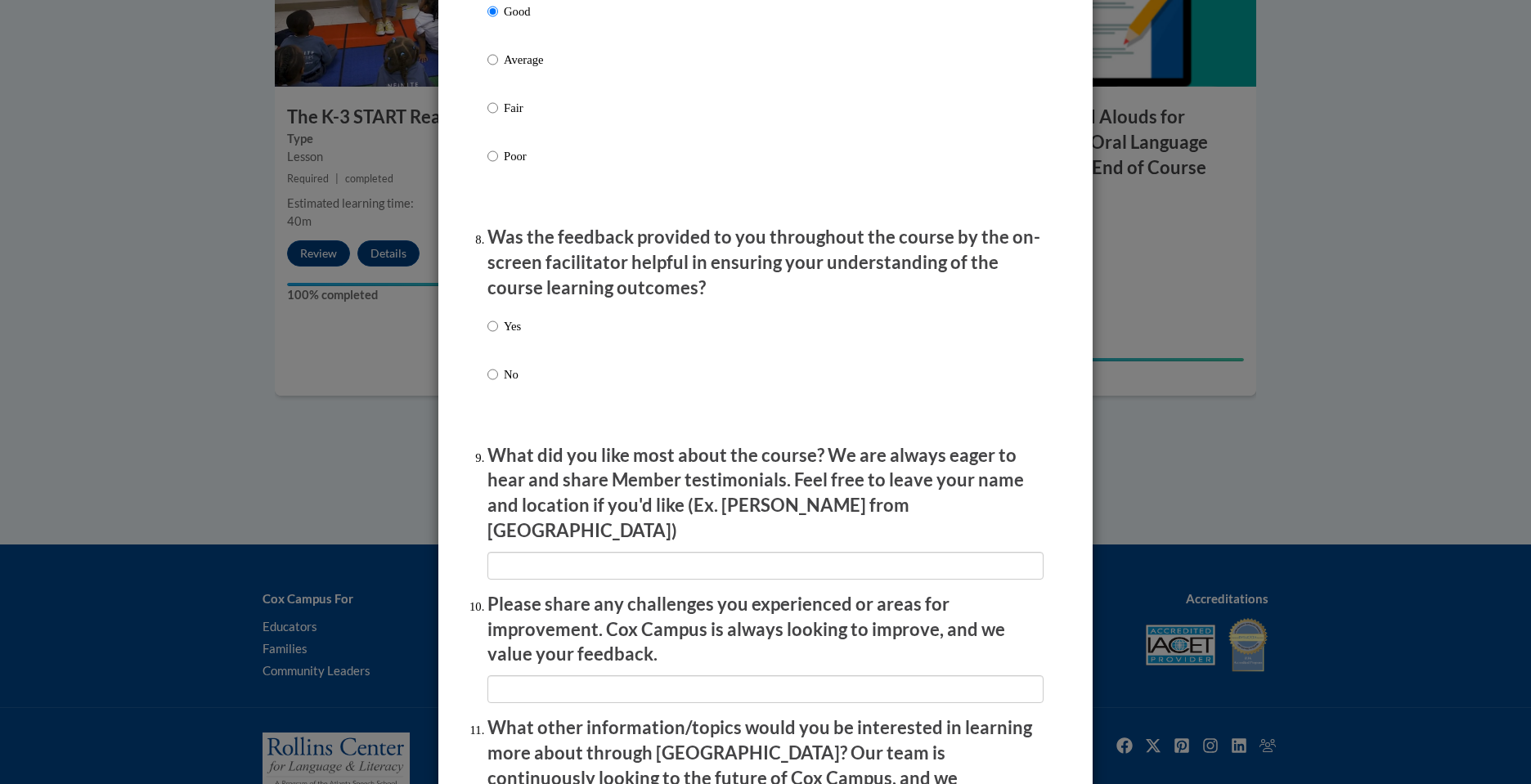
click at [515, 335] on p "Yes" at bounding box center [512, 326] width 18 height 18
click at [498, 335] on input "Yes" at bounding box center [492, 326] width 11 height 18
radio input "true"
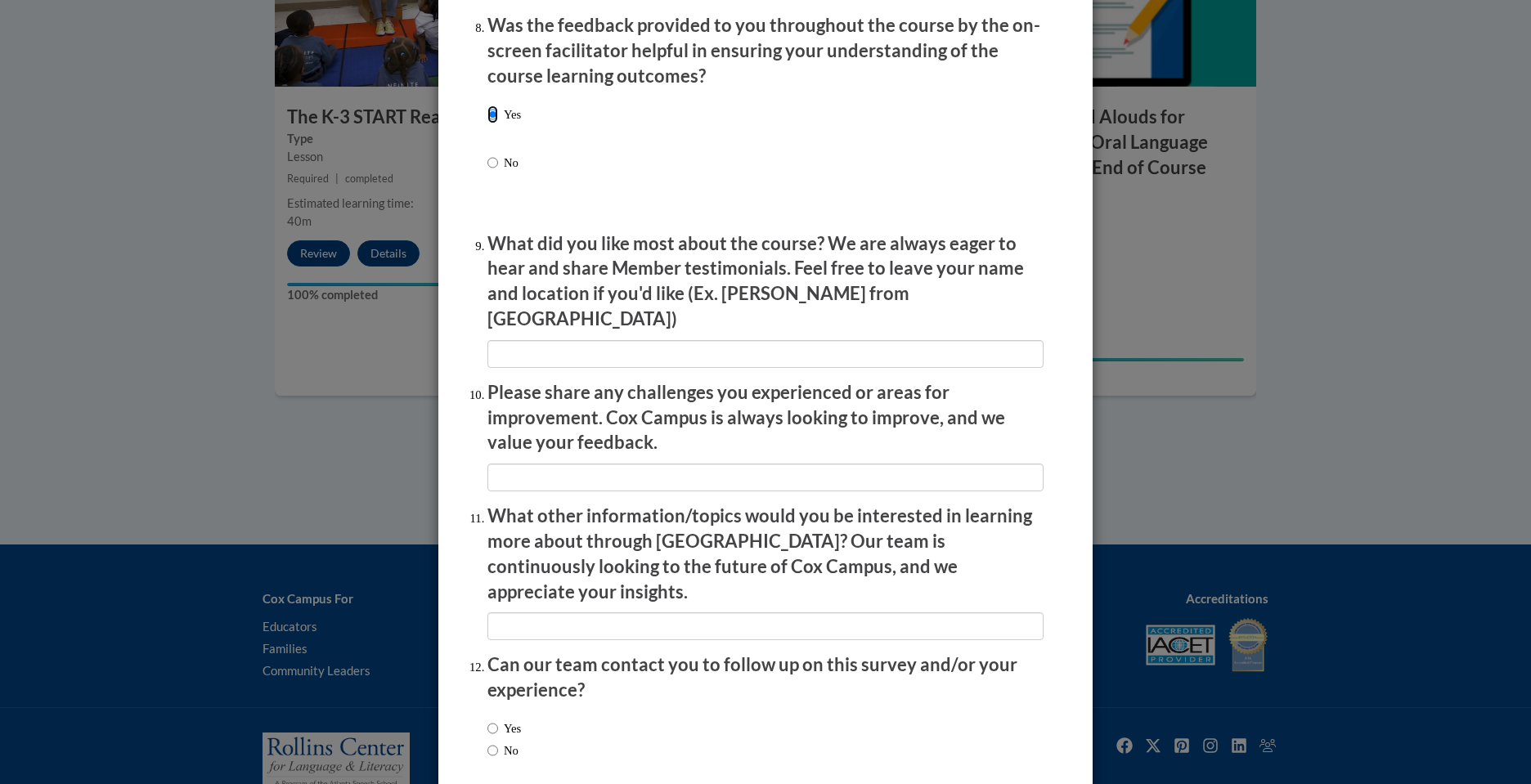
scroll to position [2613, 0]
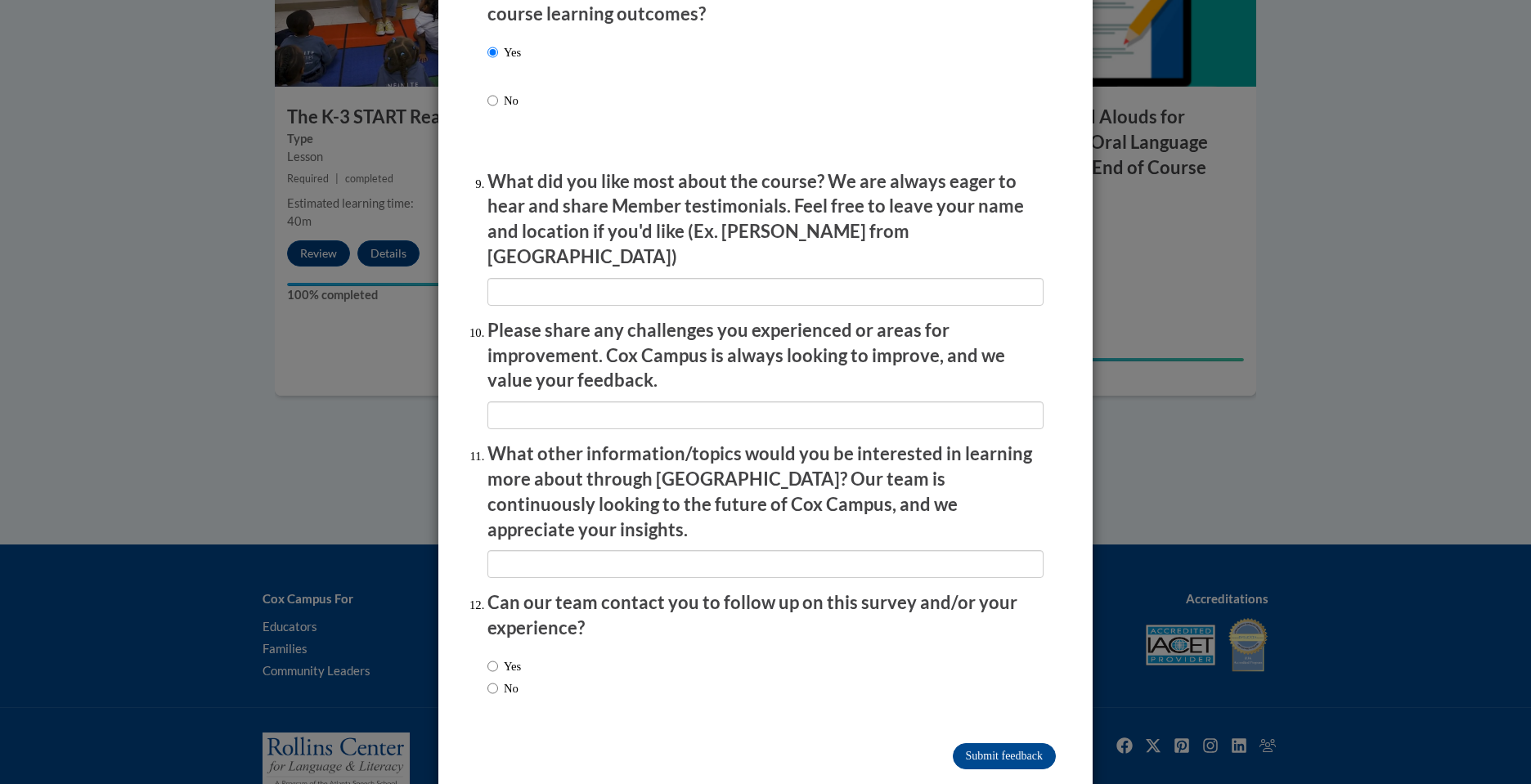
click at [513, 680] on label "No" at bounding box center [502, 689] width 31 height 18
click at [498, 680] on input "No" at bounding box center [492, 689] width 11 height 18
radio input "true"
click at [1005, 743] on input "Submit feedback" at bounding box center [1005, 756] width 103 height 26
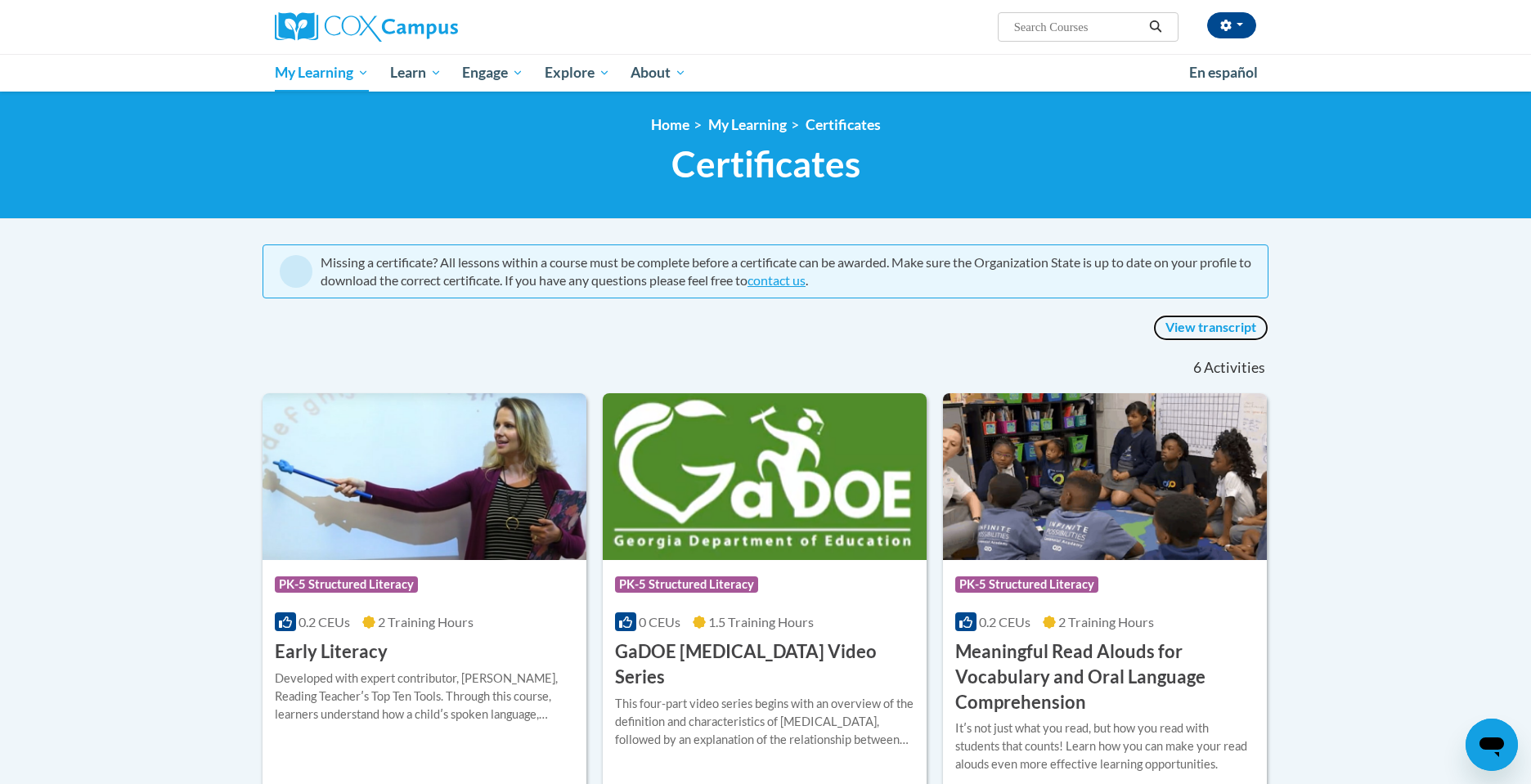
click at [1191, 320] on link "View transcript" at bounding box center [1211, 327] width 115 height 26
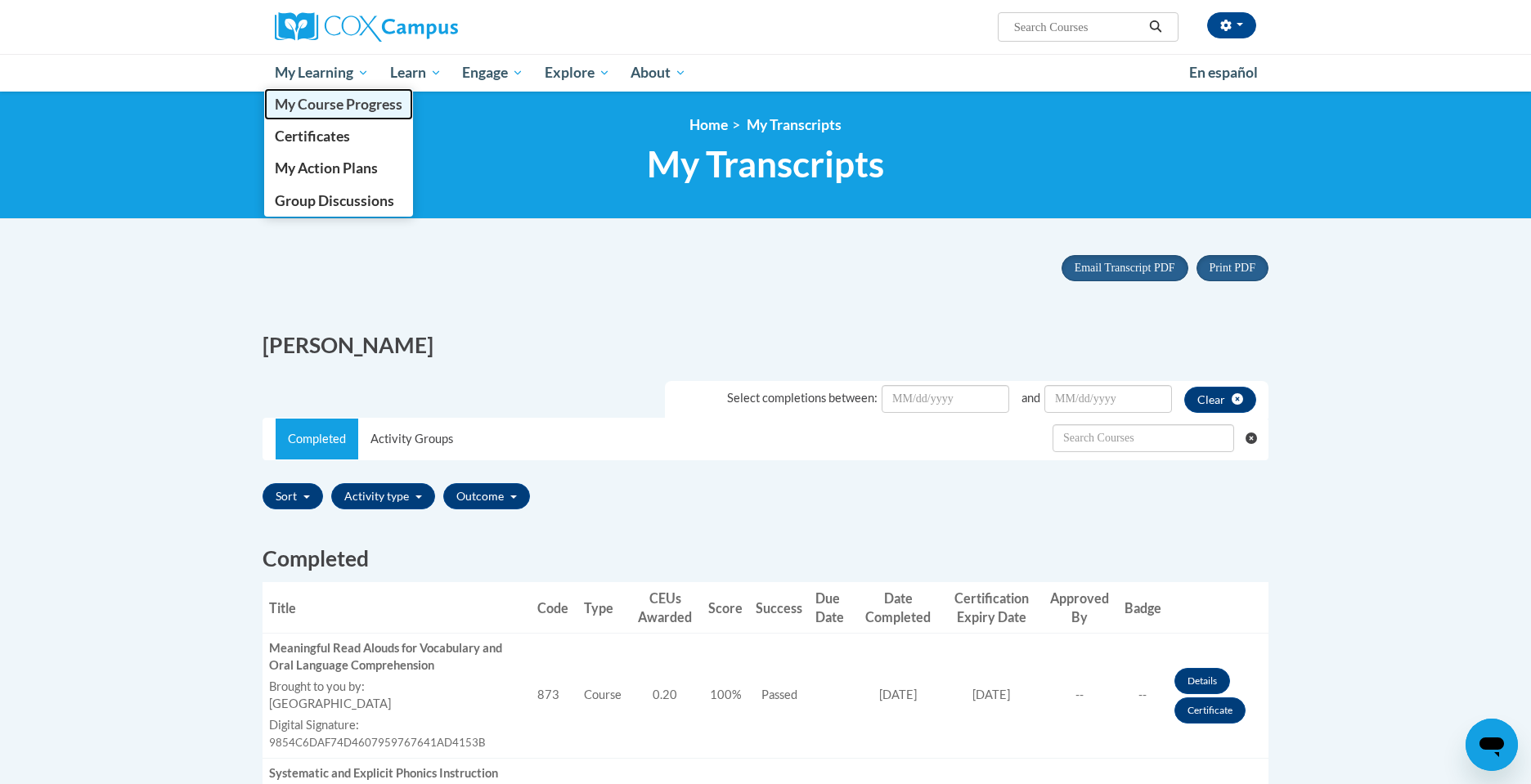
click at [334, 112] on span "My Course Progress" at bounding box center [338, 104] width 128 height 18
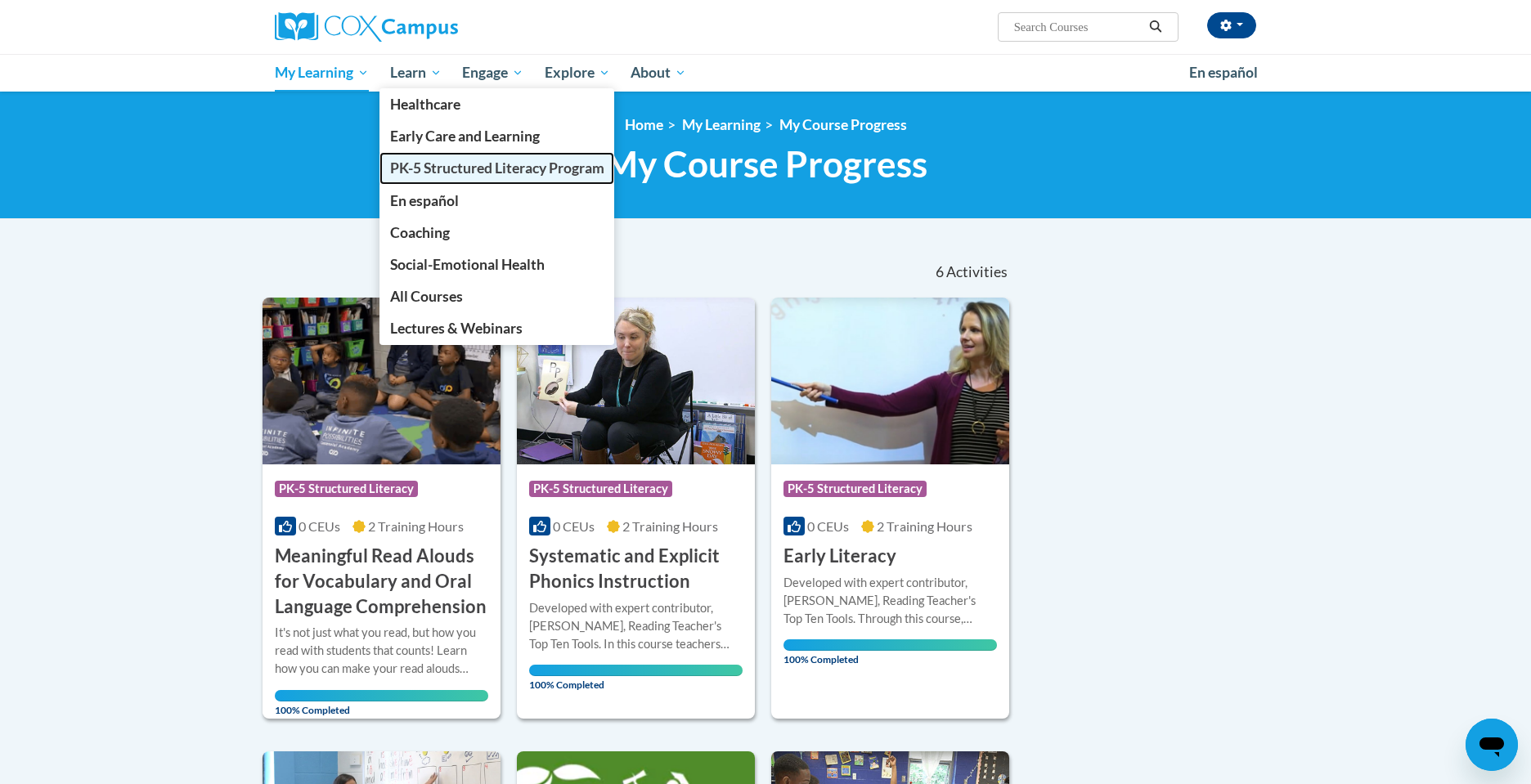
click at [426, 163] on span "PK-5 Structured Literacy Program" at bounding box center [497, 168] width 214 height 18
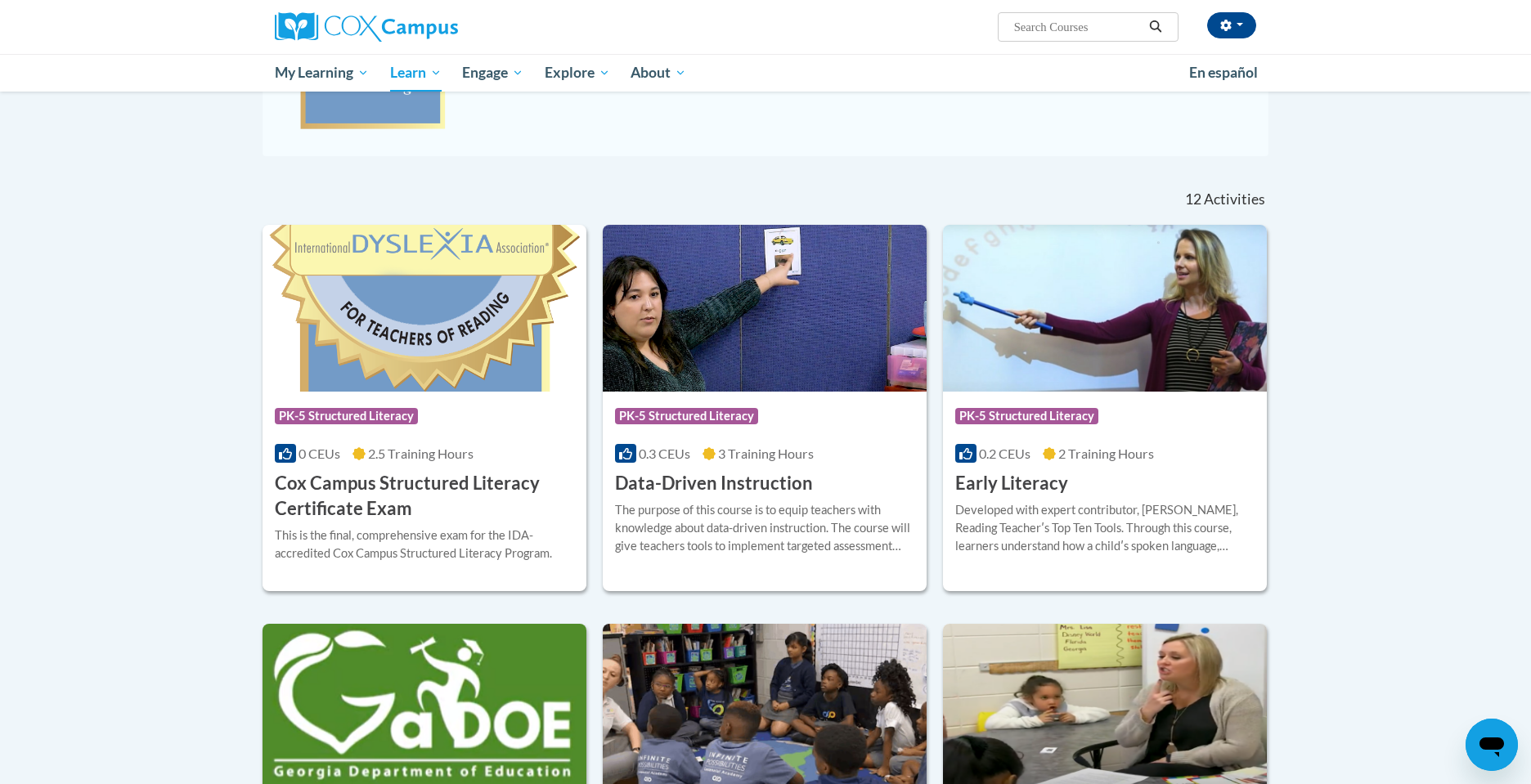
scroll to position [404, 0]
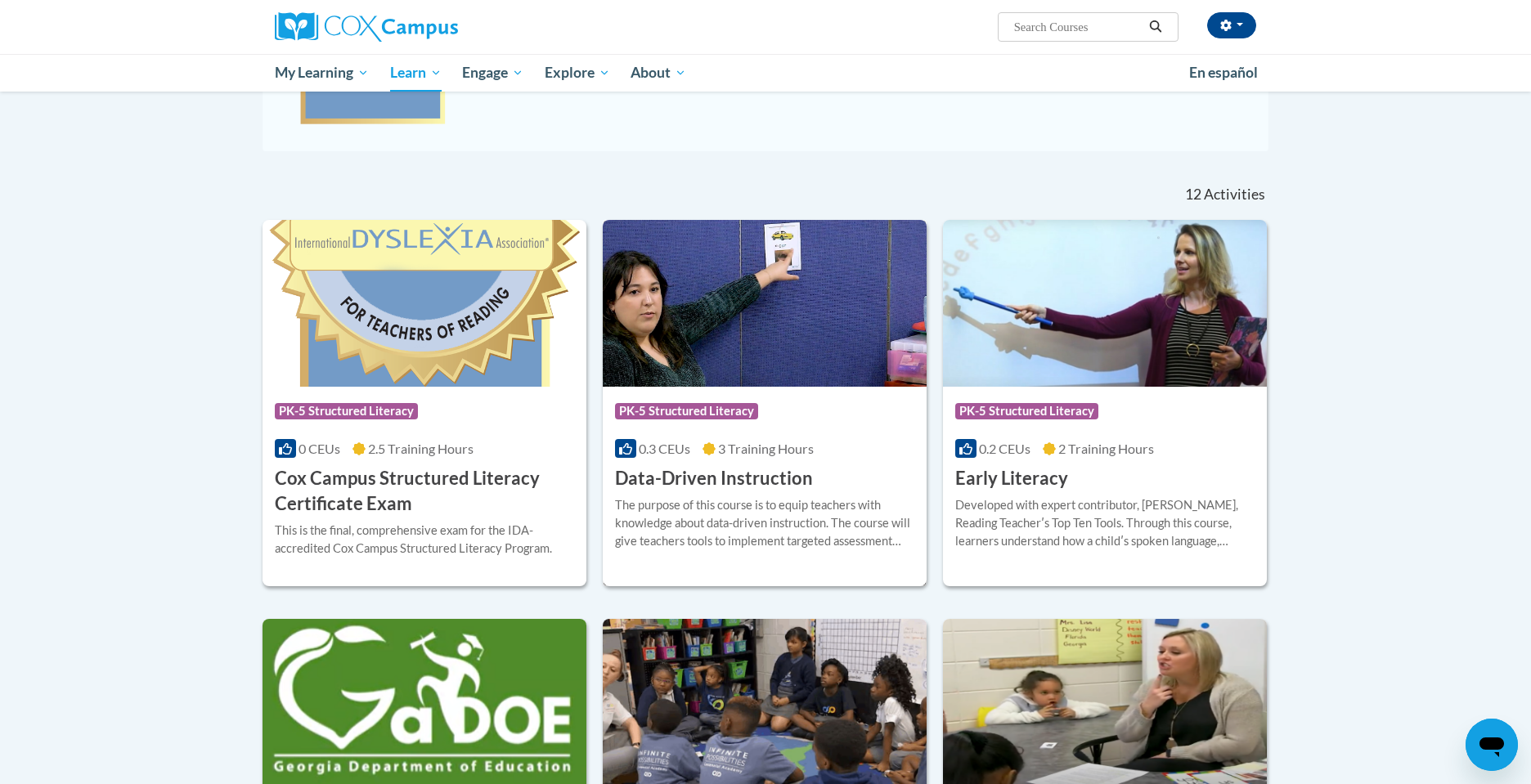
click at [723, 326] on img at bounding box center [764, 304] width 324 height 167
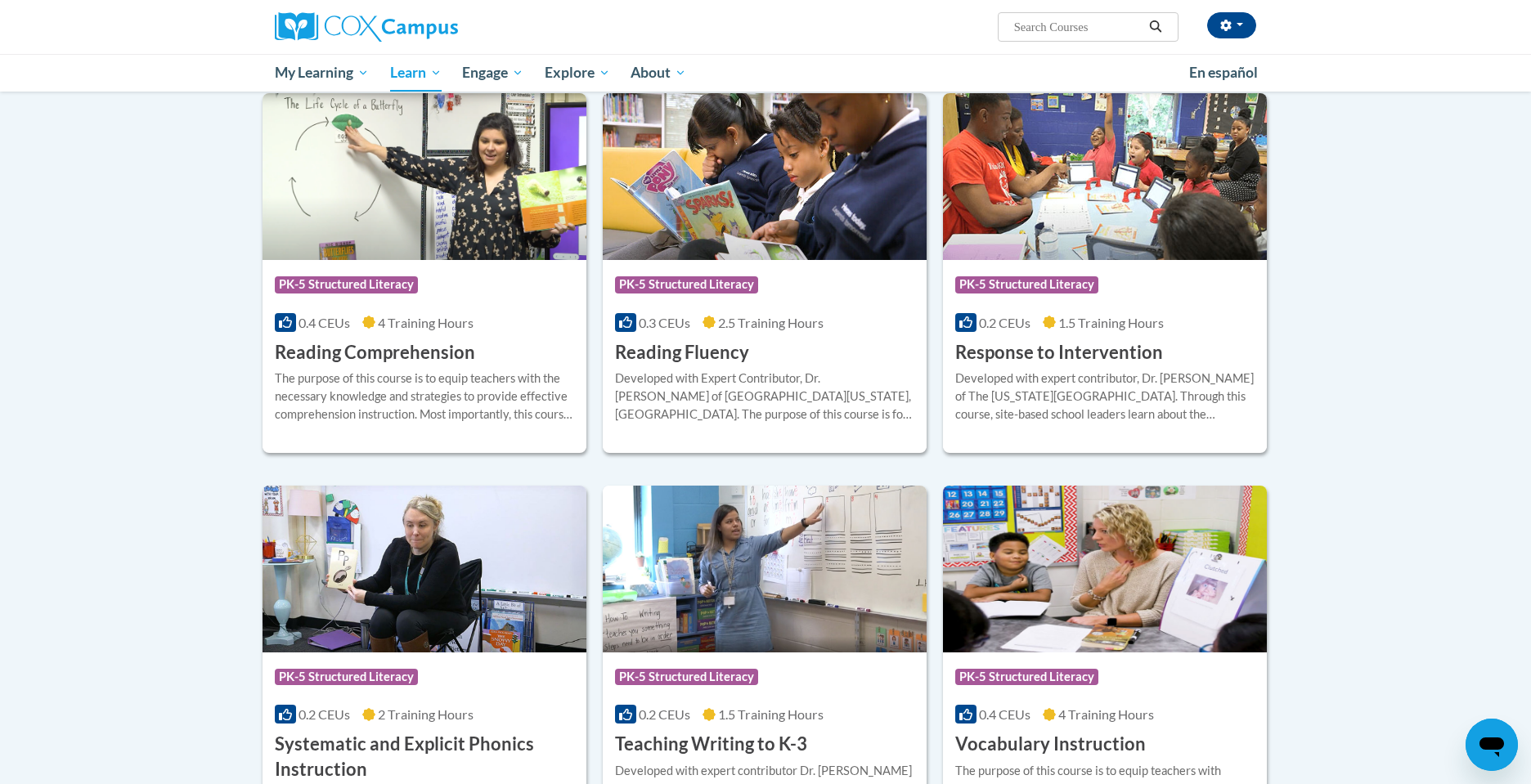
scroll to position [1375, 0]
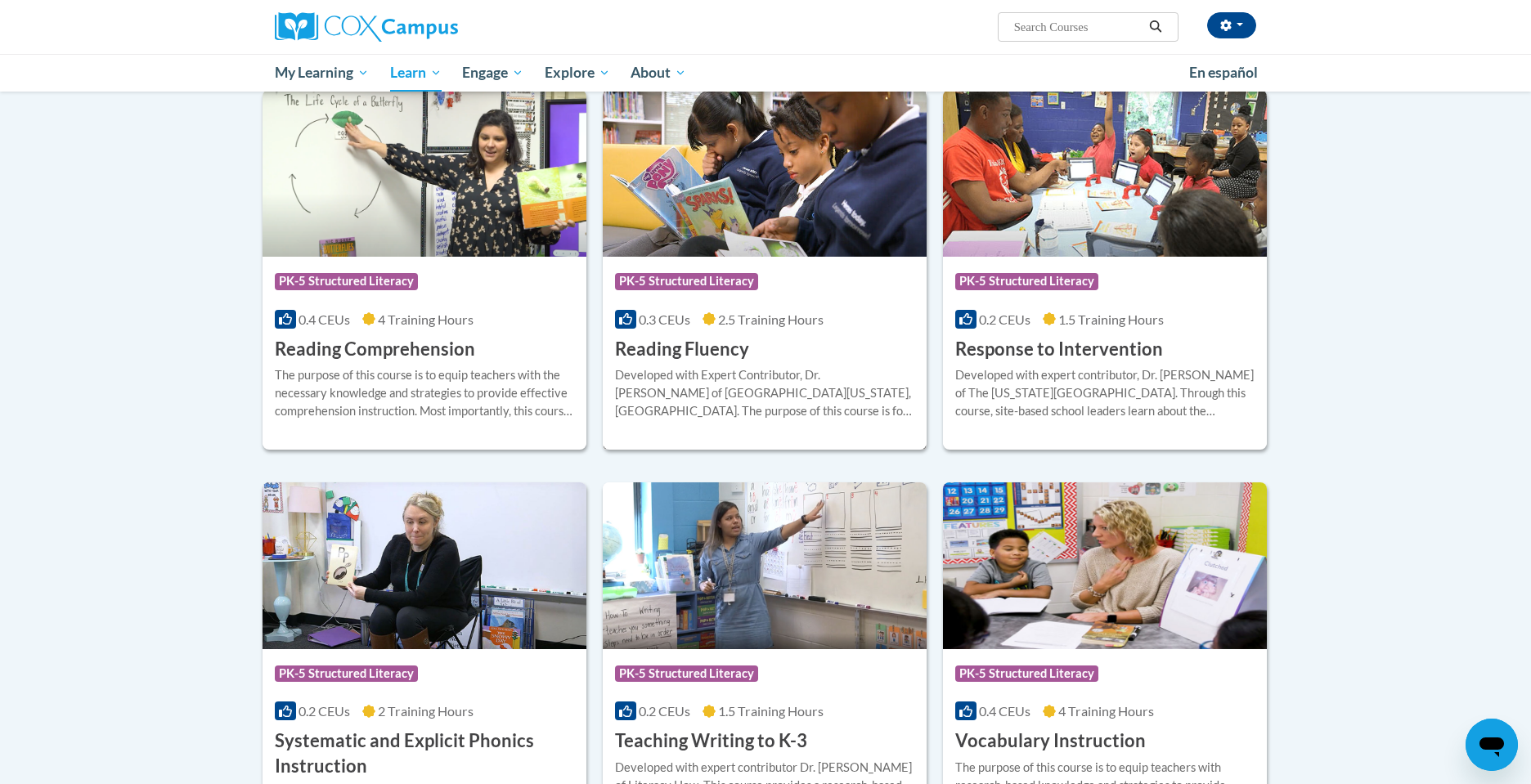
click at [781, 341] on div "Course Category: PK-5 Structured Literacy 0.3 CEUs 2.5 Training Hours COURSE Re…" at bounding box center [764, 309] width 324 height 104
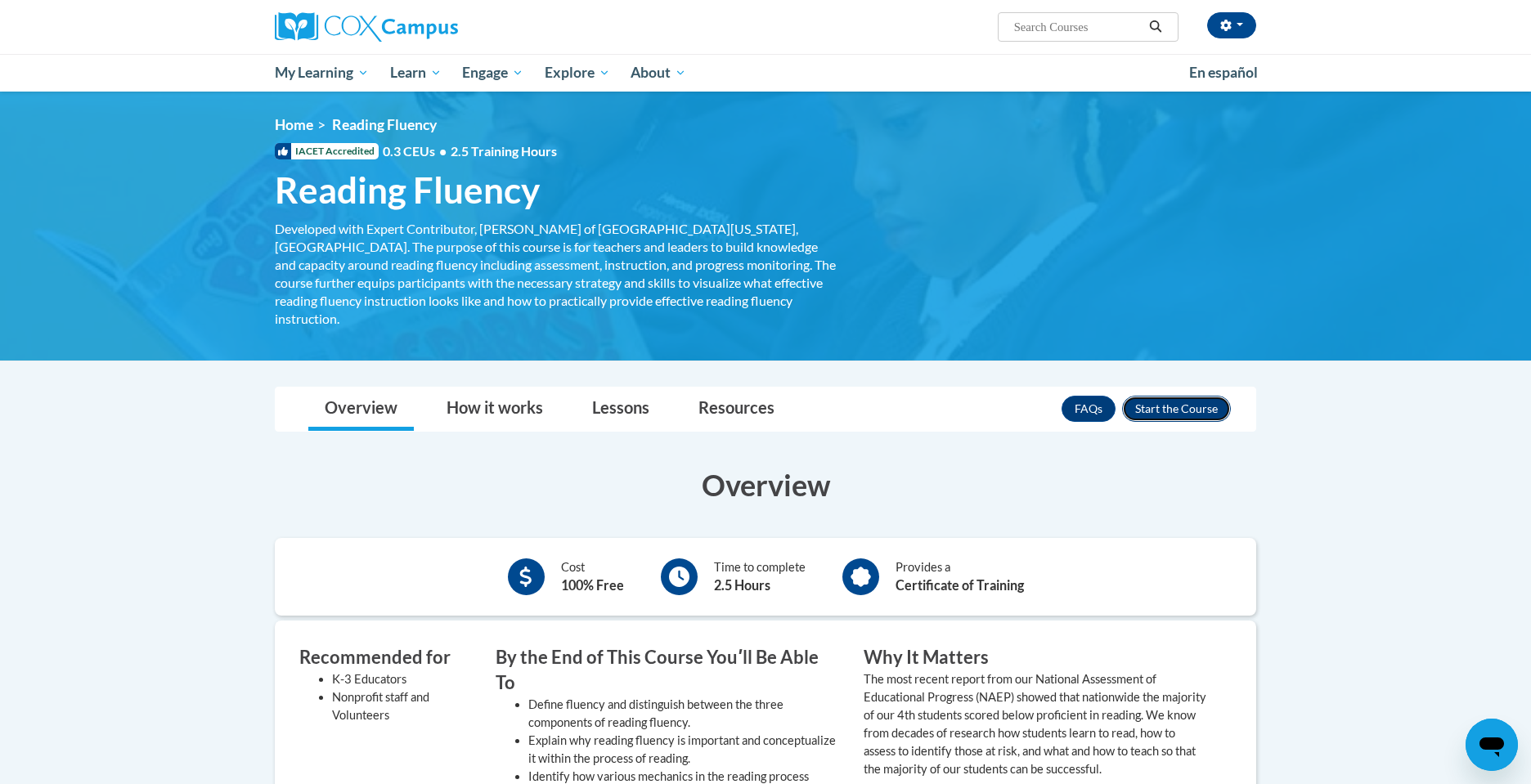
click at [1146, 395] on button "Enroll" at bounding box center [1176, 408] width 108 height 26
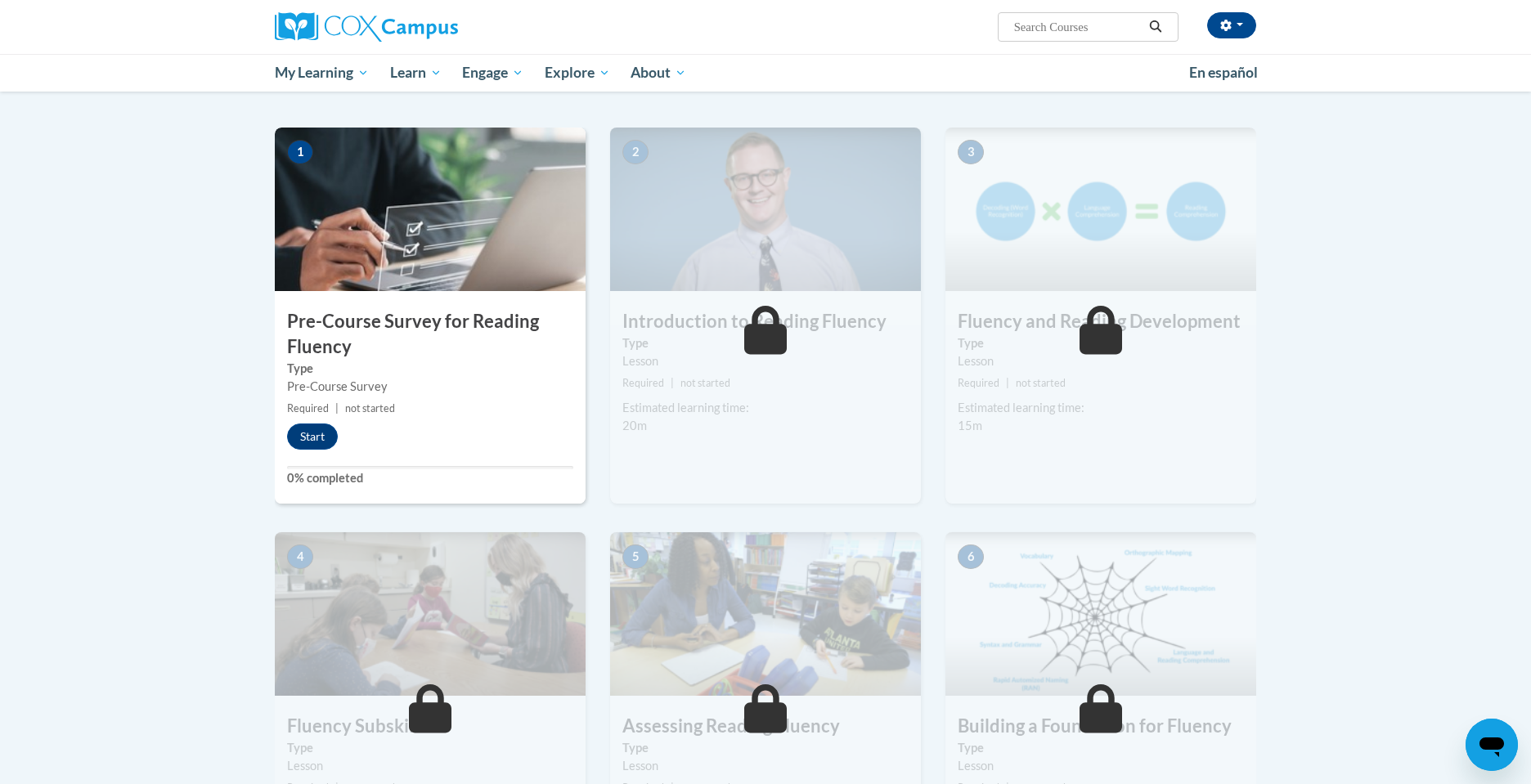
scroll to position [295, 0]
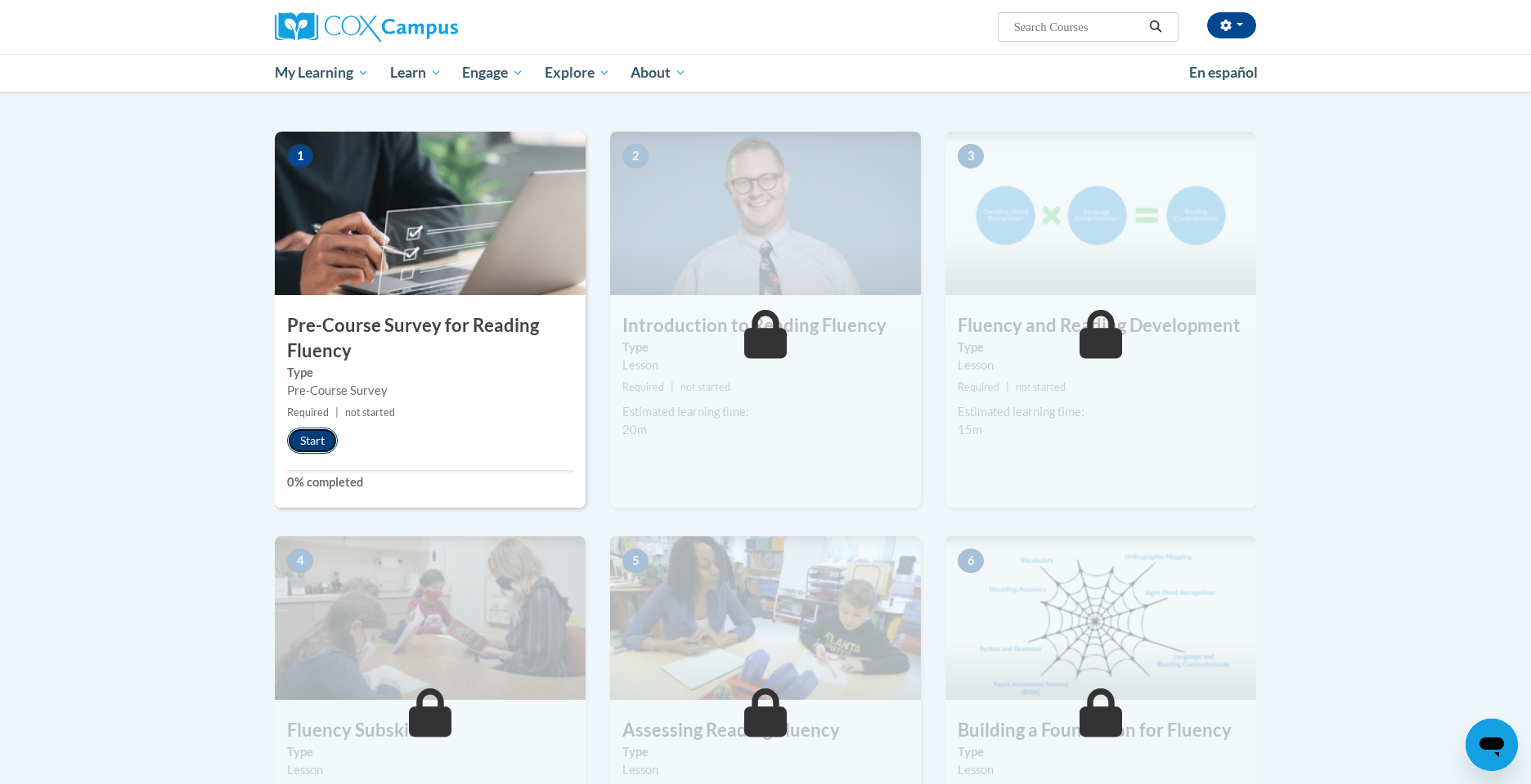
click at [309, 441] on button "Start" at bounding box center [312, 440] width 51 height 26
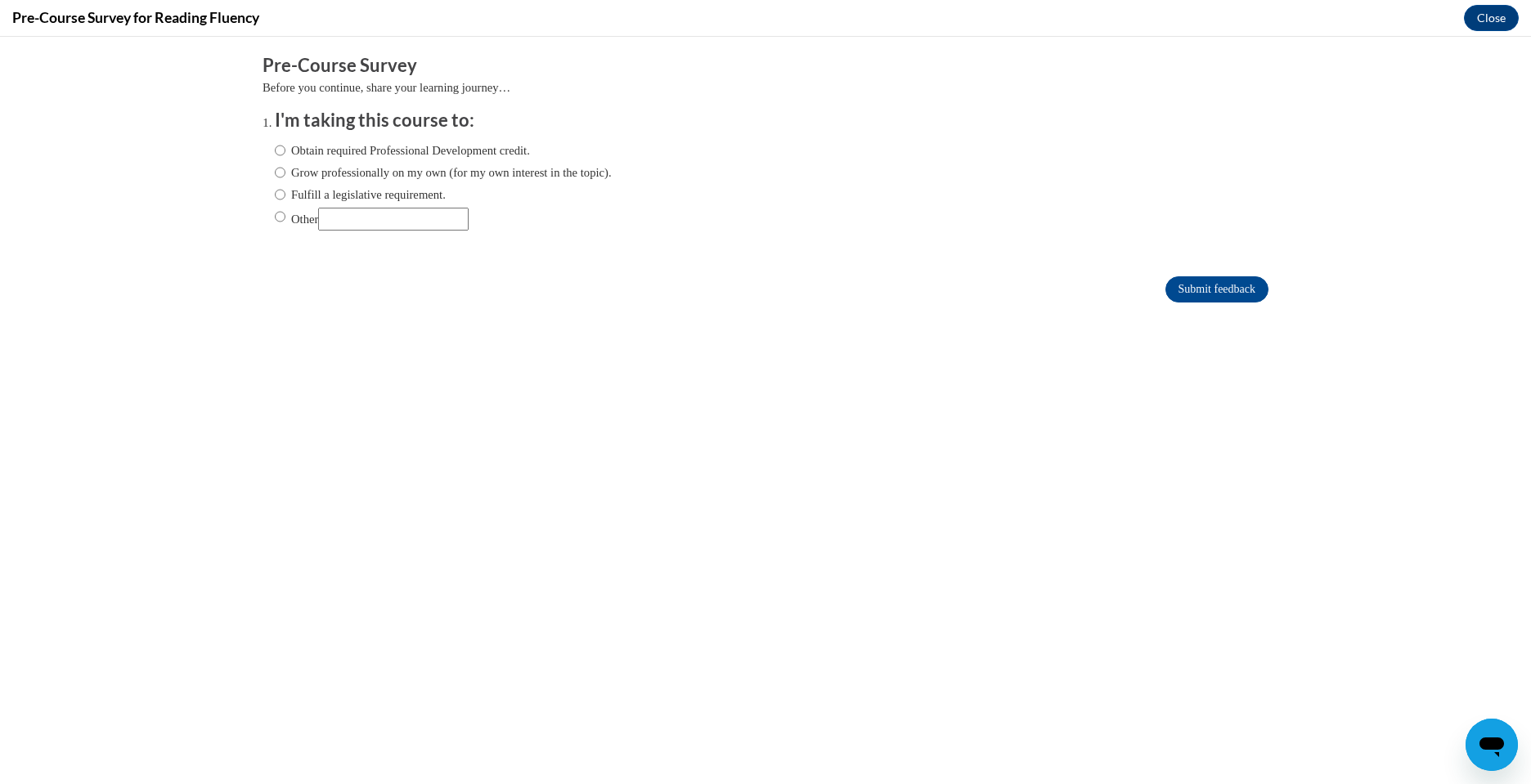
scroll to position [0, 0]
click at [333, 159] on label "Obtain required Professional Development credit." at bounding box center [402, 151] width 255 height 18
click at [285, 159] on input "Obtain required Professional Development credit." at bounding box center [280, 151] width 11 height 18
radio input "true"
click at [1230, 284] on input "Submit feedback" at bounding box center [1217, 289] width 103 height 26
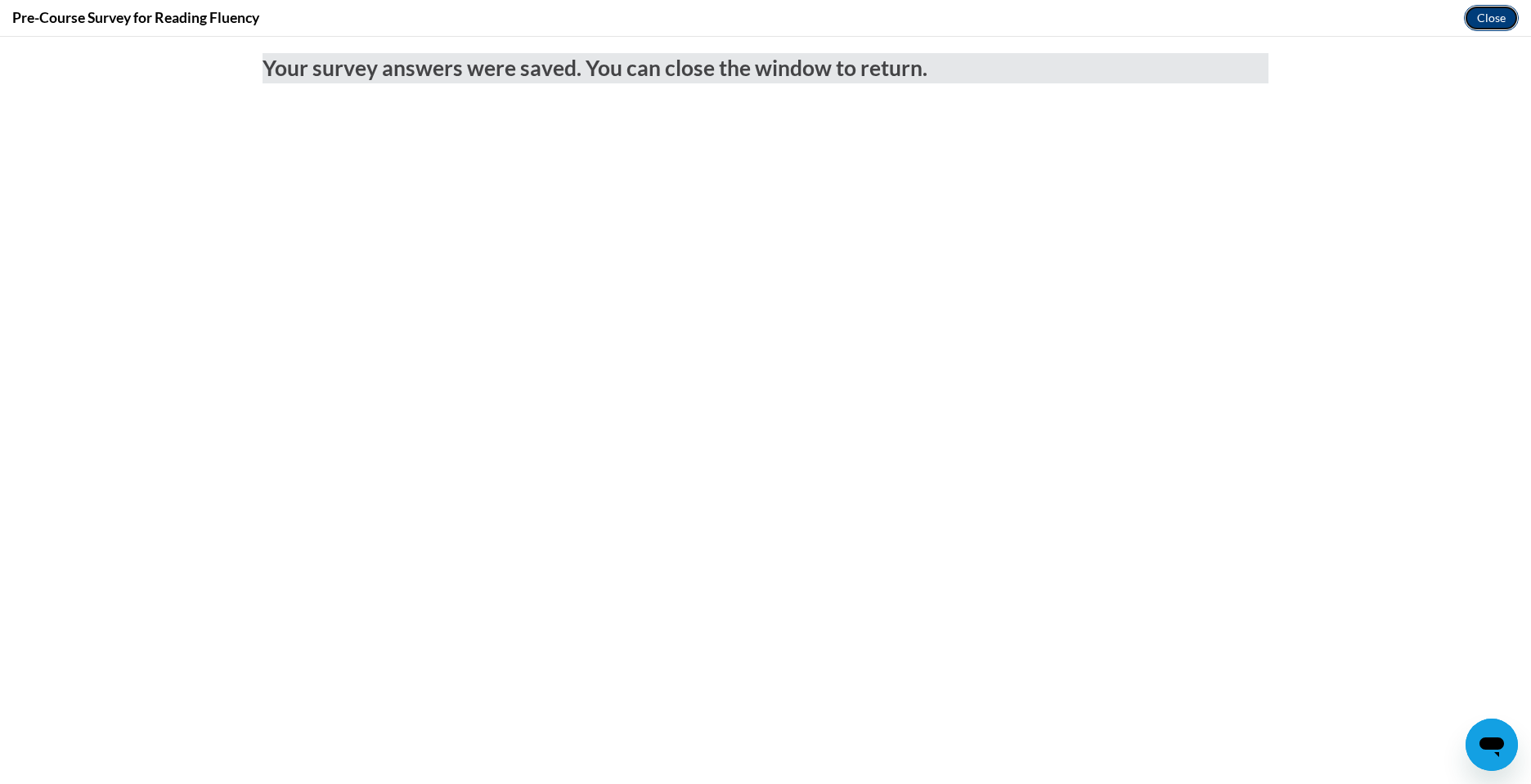
click at [1501, 18] on button "Close" at bounding box center [1492, 18] width 55 height 26
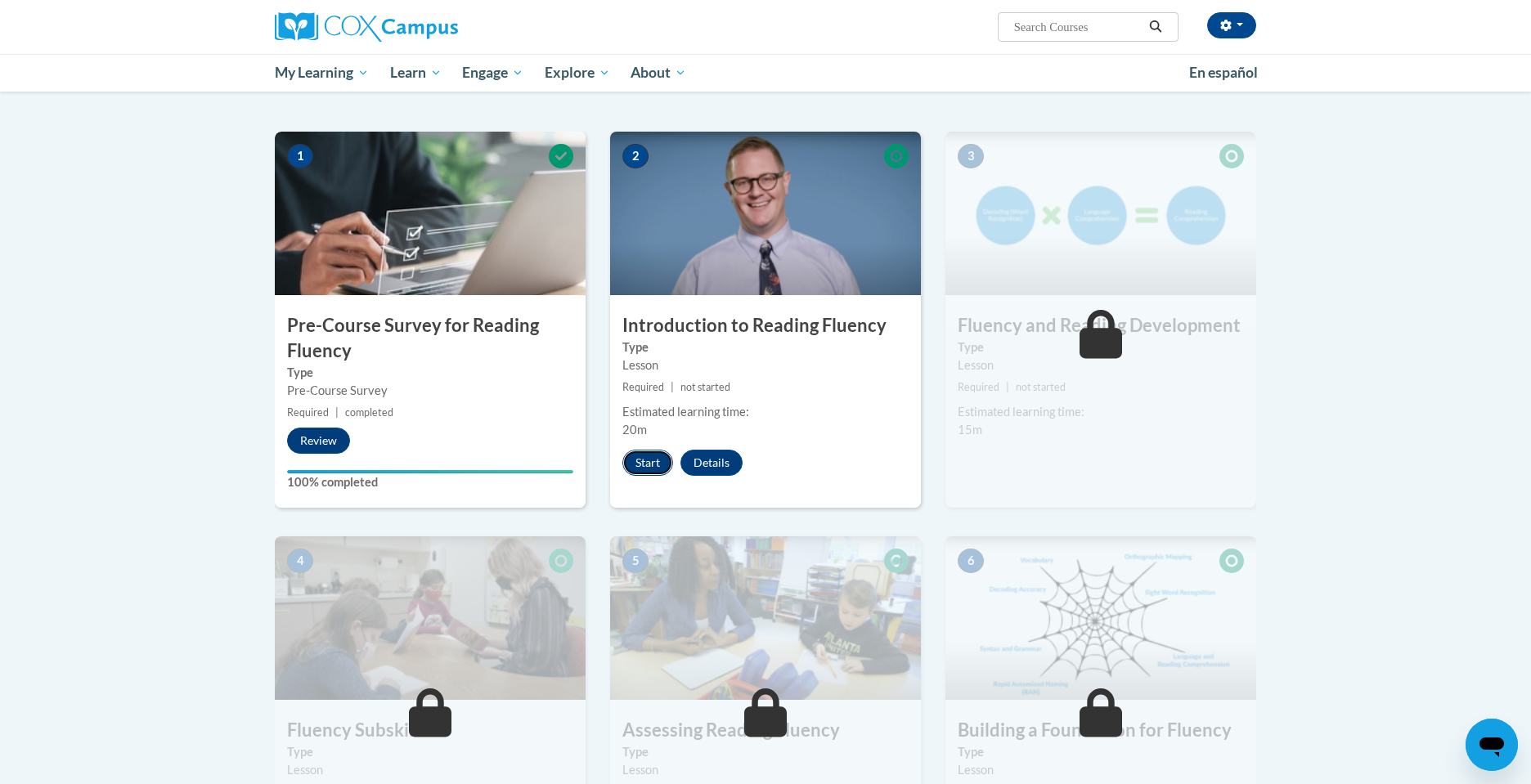
click at [636, 465] on button "Start" at bounding box center [647, 462] width 51 height 26
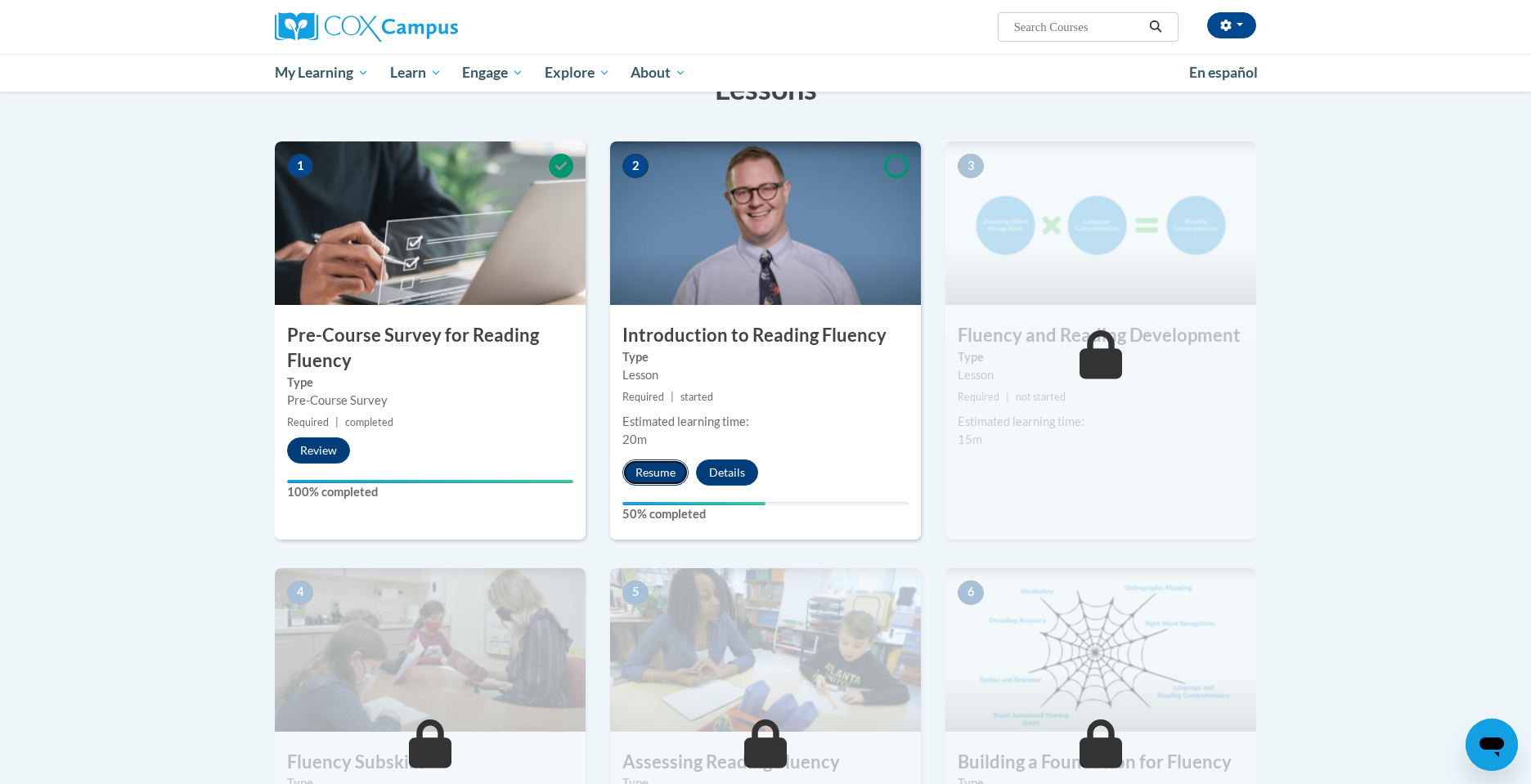
click at [665, 477] on button "Resume" at bounding box center [655, 472] width 66 height 26
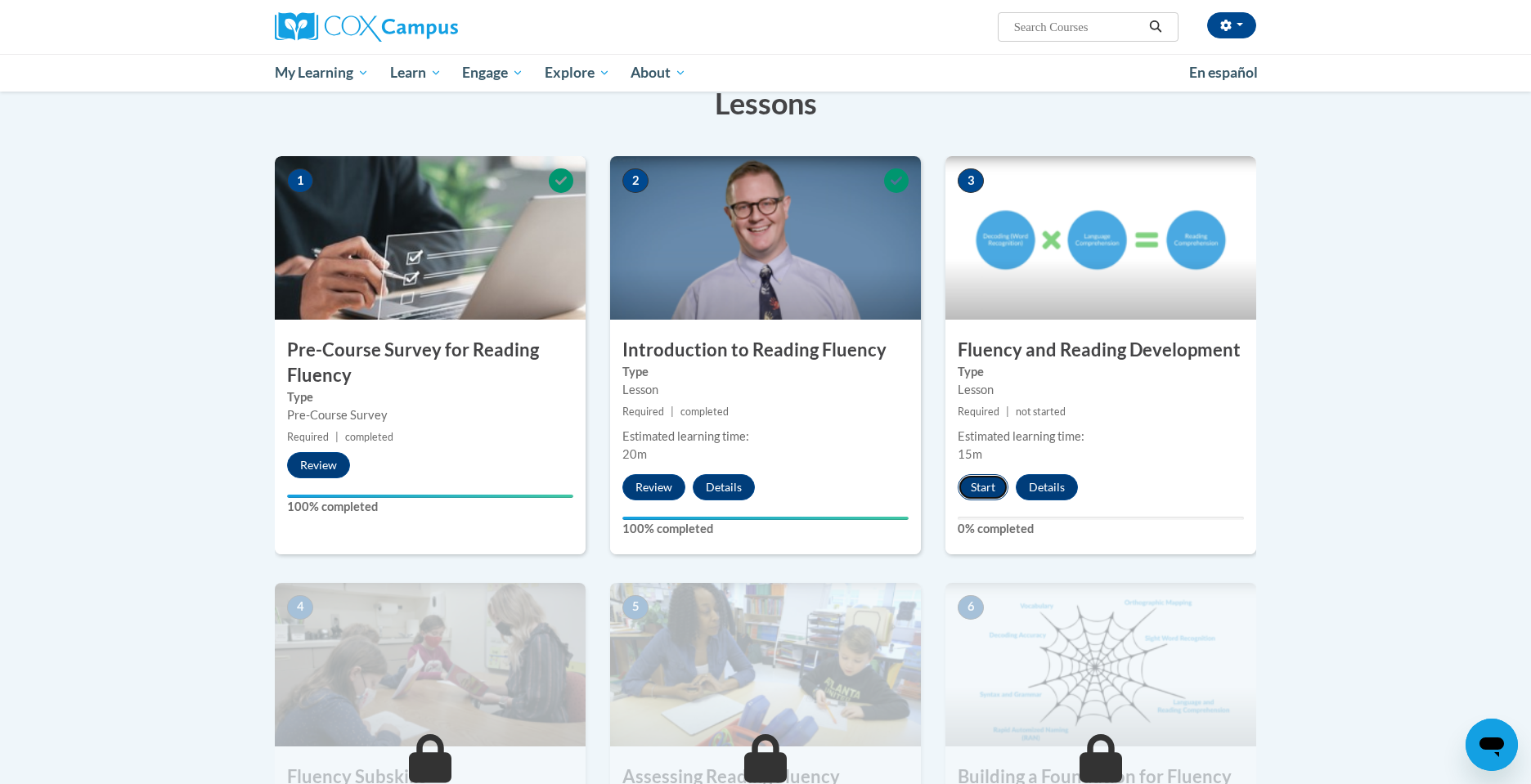
click at [985, 495] on button "Start" at bounding box center [983, 487] width 51 height 26
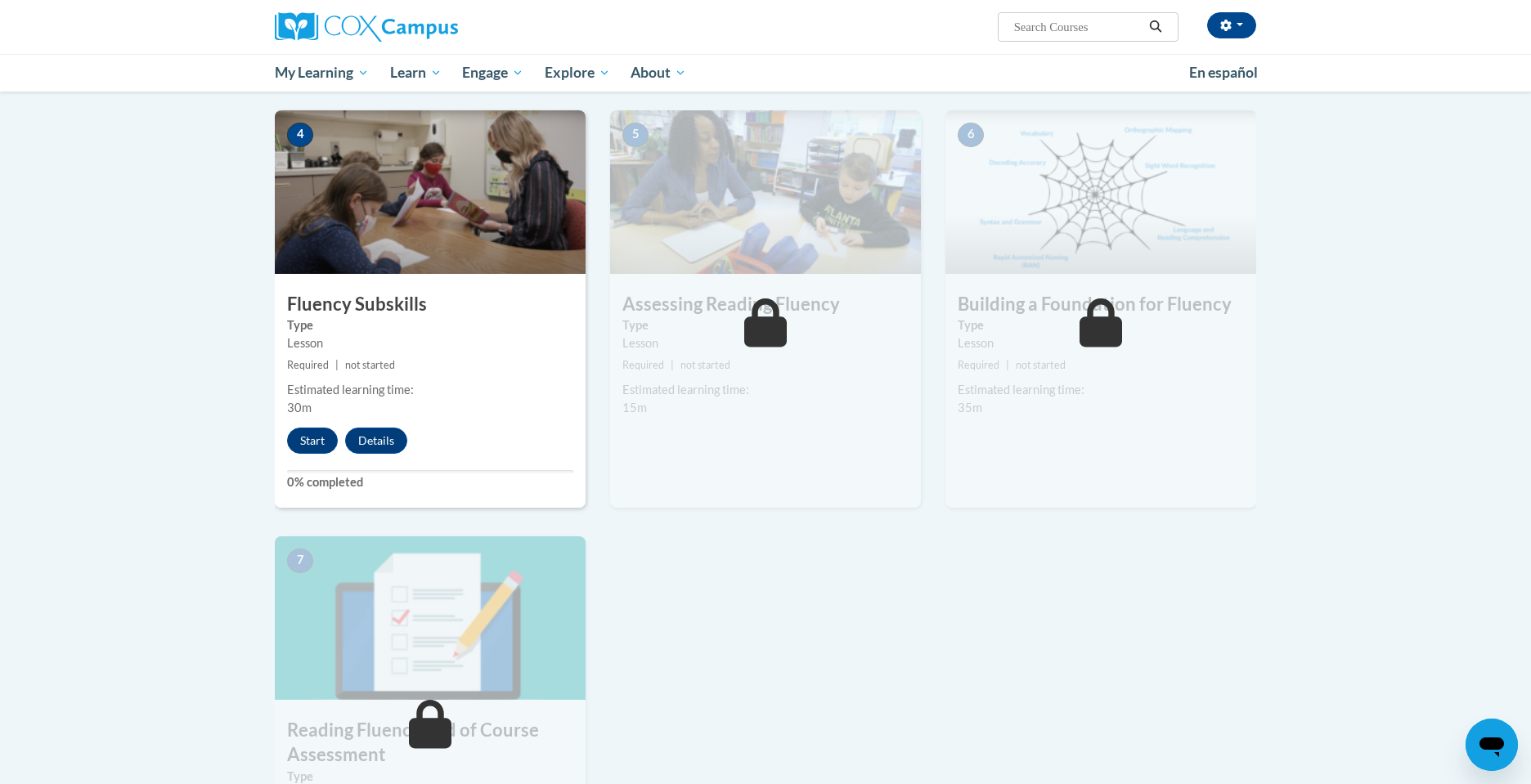
scroll to position [747, 0]
